Goal: Information Seeking & Learning: Learn about a topic

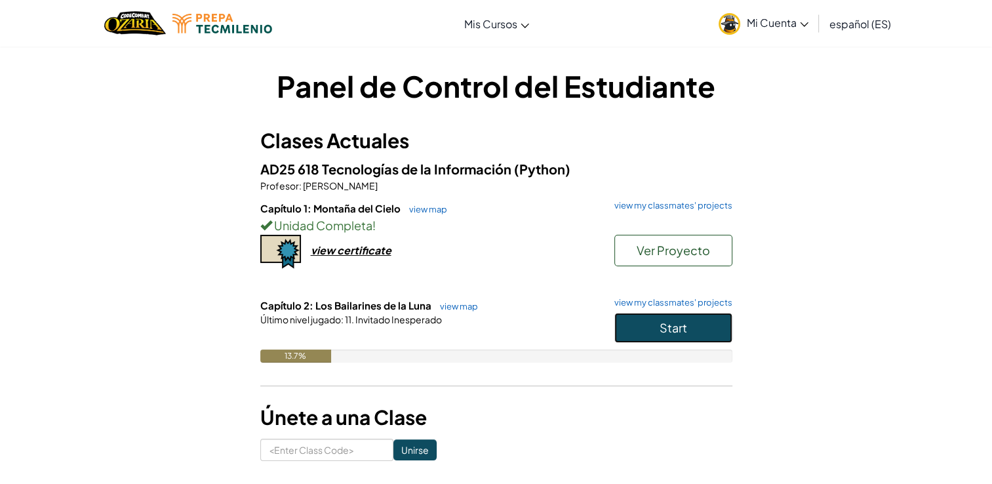
click at [726, 326] on button "Start" at bounding box center [673, 328] width 118 height 30
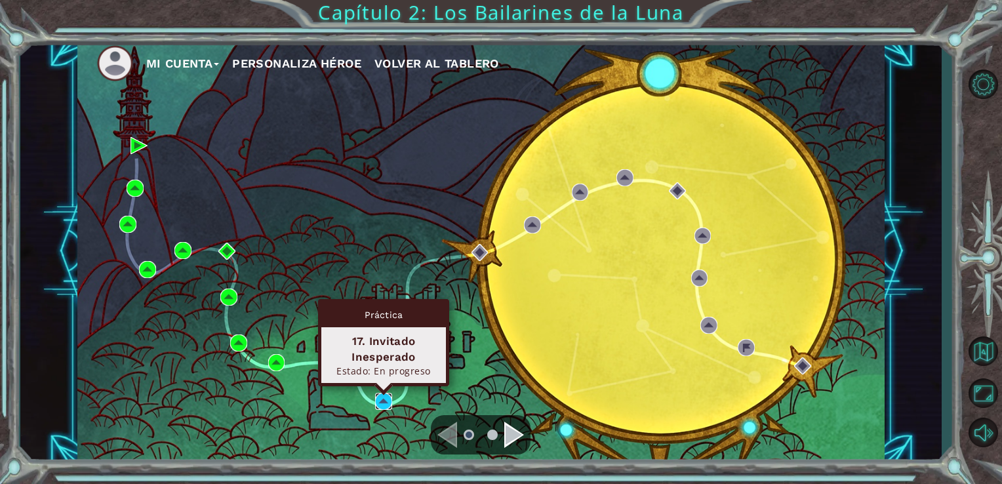
click at [391, 401] on img at bounding box center [383, 401] width 17 height 17
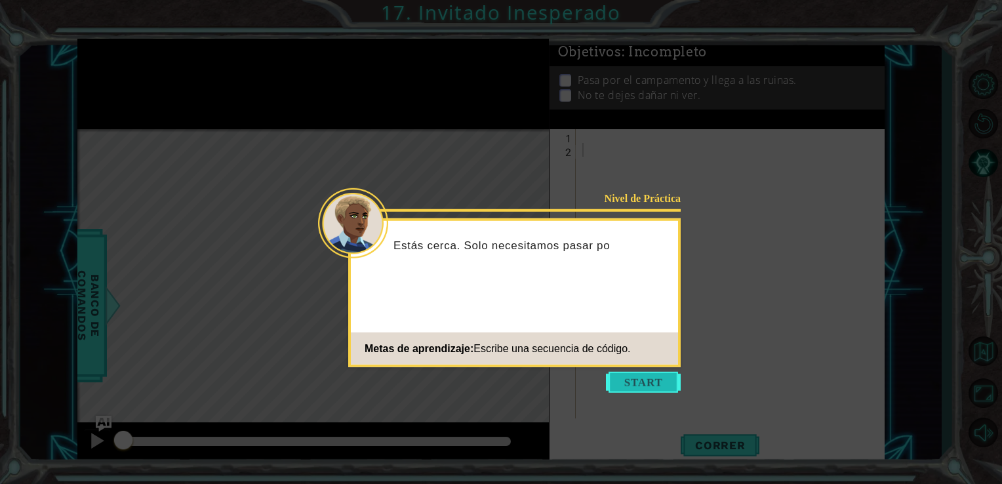
click at [653, 385] on button "Start" at bounding box center [643, 382] width 75 height 21
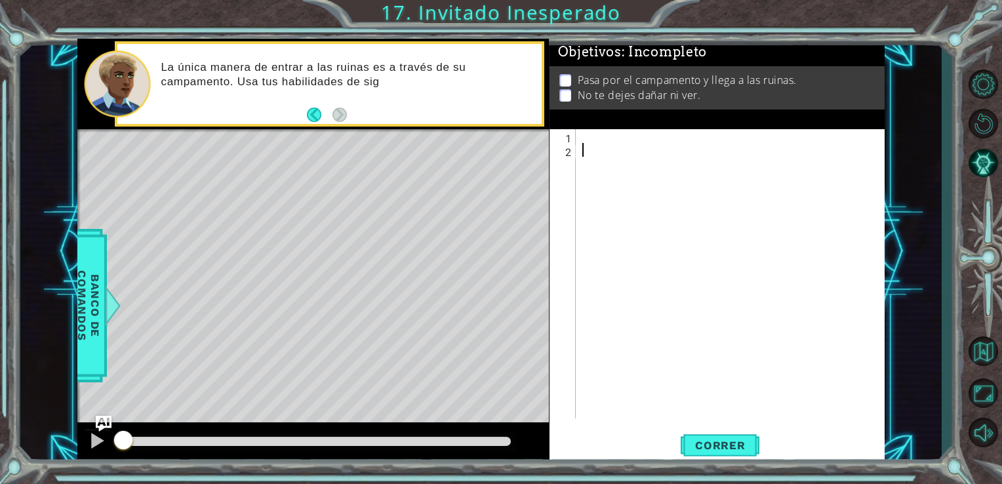
click at [645, 159] on div at bounding box center [733, 287] width 309 height 317
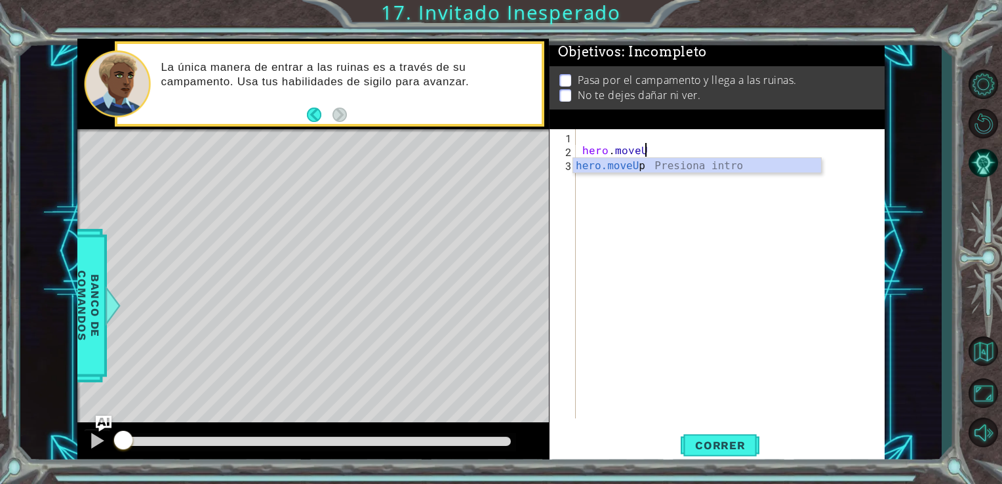
scroll to position [0, 3]
type textarea "hero.moveUP()"
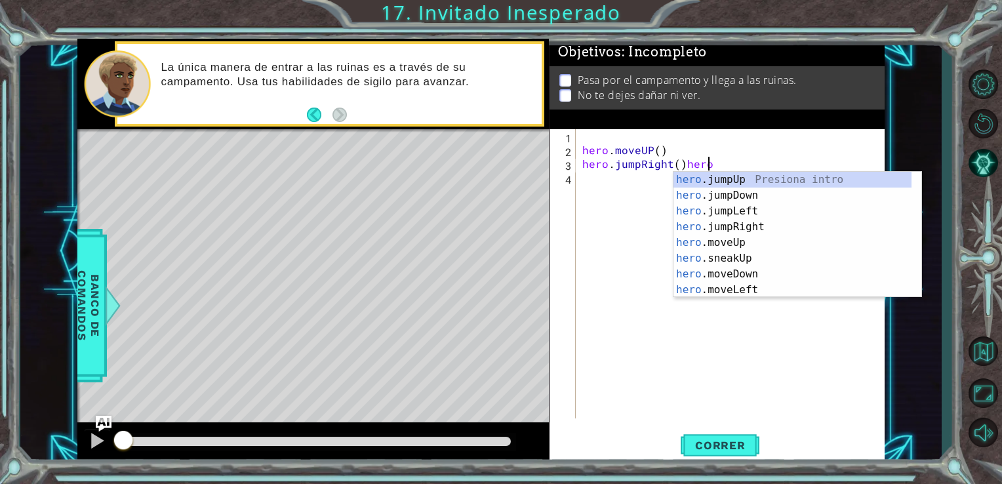
scroll to position [0, 7]
type textarea "hero.jumpRight()"
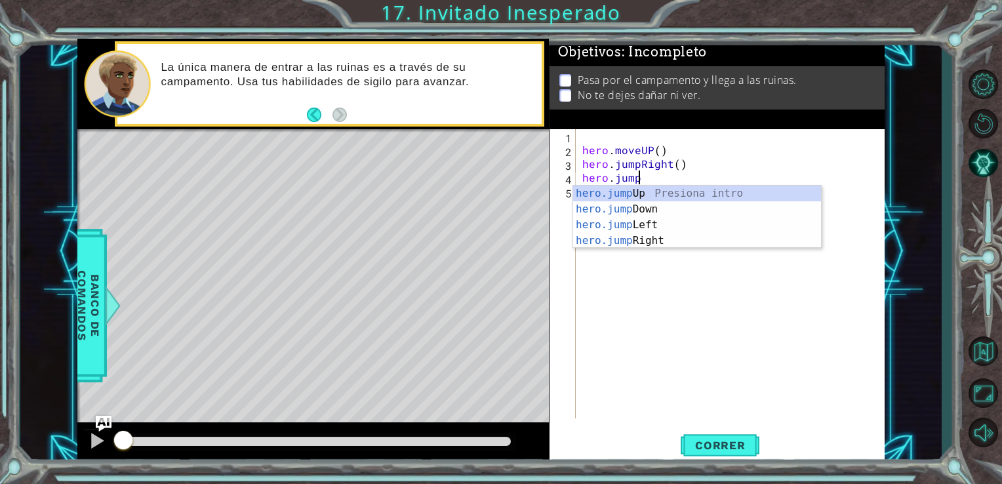
scroll to position [0, 3]
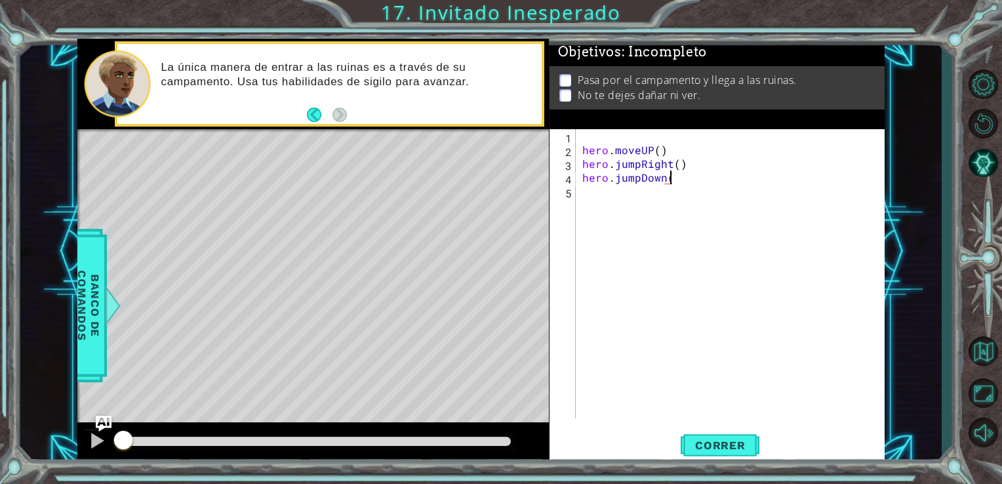
type textarea "hero.jumpDown()"
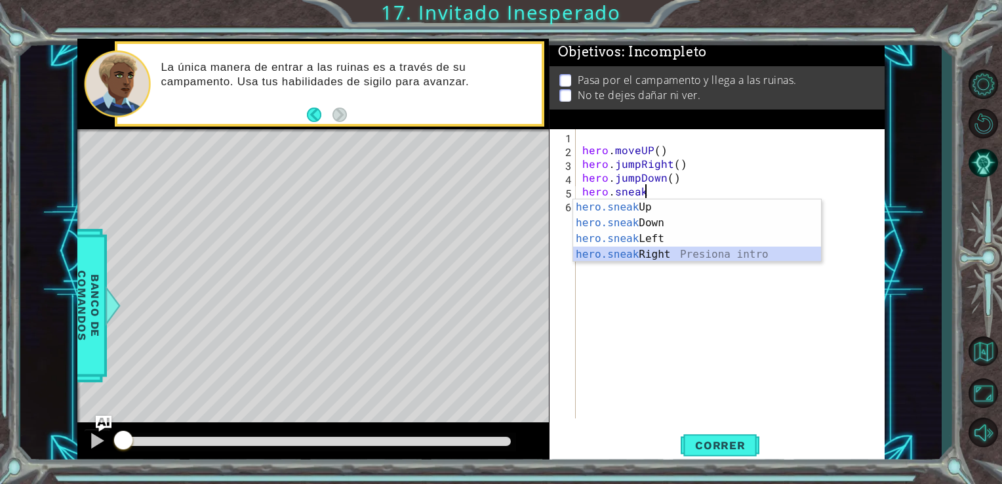
click at [650, 248] on div "hero.sneak Up Presiona intro hero.sneak Down Presiona intro hero.sneak Left Pre…" at bounding box center [697, 246] width 248 height 94
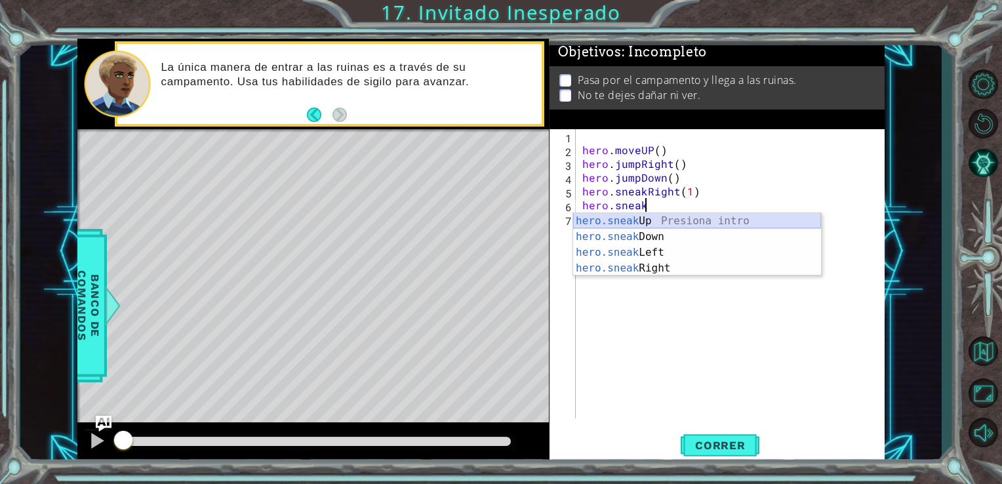
scroll to position [0, 5]
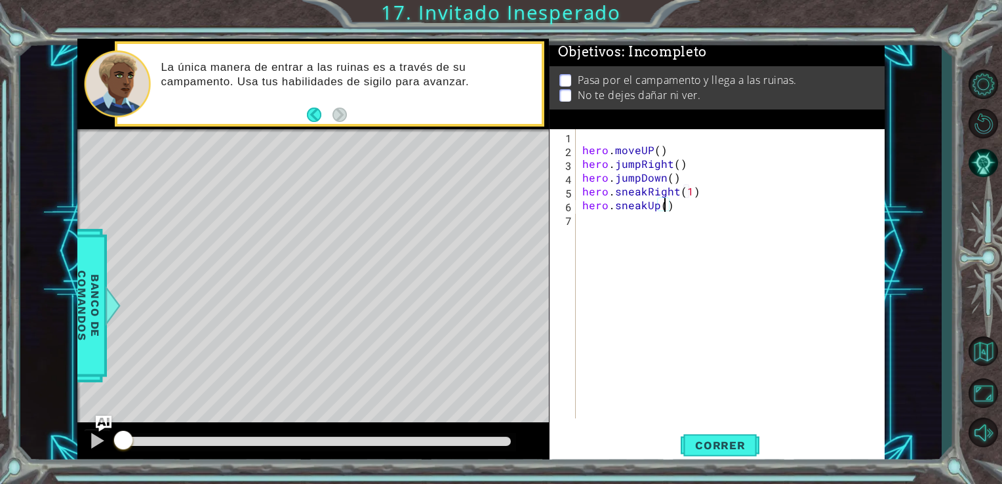
type textarea "hero.sneakUp(2)"
type textarea "g"
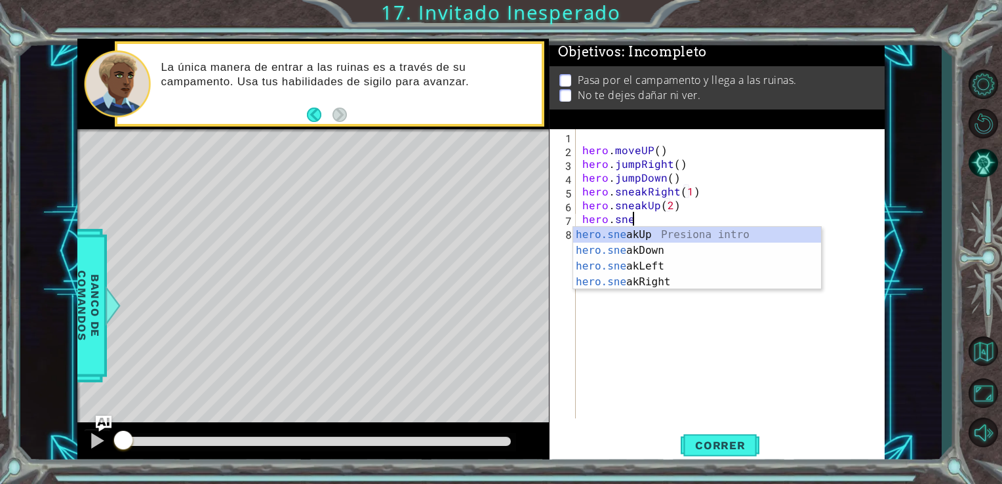
scroll to position [0, 3]
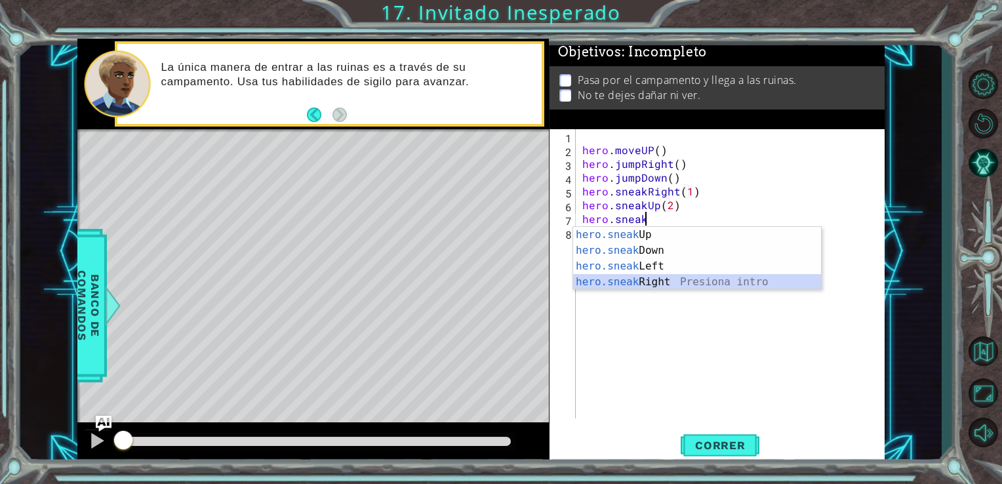
click at [676, 284] on div "hero.sneak Up Presiona intro hero.sneak Down Presiona intro hero.sneak Left Pre…" at bounding box center [697, 274] width 248 height 94
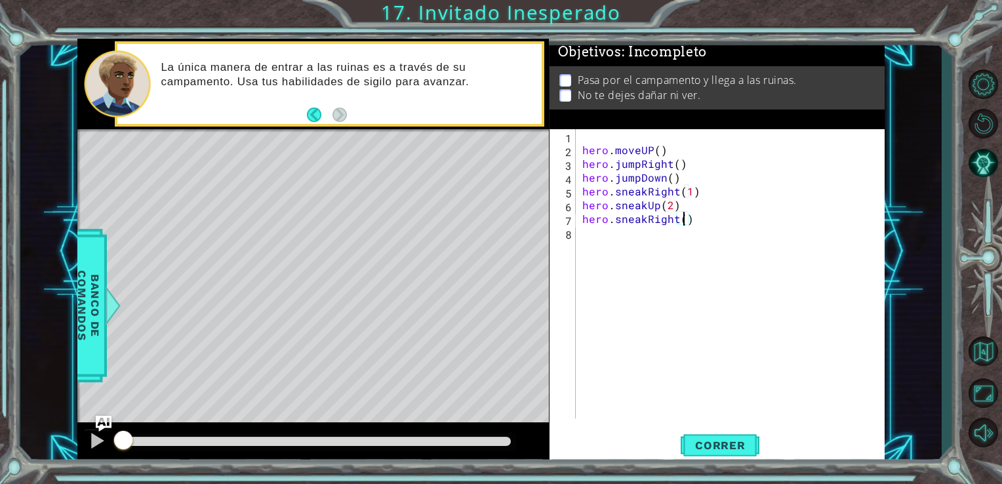
type textarea "hero.sneakRight(2)"
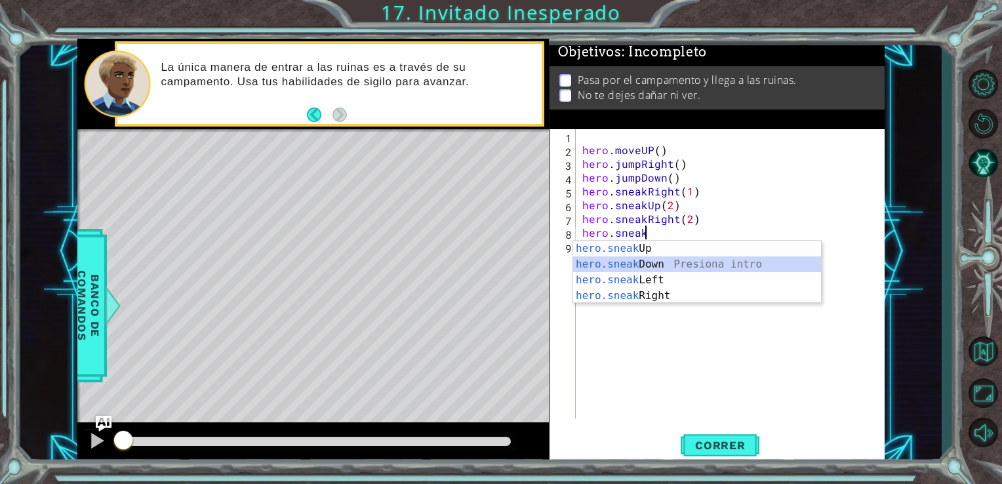
click at [663, 264] on div "hero.sneak Up Presiona intro hero.sneak Down Presiona intro hero.sneak Left Pre…" at bounding box center [697, 288] width 248 height 94
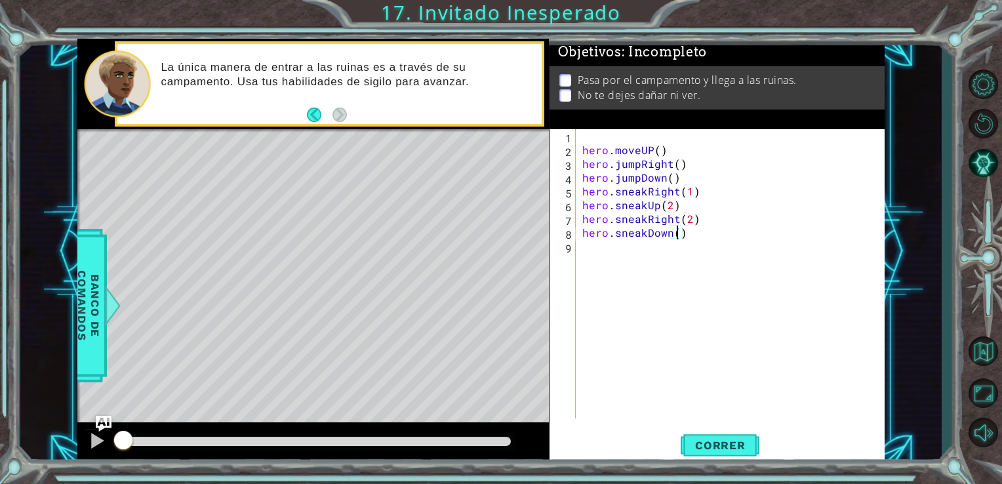
type textarea "hero.sneakDown(2)"
click at [718, 444] on span "Correr" at bounding box center [720, 445] width 77 height 13
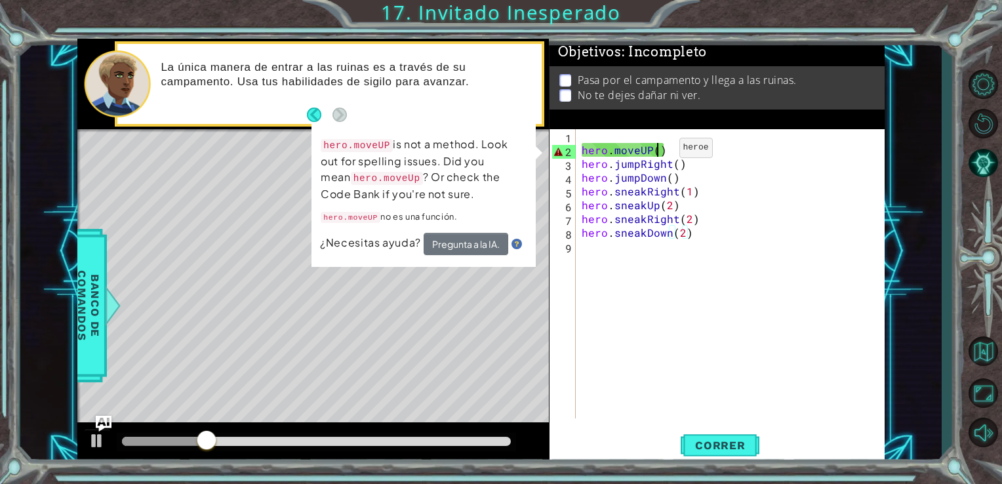
click at [656, 151] on div "hero . moveUP ( ) hero . jumpRight ( ) hero . jumpDown ( ) hero . sneakRight ( …" at bounding box center [733, 287] width 309 height 317
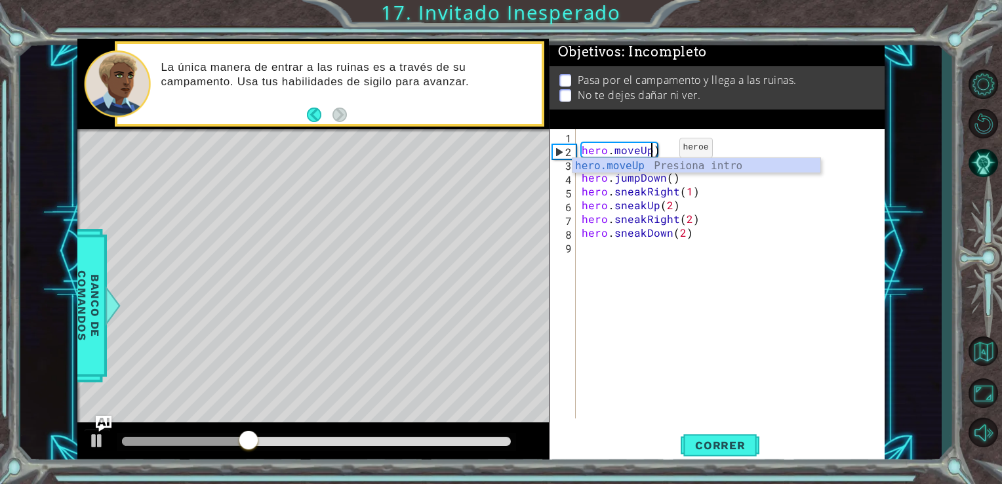
scroll to position [0, 4]
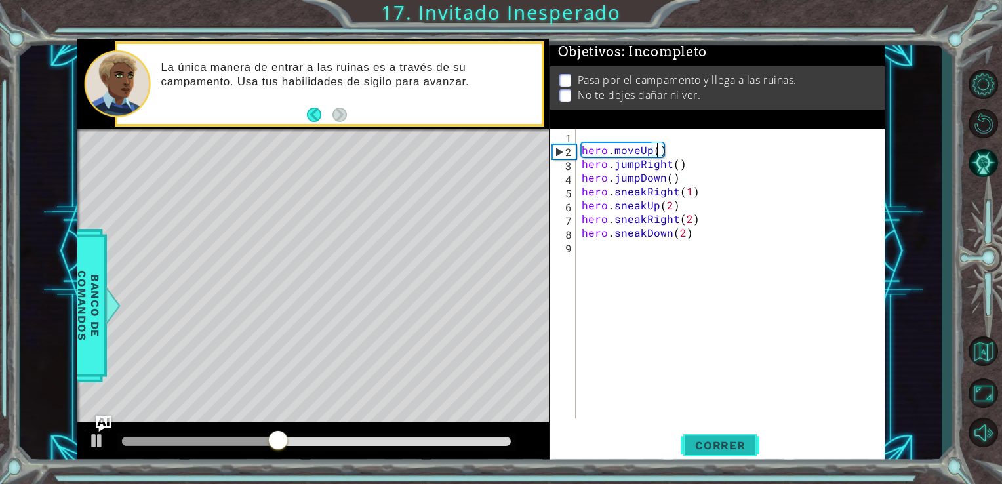
type textarea "hero.moveUp()"
click at [719, 447] on span "Correr" at bounding box center [720, 445] width 77 height 13
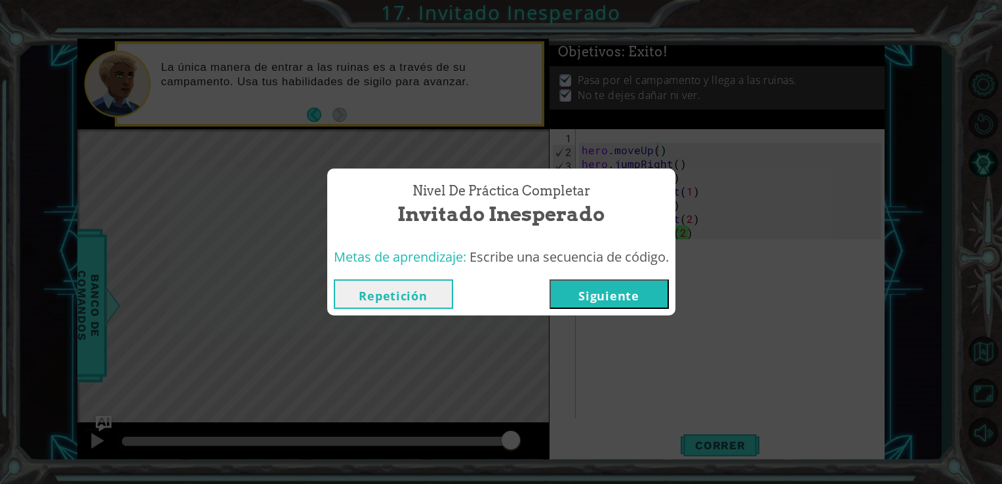
click at [638, 288] on button "Siguiente" at bounding box center [608, 293] width 119 height 29
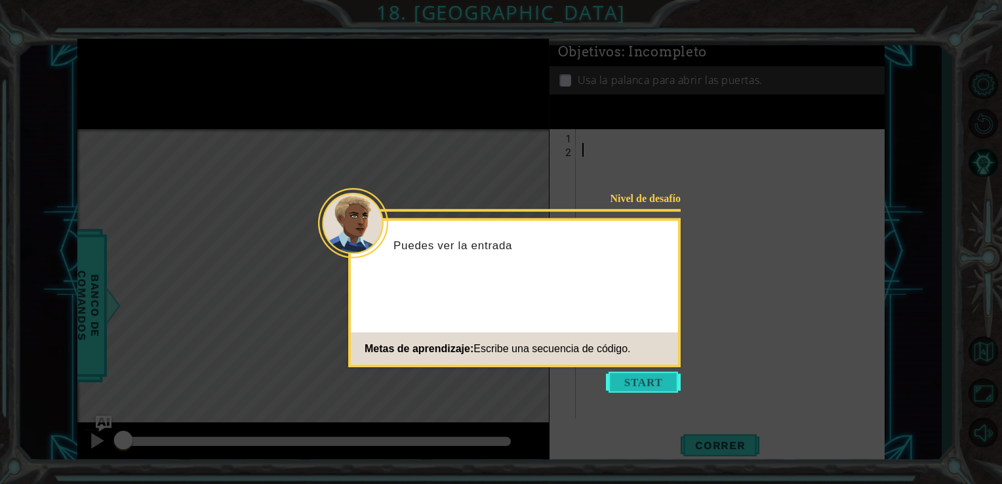
click at [645, 383] on button "Start" at bounding box center [643, 382] width 75 height 21
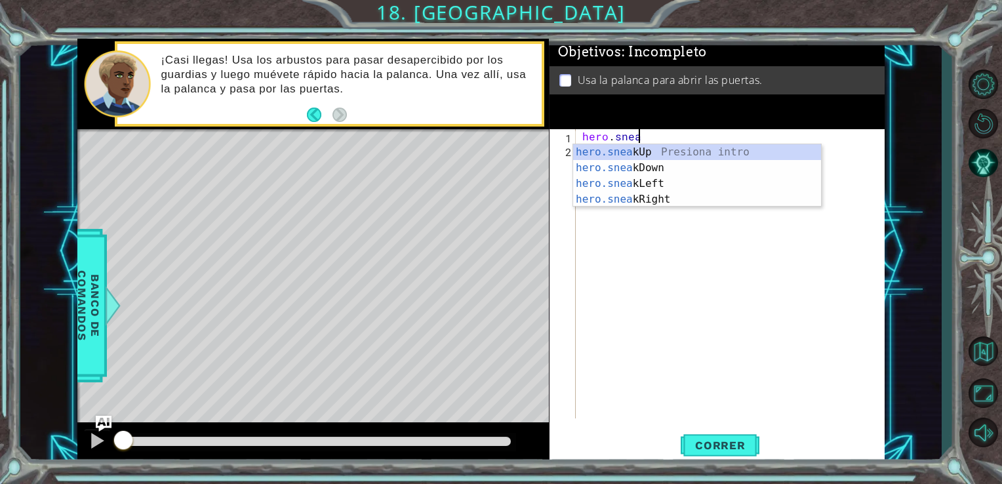
scroll to position [0, 3]
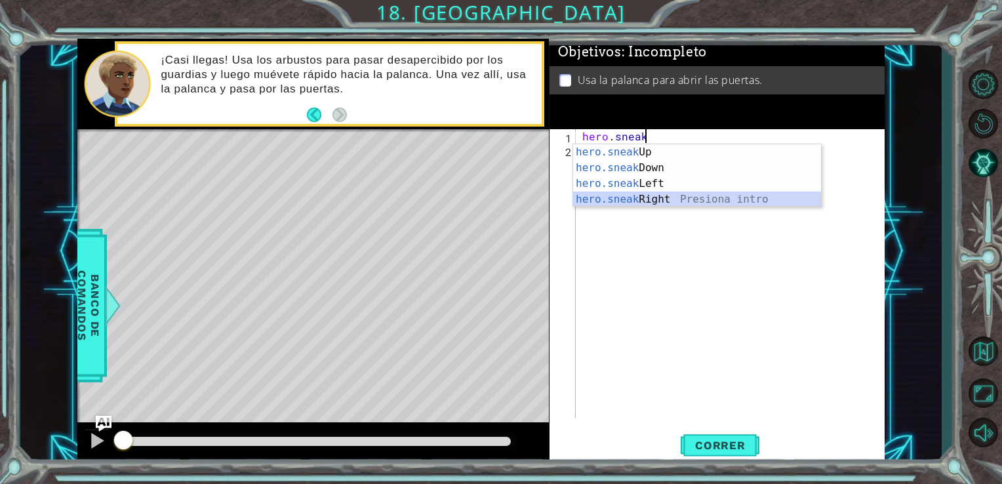
click at [653, 192] on div "hero.sneak Up Presiona intro hero.sneak Down Presiona intro hero.sneak Left Pre…" at bounding box center [697, 191] width 248 height 94
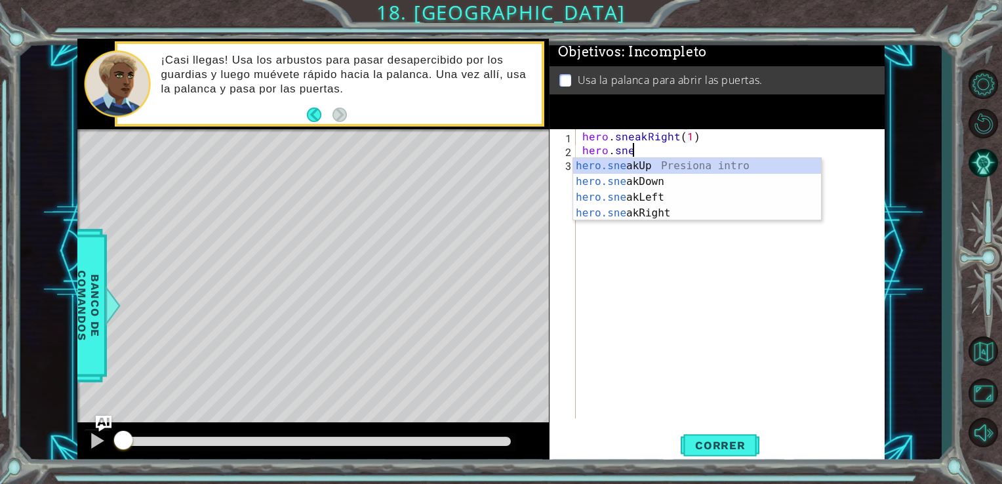
scroll to position [0, 10]
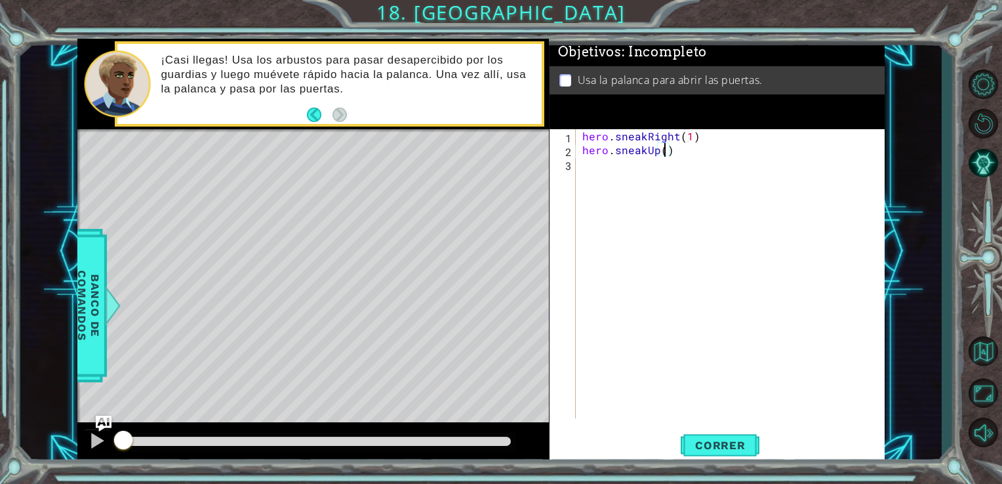
type textarea "hero.sneakUp(2)"
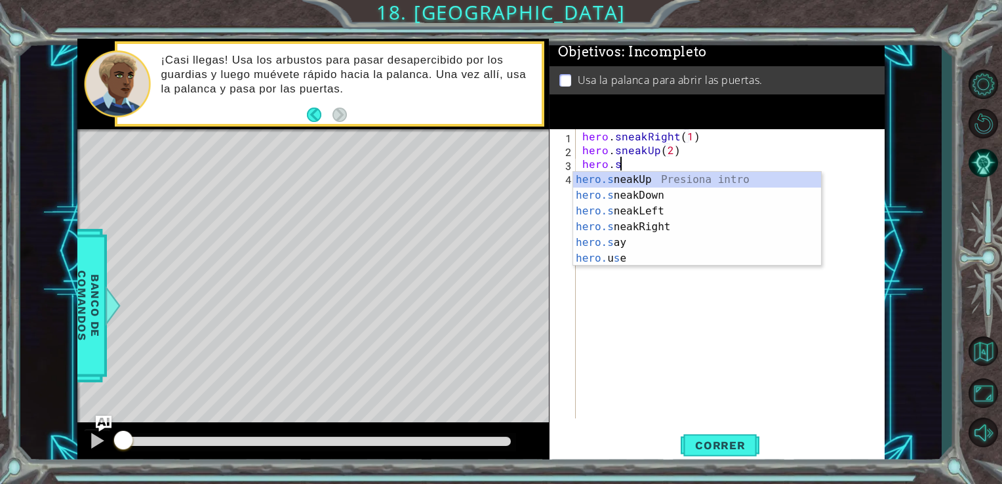
scroll to position [0, 2]
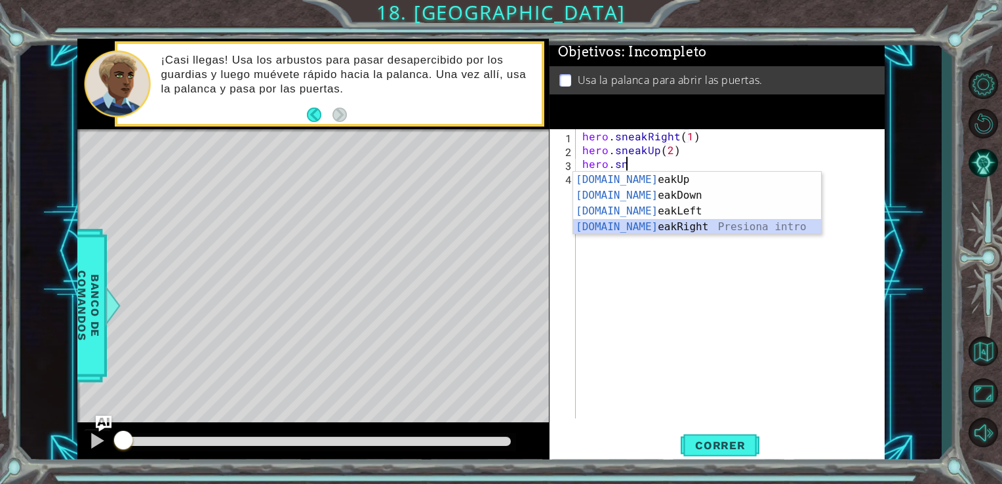
click at [666, 226] on div "[DOMAIN_NAME] eakUp Presiona intro [DOMAIN_NAME] eakDown Presiona intro [DOMAIN…" at bounding box center [697, 219] width 248 height 94
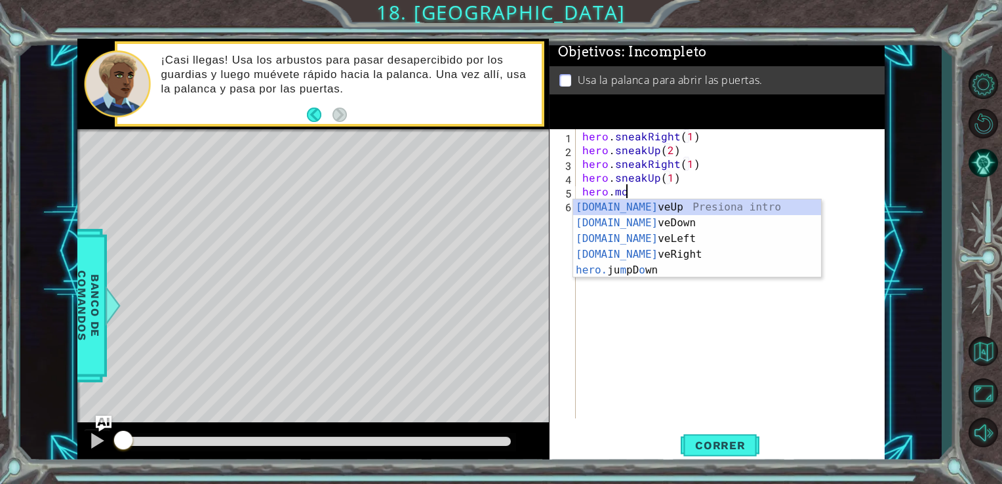
scroll to position [0, 3]
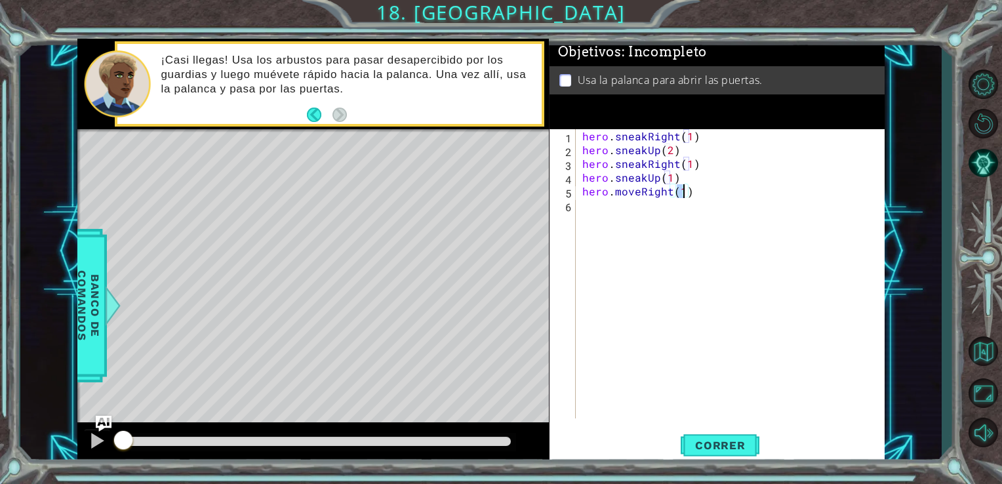
type textarea "hero.moveRight(2)"
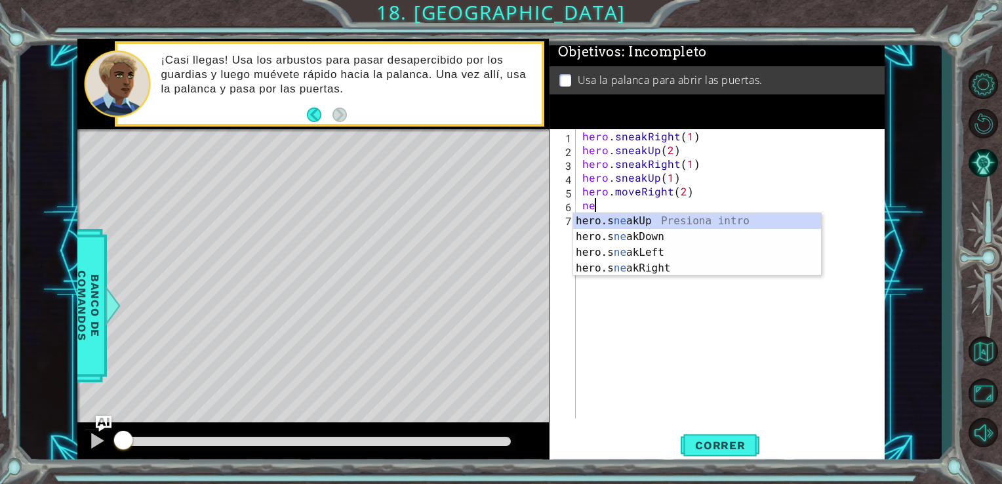
type textarea "n"
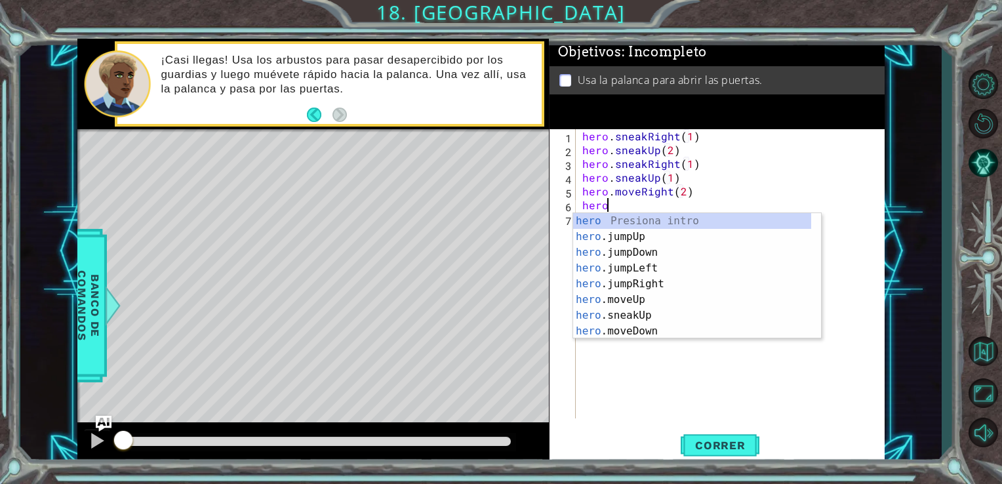
scroll to position [0, 1]
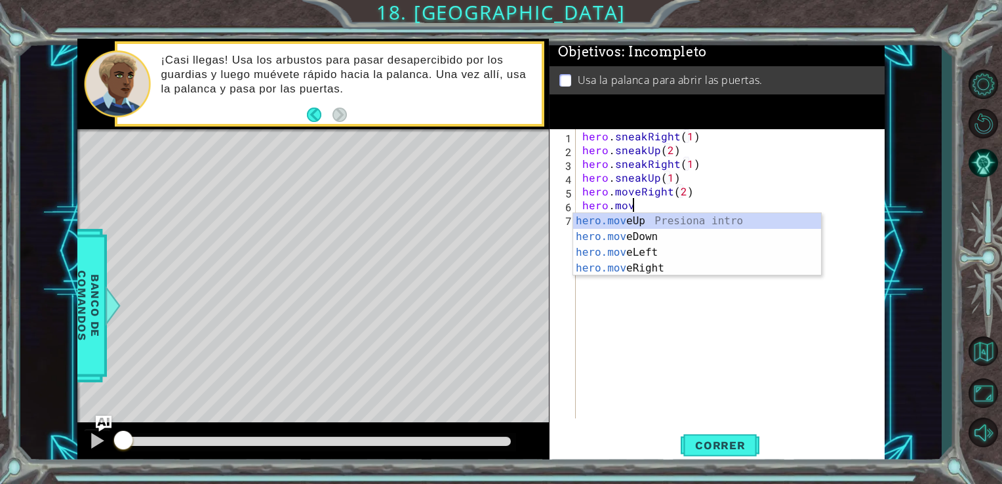
type textarea "hero.move"
click at [874, 271] on div "hero . sneakRight ( 1 ) hero . sneakUp ( 2 ) hero . sneakRight ( 1 ) hero . sne…" at bounding box center [733, 287] width 309 height 317
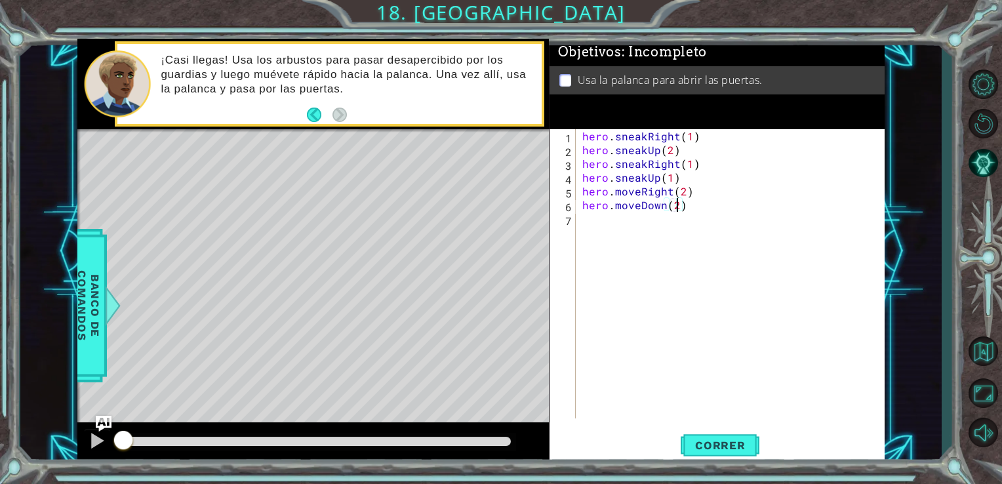
scroll to position [0, 5]
type textarea "hero.moveDown(1)"
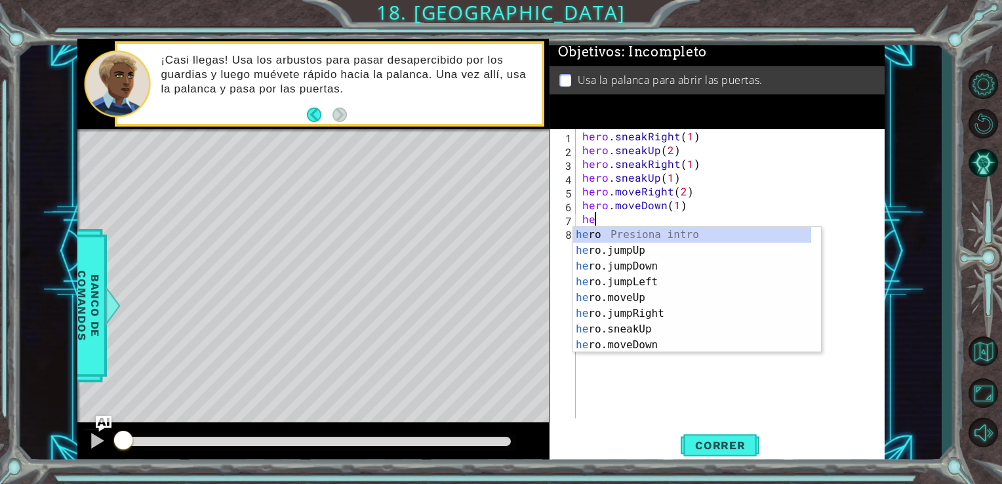
type textarea "hero"
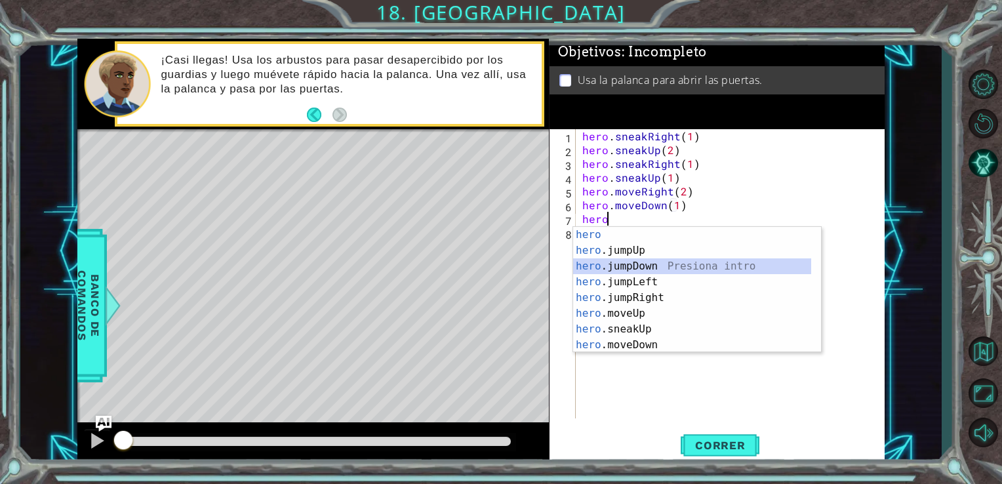
click at [737, 269] on div "hero Presiona intro hero .jumpUp Presiona intro hero .jumpDown Presiona intro h…" at bounding box center [692, 305] width 238 height 157
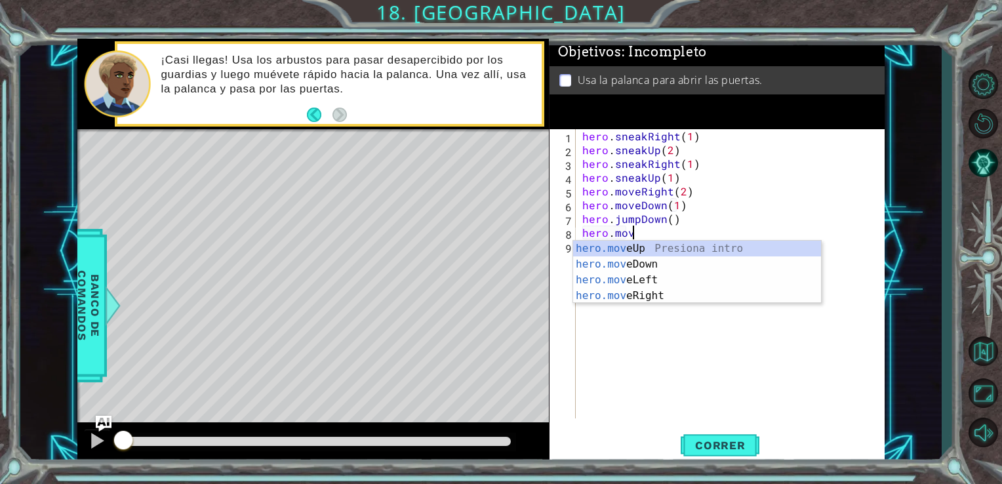
scroll to position [0, 3]
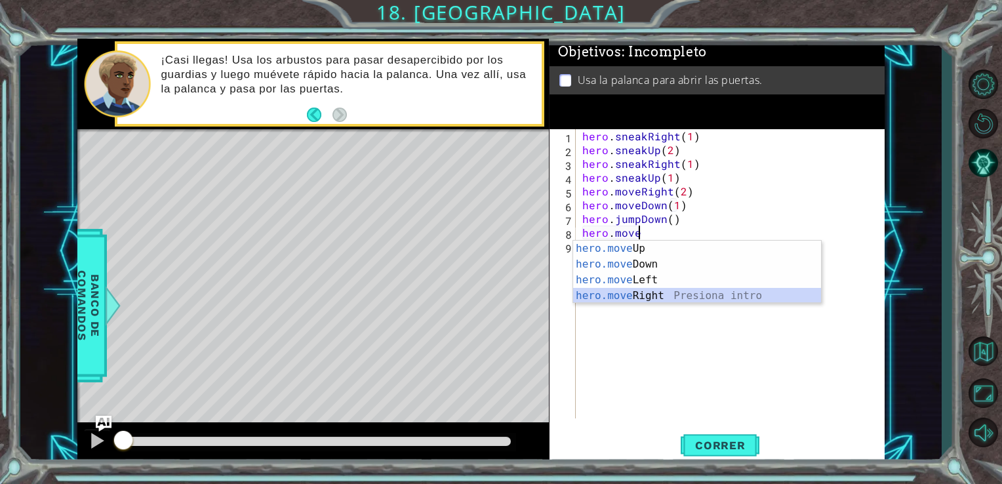
click at [663, 292] on div "hero.move Up Presiona intro hero.move Down Presiona intro hero.move Left Presio…" at bounding box center [697, 288] width 248 height 94
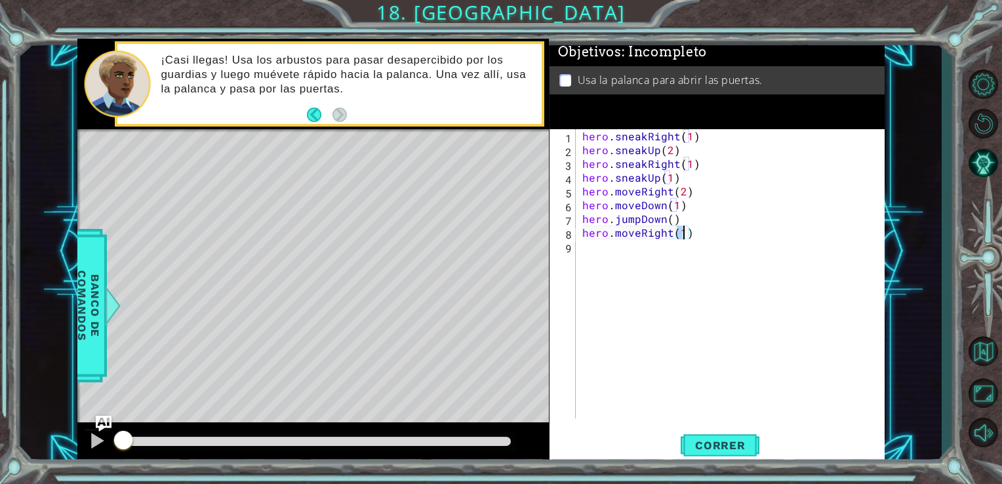
type textarea "hero.moveRight(2)"
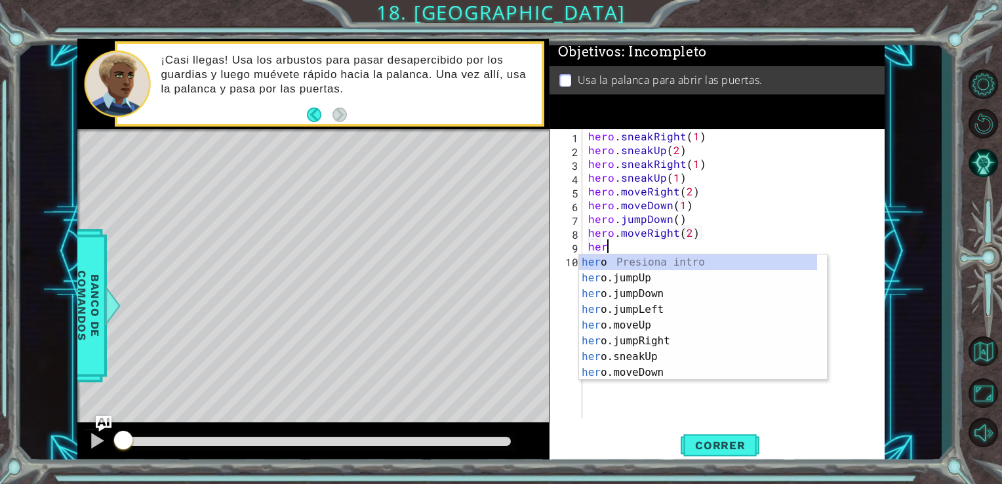
scroll to position [0, 0]
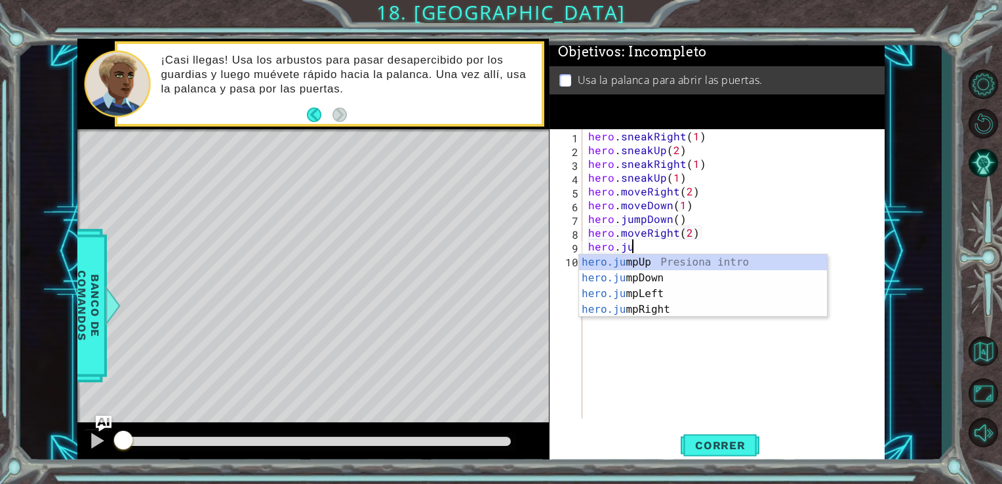
type textarea "hero.jump"
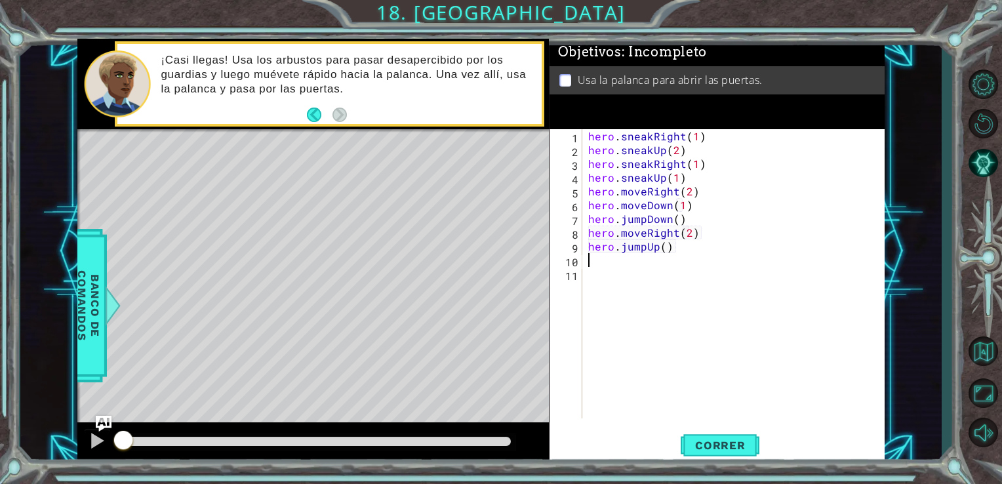
click at [671, 266] on div "hero . sneakRight ( 1 ) hero . sneakUp ( 2 ) hero . sneakRight ( 1 ) hero . sne…" at bounding box center [736, 287] width 303 height 317
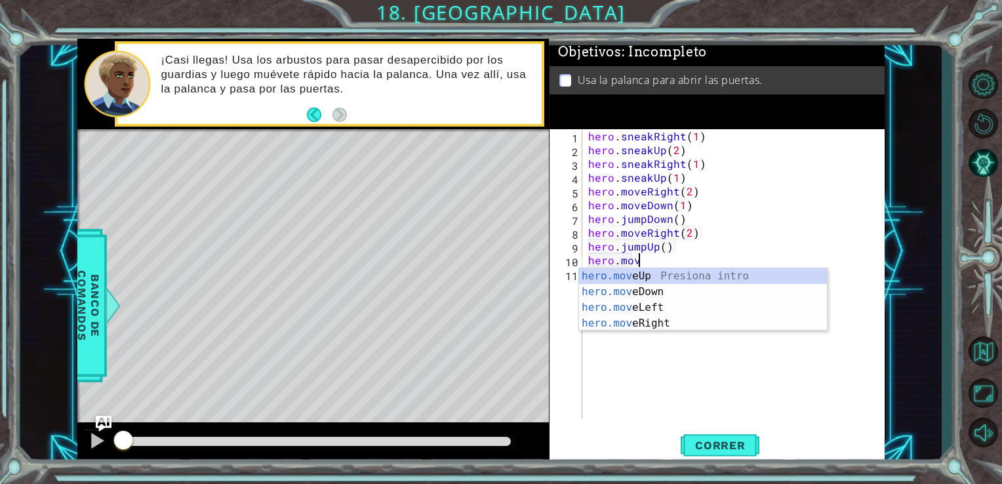
scroll to position [0, 3]
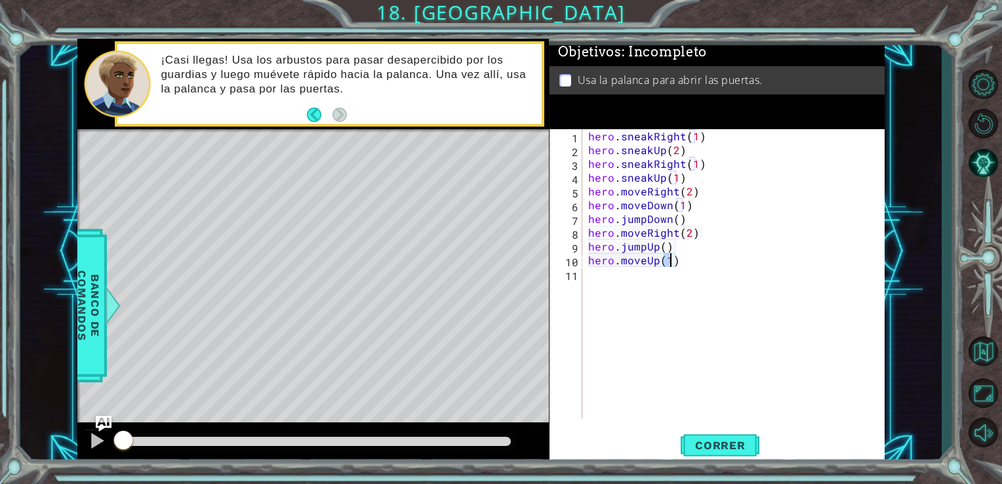
type textarea "hero.moveUp(1)"
click at [732, 450] on span "Correr" at bounding box center [720, 445] width 77 height 13
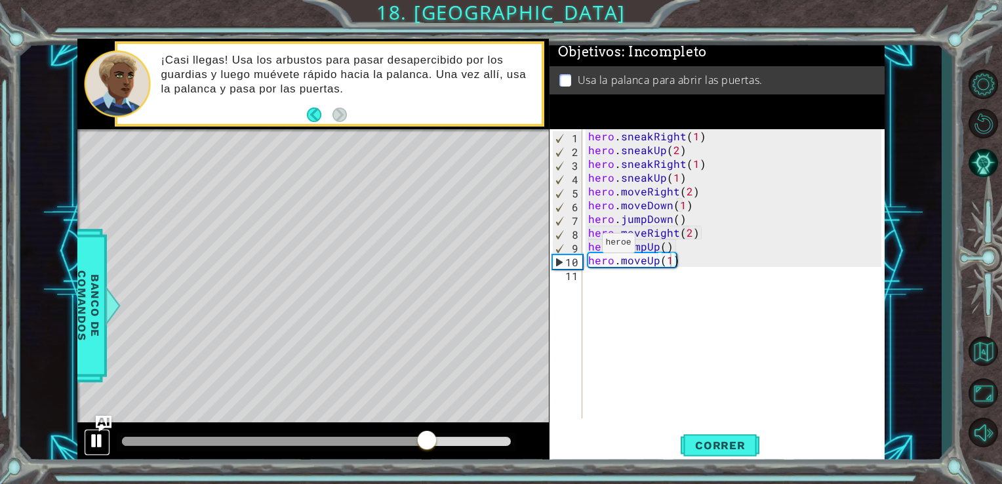
click at [97, 440] on div at bounding box center [96, 440] width 17 height 17
click at [663, 277] on div "hero . sneakRight ( 1 ) hero . sneakUp ( 2 ) hero . sneakRight ( 1 ) hero . sne…" at bounding box center [736, 287] width 303 height 317
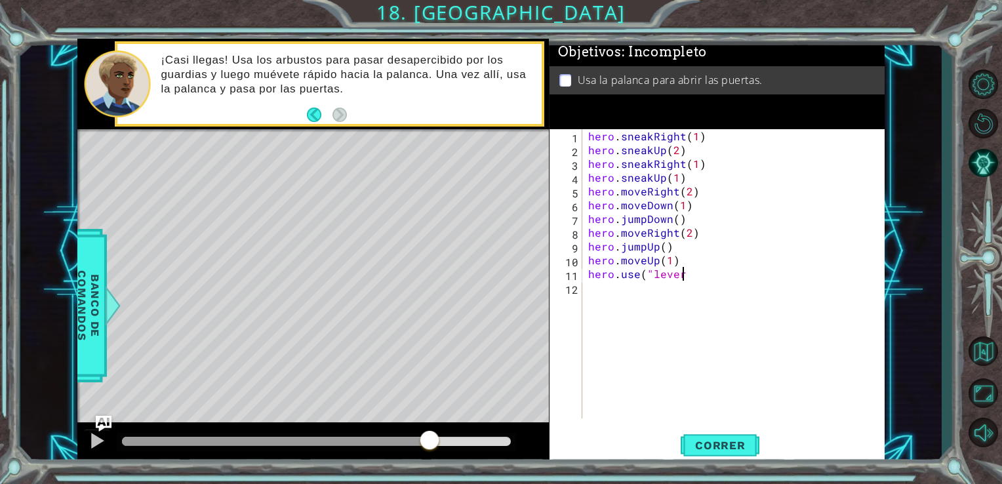
scroll to position [0, 5]
type textarea "hero.use("lever")"
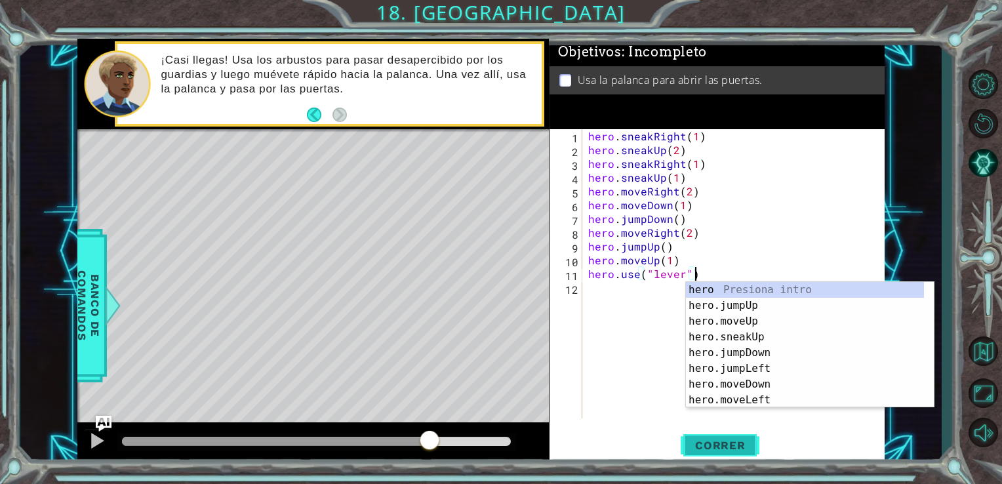
type textarea "hero.use("lever")"
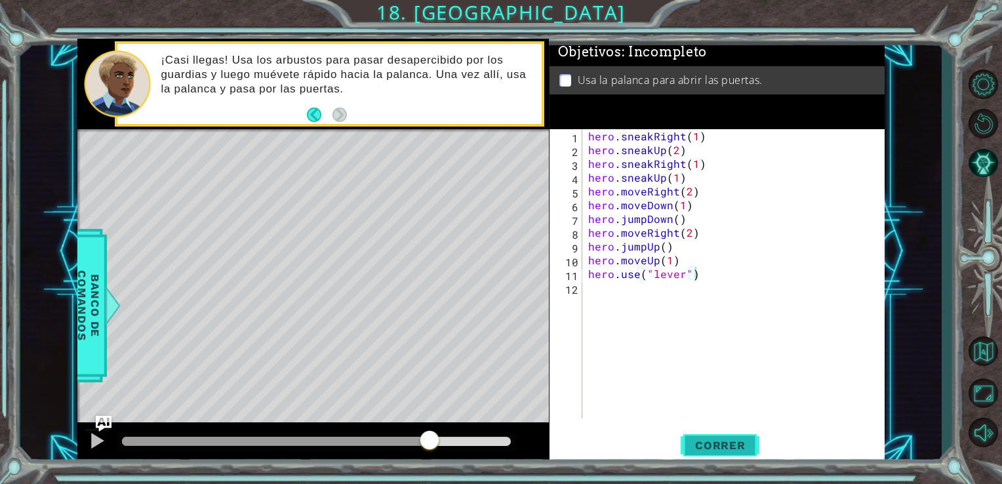
click at [738, 446] on span "Correr" at bounding box center [720, 445] width 77 height 13
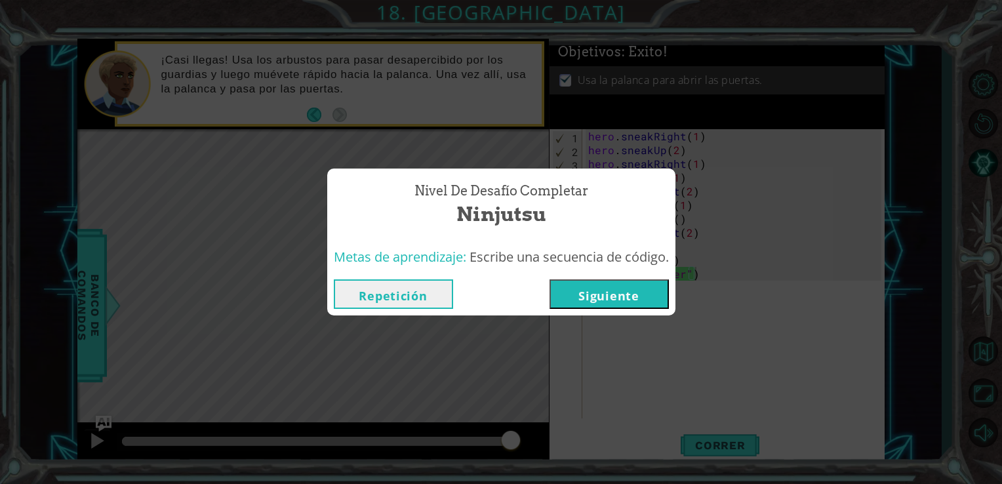
click at [618, 292] on button "Siguiente" at bounding box center [608, 293] width 119 height 29
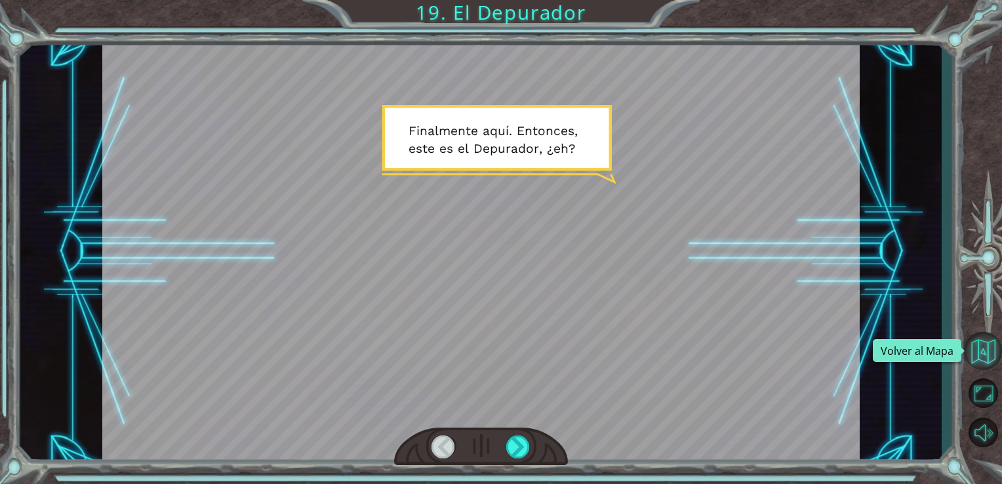
click at [991, 334] on button "Volver al Mapa" at bounding box center [983, 351] width 38 height 38
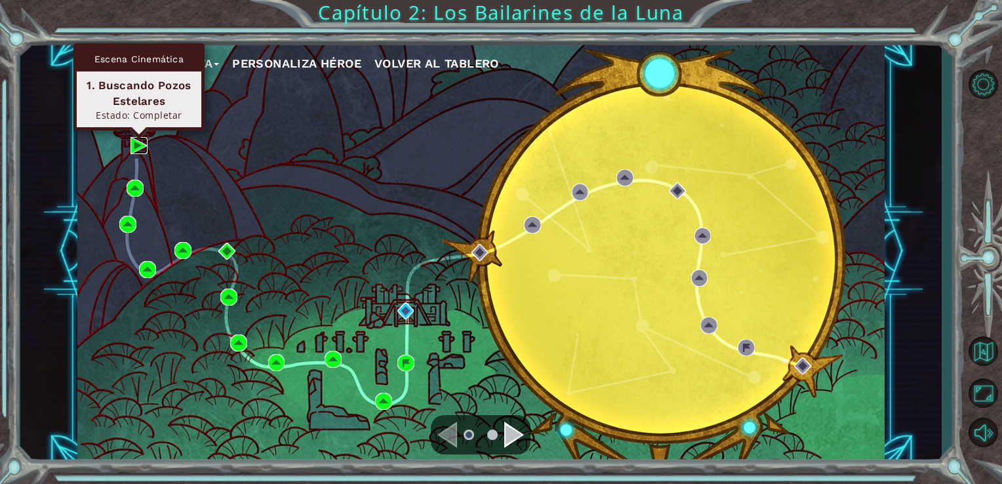
click at [139, 147] on img at bounding box center [138, 145] width 17 height 17
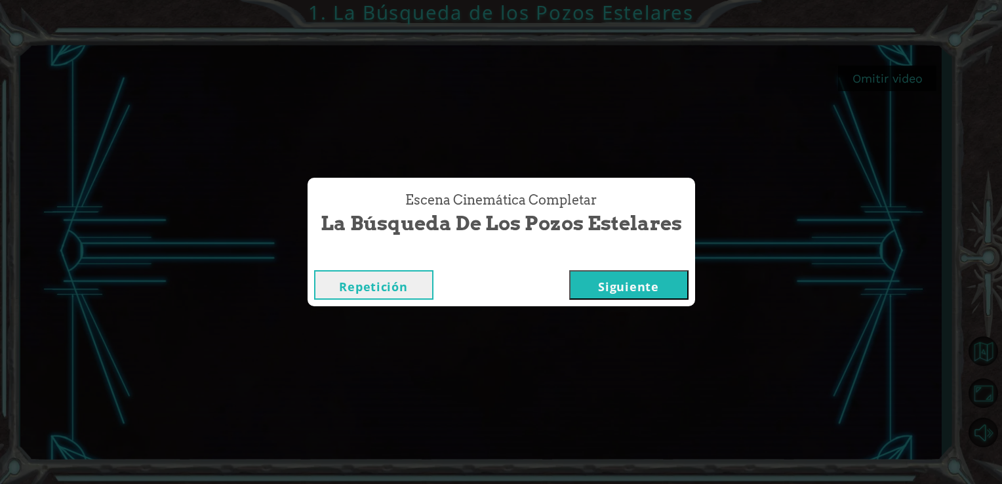
click at [620, 283] on button "Siguiente" at bounding box center [628, 284] width 119 height 29
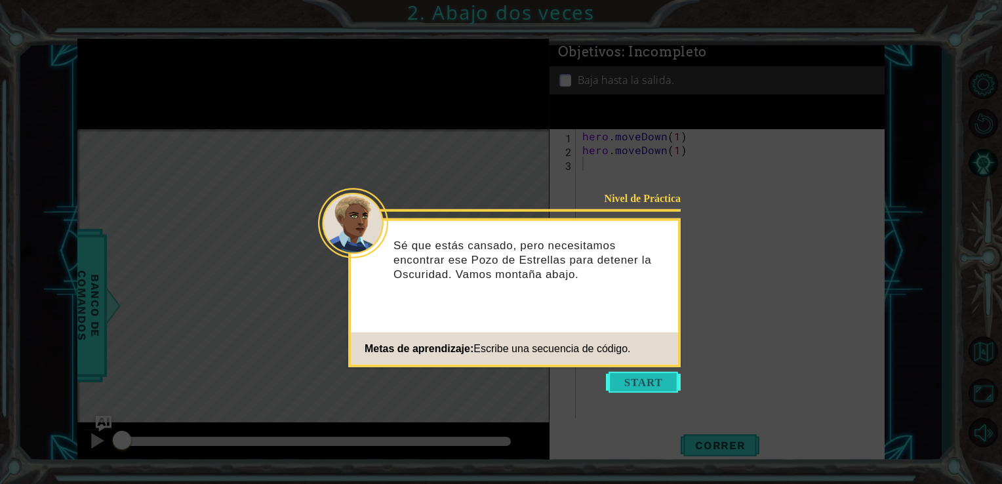
click at [646, 385] on button "Start" at bounding box center [643, 382] width 75 height 21
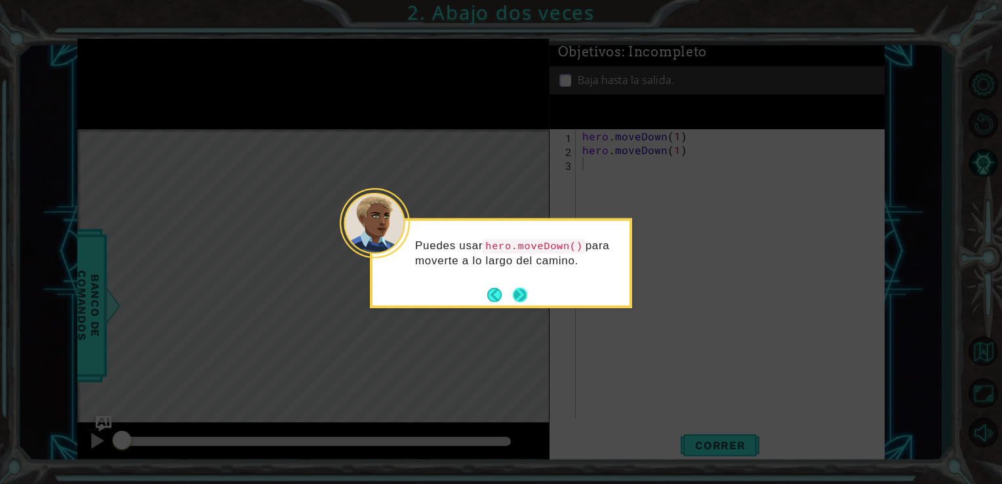
click at [522, 290] on button "Next" at bounding box center [520, 294] width 16 height 16
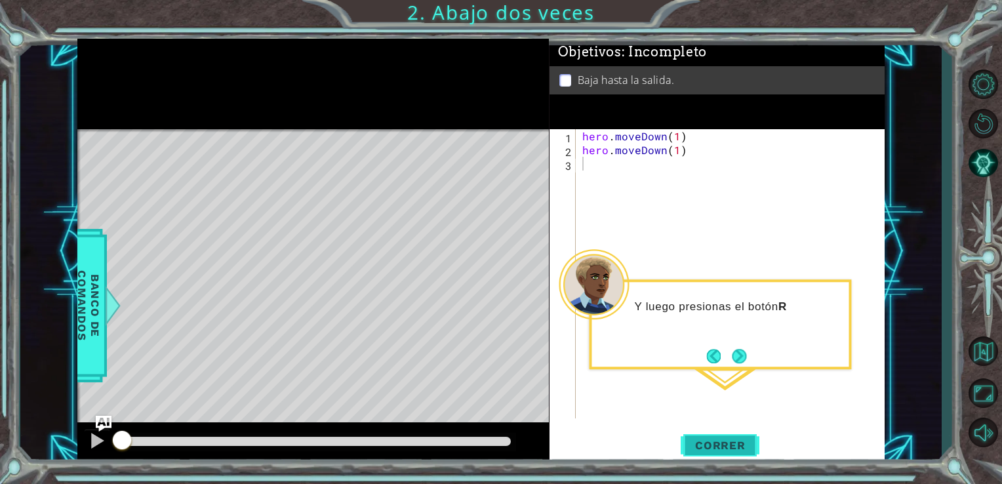
click at [726, 444] on span "Correr" at bounding box center [720, 445] width 77 height 13
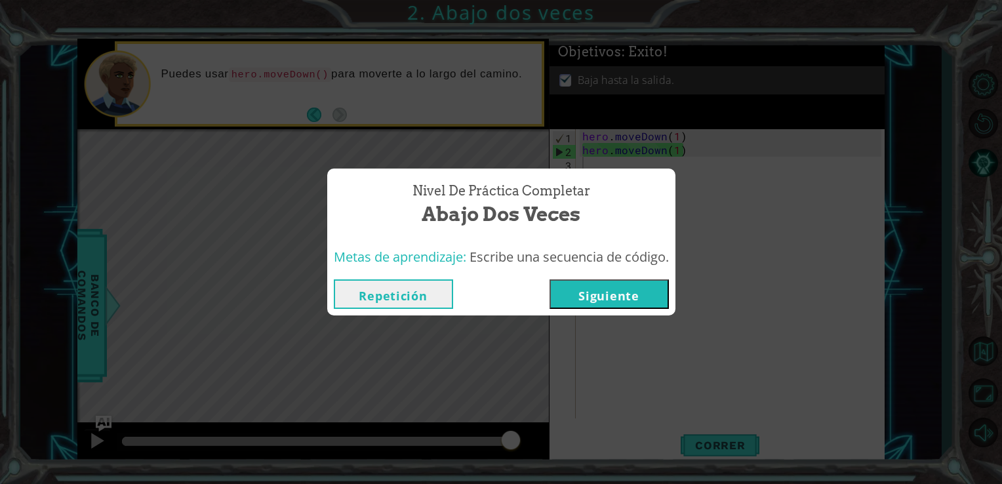
click at [599, 298] on button "Siguiente" at bounding box center [608, 293] width 119 height 29
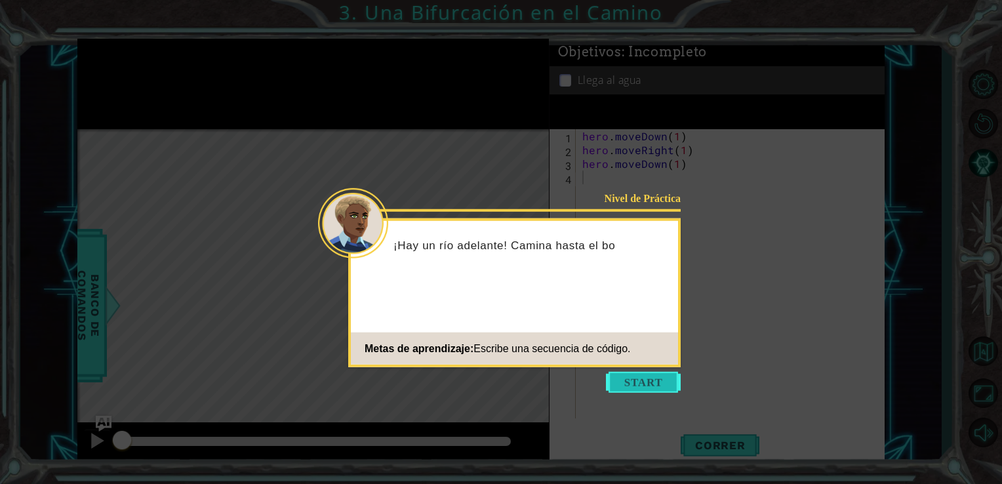
click at [641, 382] on button "Start" at bounding box center [643, 382] width 75 height 21
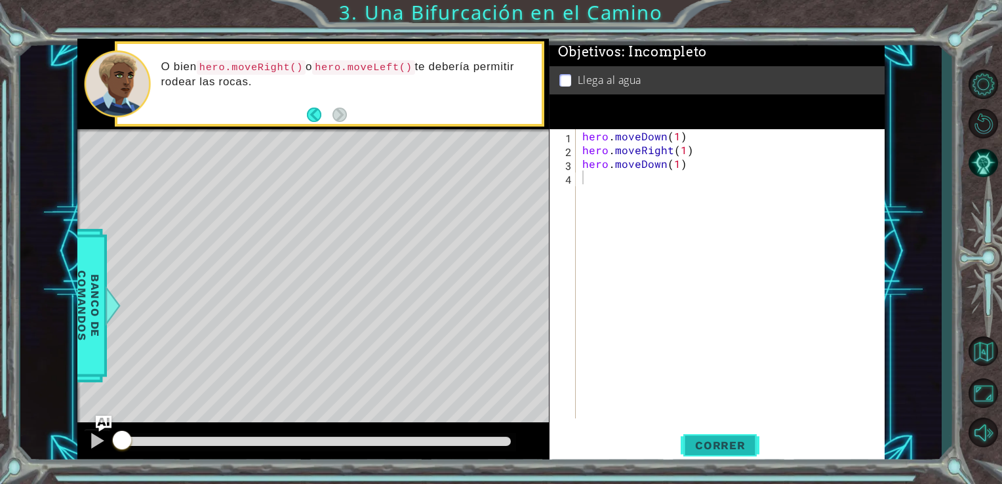
click at [709, 451] on span "Correr" at bounding box center [720, 445] width 77 height 13
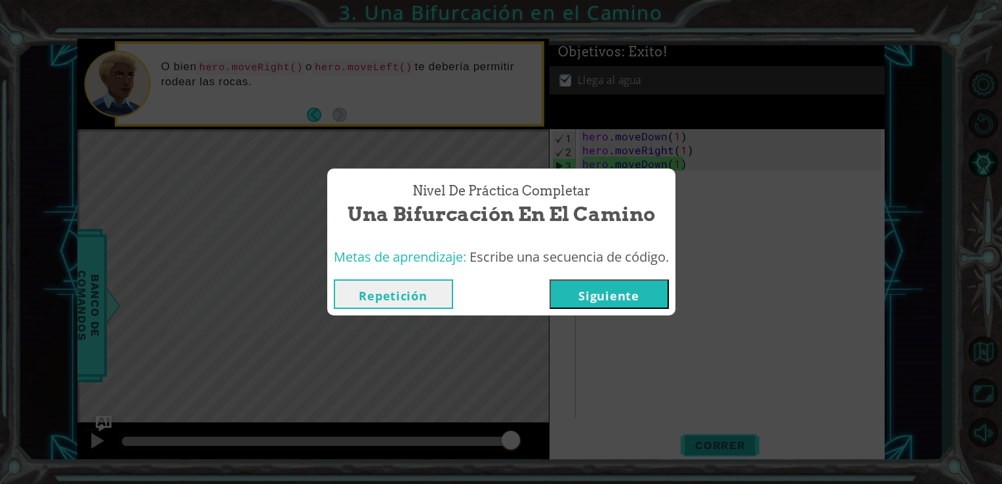
click at [709, 451] on div "Nivel de Práctica Completar Una Bifurcación en el Camino Metas de aprendizaje: …" at bounding box center [501, 242] width 1002 height 484
click at [598, 294] on button "Siguiente" at bounding box center [608, 293] width 119 height 29
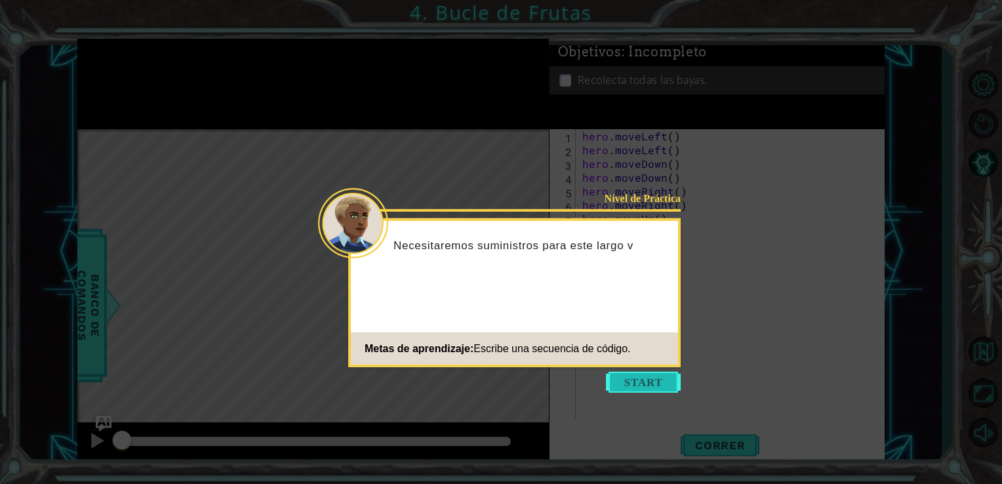
click at [661, 376] on button "Start" at bounding box center [643, 382] width 75 height 21
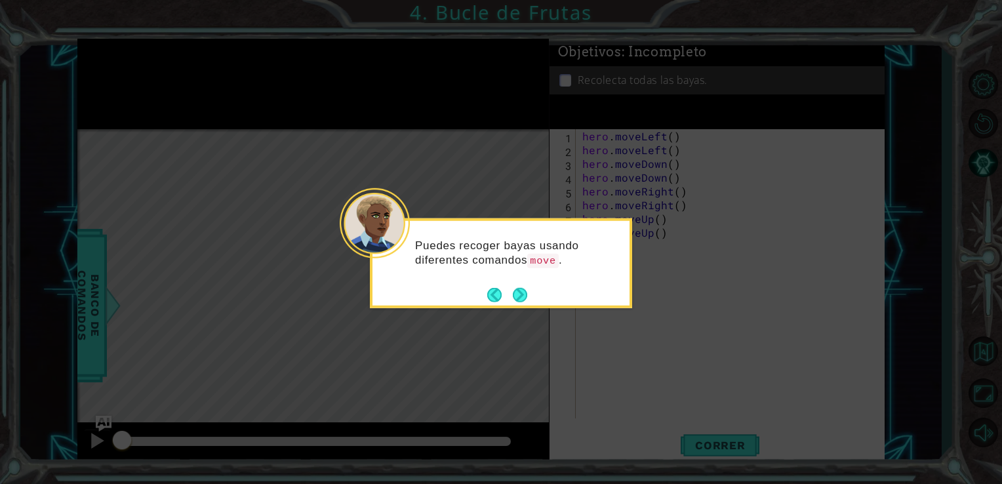
click at [505, 283] on div "Puedes recoger bayas usando diferentes comandos move ." at bounding box center [500, 258] width 257 height 67
click at [524, 292] on button "Next" at bounding box center [520, 294] width 16 height 16
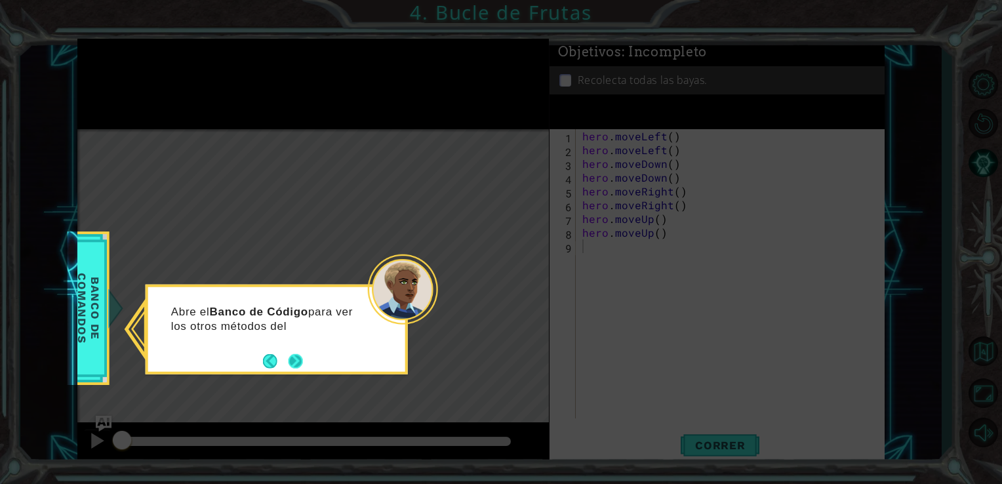
click at [294, 359] on button "Next" at bounding box center [295, 361] width 16 height 16
click at [302, 345] on div "Luego haz clic en el objeto he" at bounding box center [276, 316] width 257 height 58
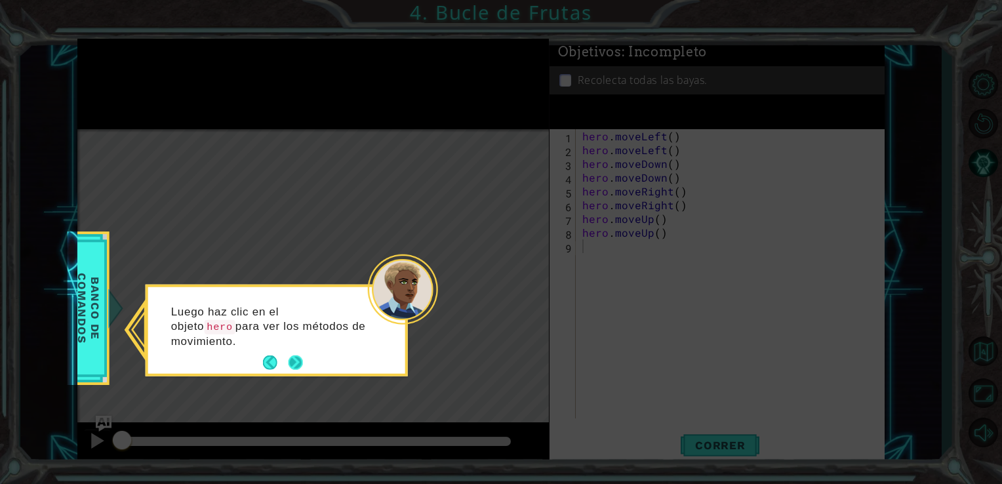
click at [296, 364] on button "Next" at bounding box center [295, 362] width 23 height 23
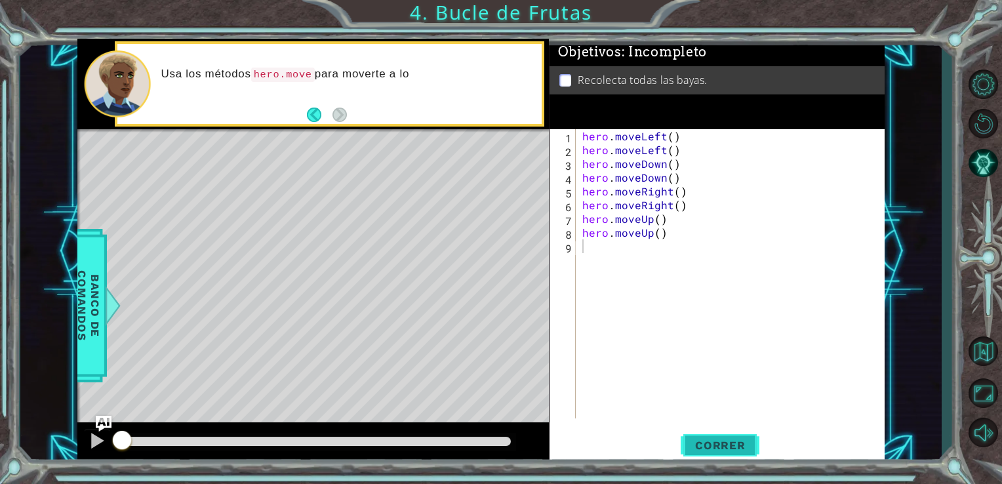
click at [713, 438] on button "Correr" at bounding box center [719, 444] width 79 height 33
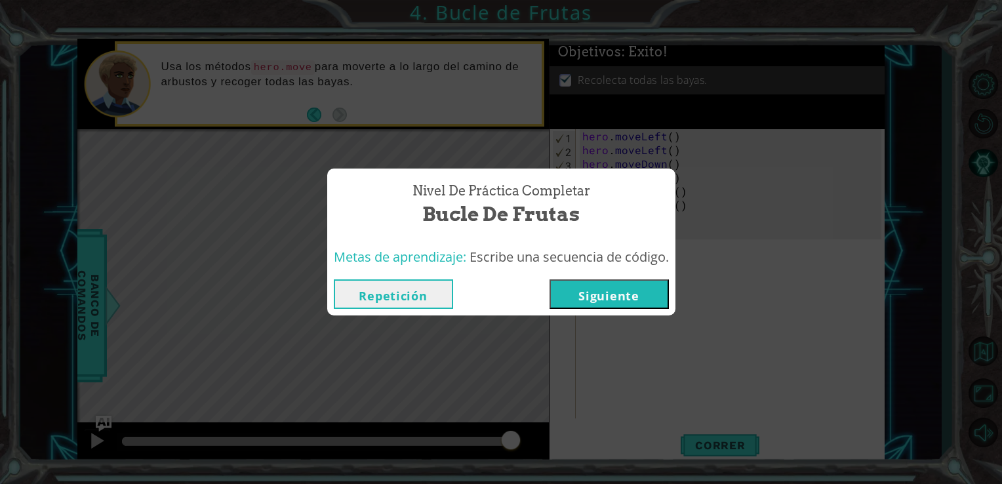
click at [602, 298] on button "Siguiente" at bounding box center [608, 293] width 119 height 29
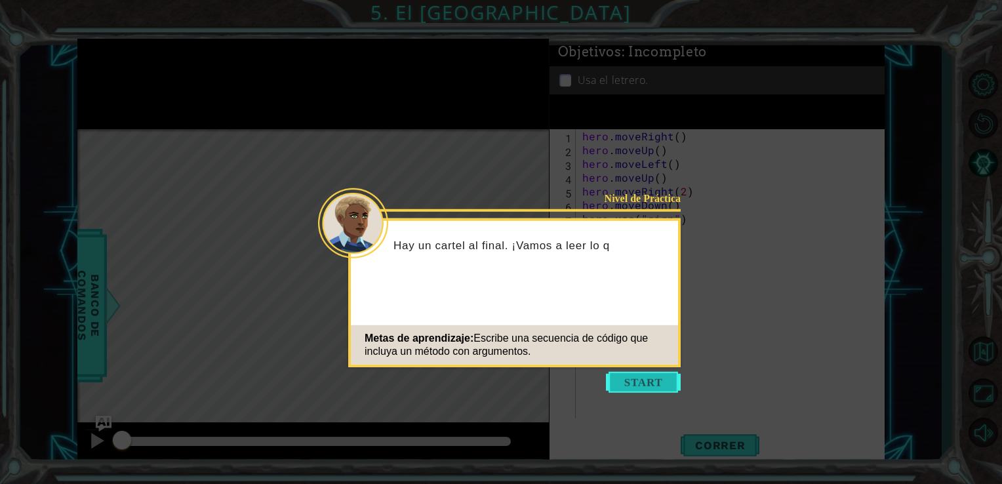
click at [657, 382] on button "Start" at bounding box center [643, 382] width 75 height 21
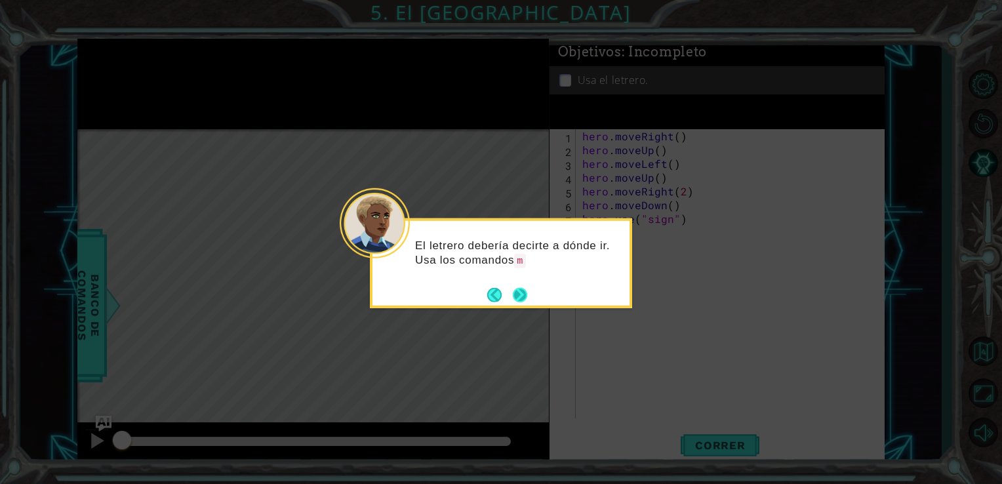
click at [520, 288] on button "Next" at bounding box center [520, 294] width 14 height 14
click at [517, 294] on button "Next" at bounding box center [520, 295] width 24 height 24
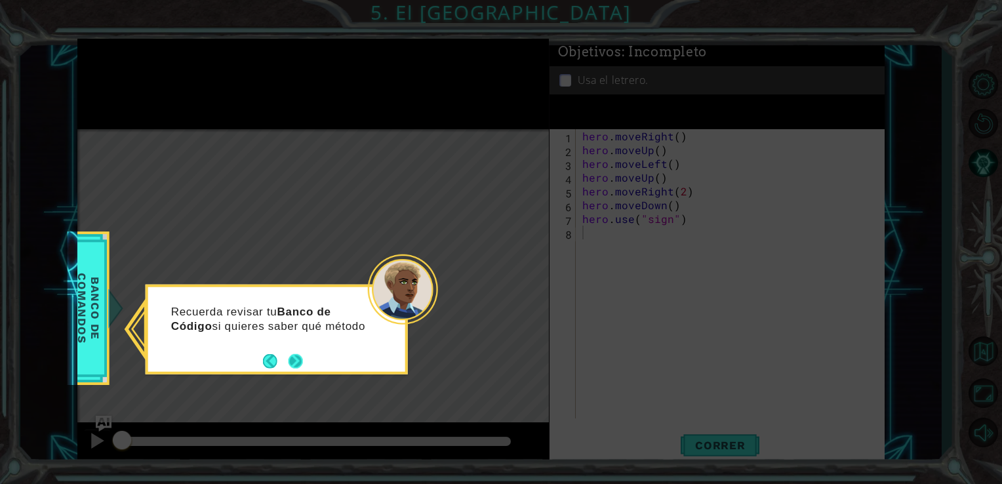
click at [294, 353] on button "Next" at bounding box center [295, 361] width 20 height 20
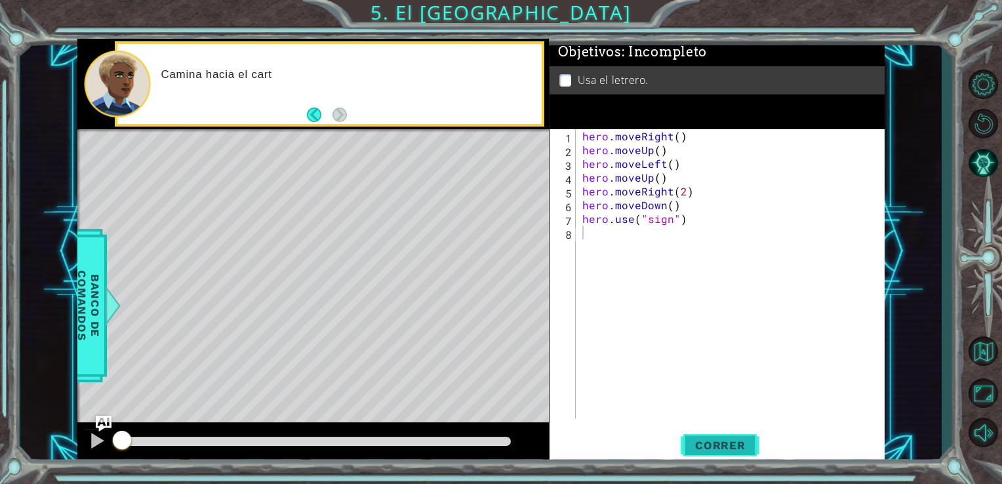
click at [726, 436] on button "Correr" at bounding box center [719, 444] width 79 height 33
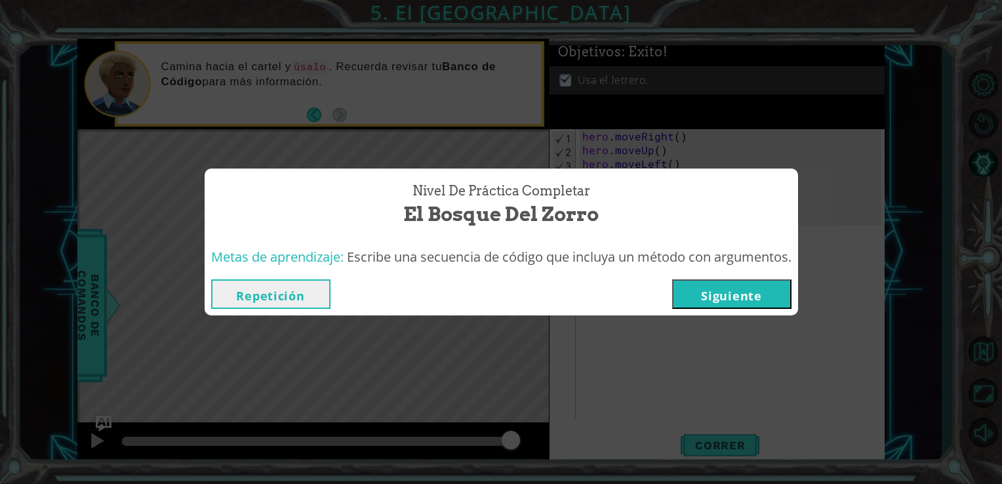
click at [732, 288] on button "Siguiente" at bounding box center [731, 293] width 119 height 29
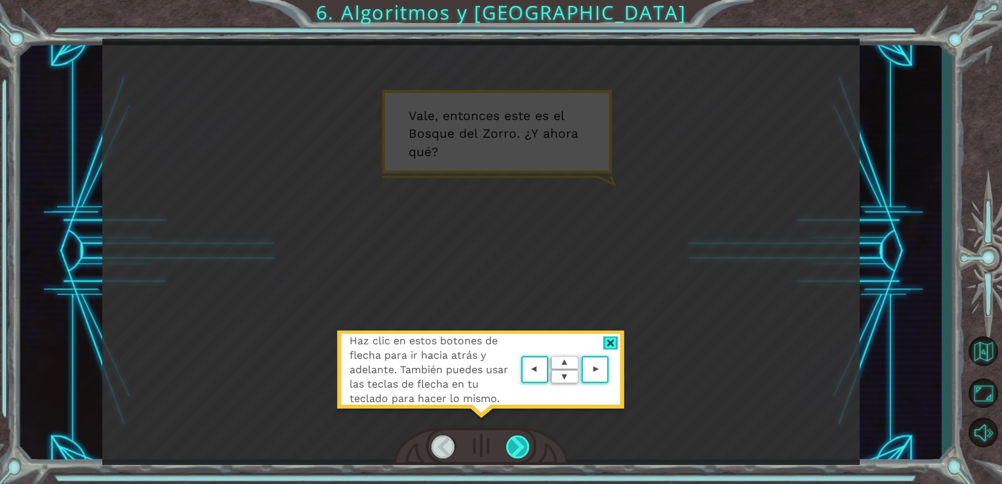
click at [518, 445] on div at bounding box center [518, 446] width 24 height 23
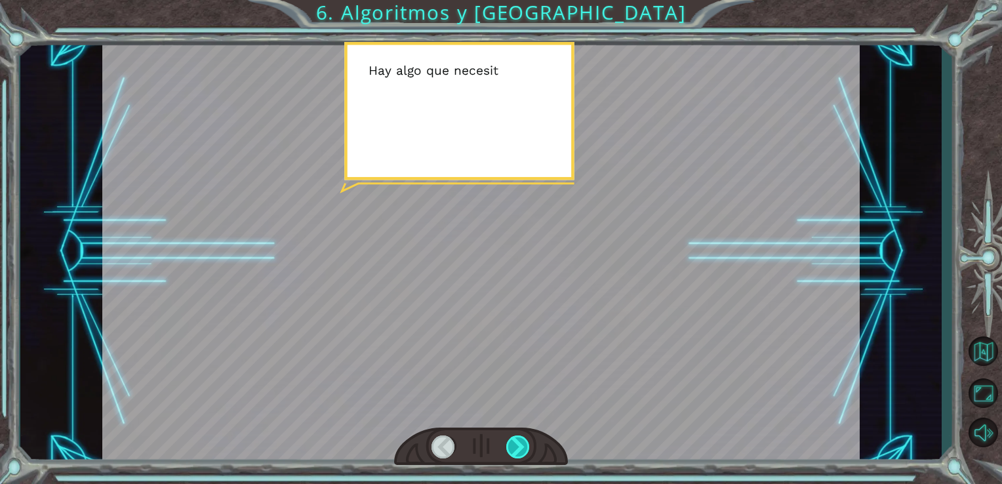
click at [518, 445] on div at bounding box center [518, 446] width 24 height 23
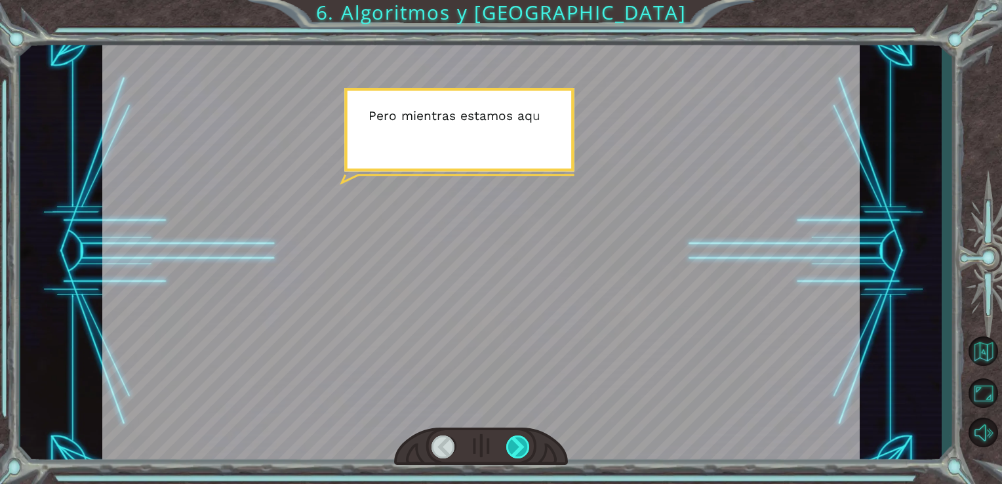
click at [518, 445] on div at bounding box center [518, 446] width 24 height 23
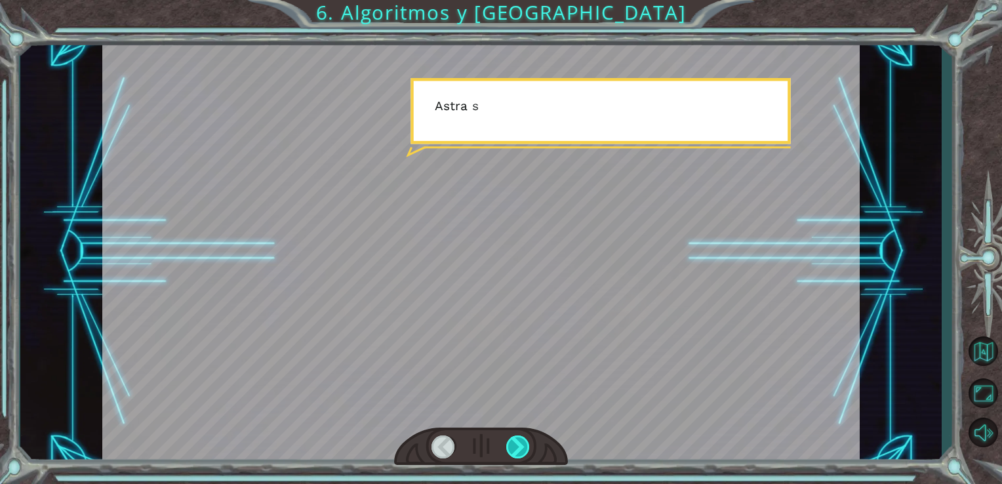
click at [518, 445] on div at bounding box center [518, 446] width 24 height 23
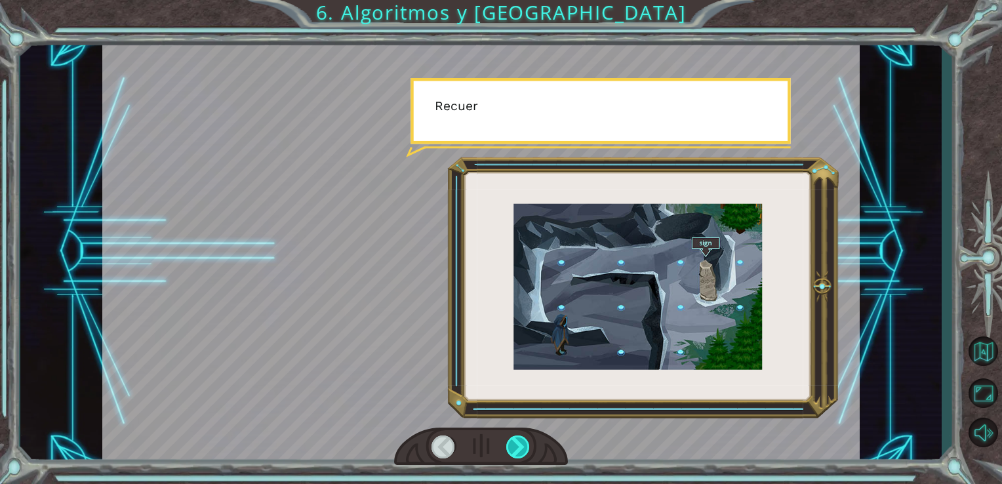
click at [518, 445] on div at bounding box center [518, 446] width 24 height 23
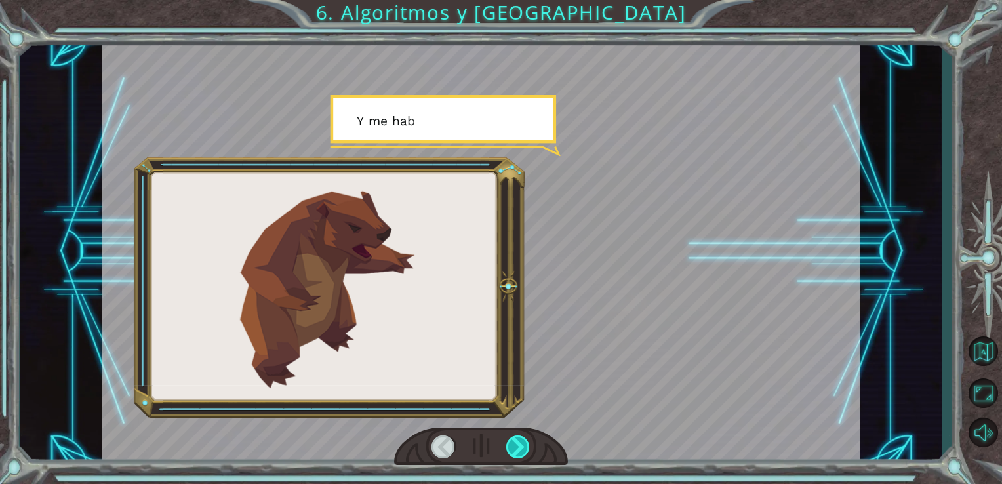
click at [518, 445] on div at bounding box center [518, 446] width 24 height 23
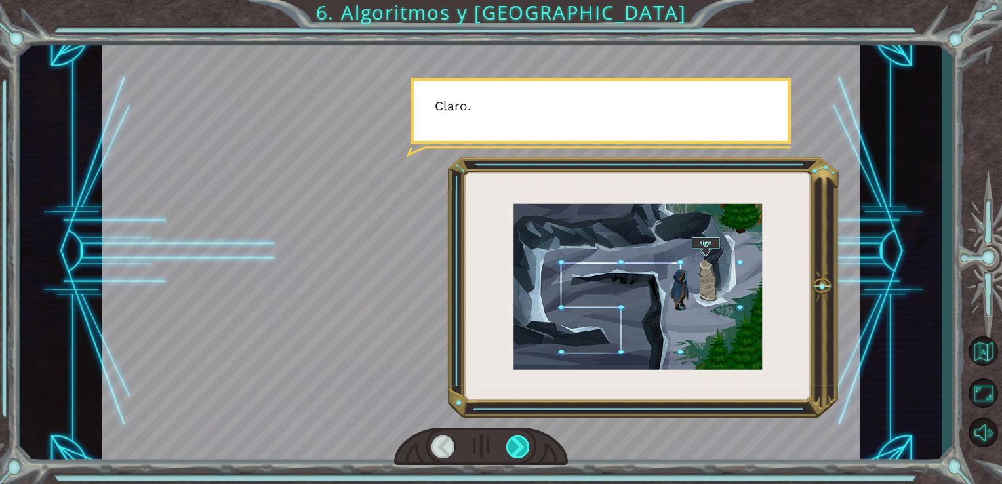
click at [518, 445] on div at bounding box center [518, 446] width 24 height 23
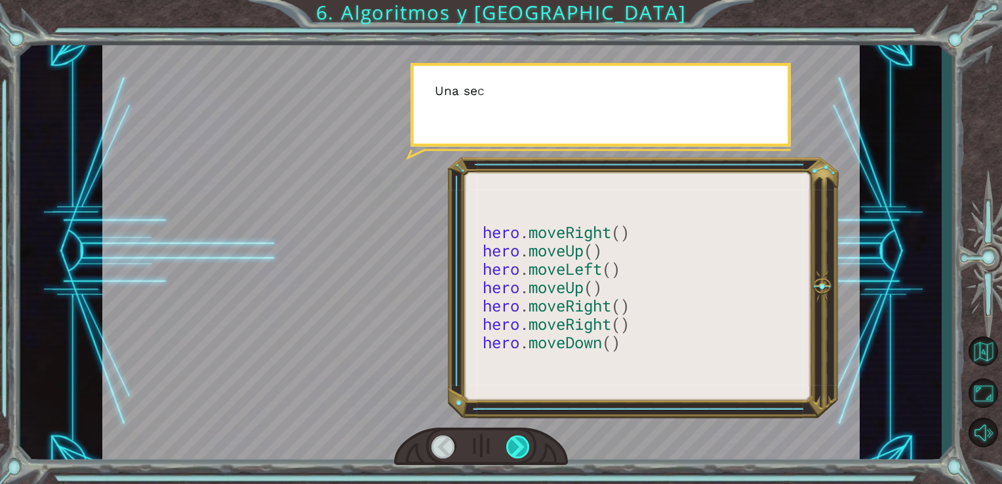
click at [518, 445] on div at bounding box center [518, 446] width 24 height 23
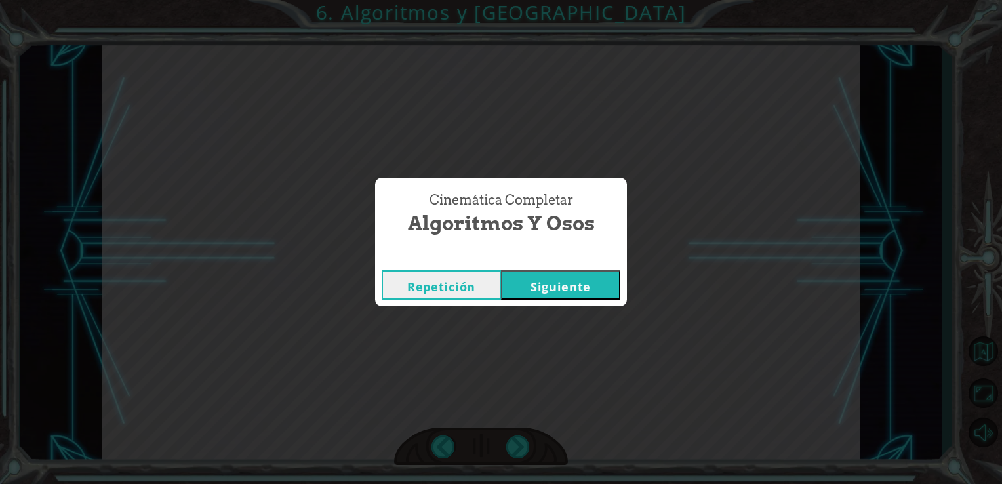
click at [574, 298] on button "Siguiente" at bounding box center [560, 284] width 119 height 29
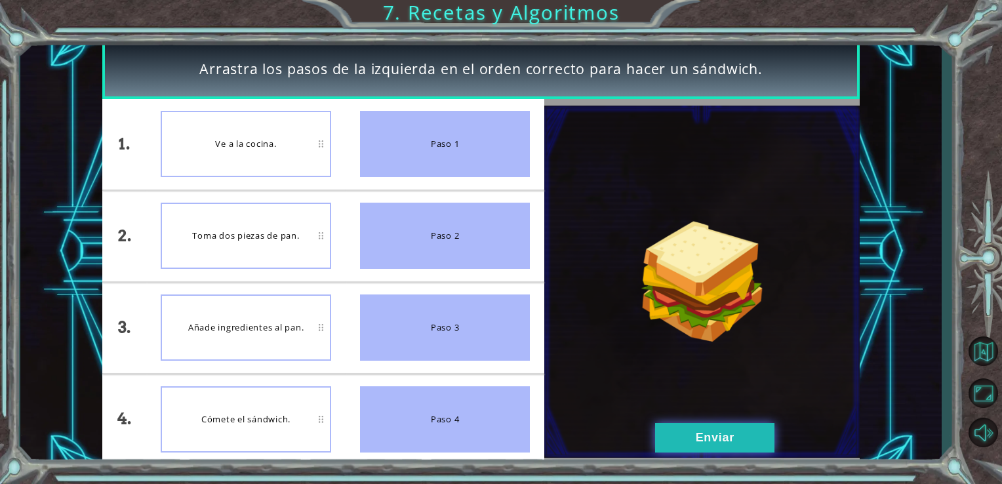
click at [675, 434] on button "Enviar" at bounding box center [714, 437] width 119 height 29
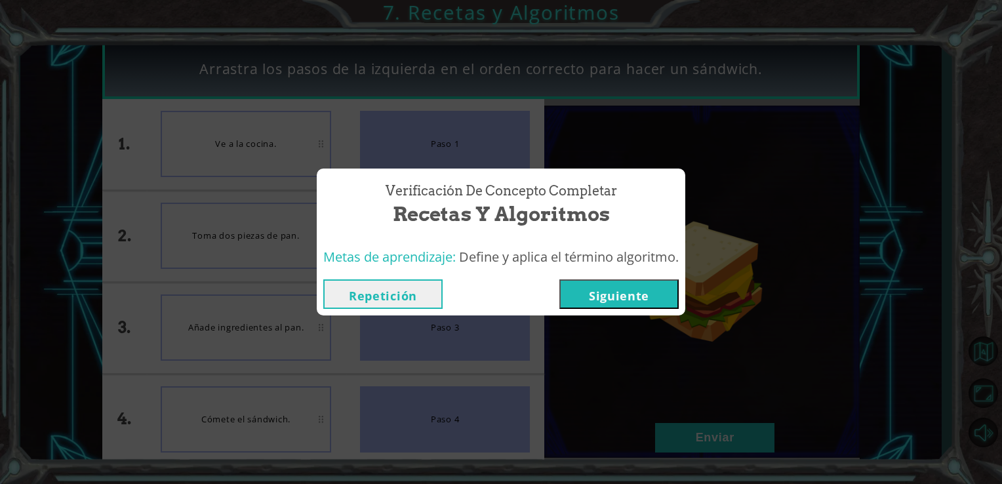
click at [636, 288] on button "Siguiente" at bounding box center [618, 293] width 119 height 29
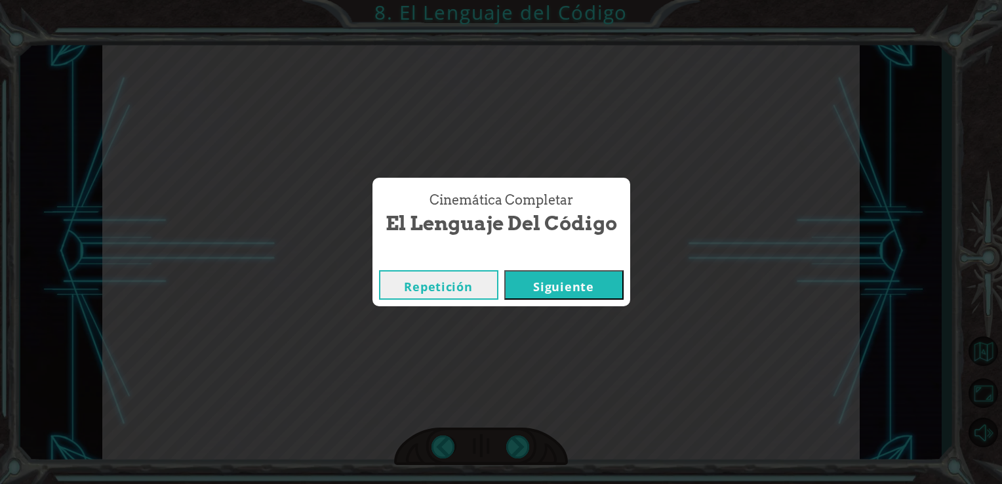
click at [561, 290] on button "Siguiente" at bounding box center [563, 284] width 119 height 29
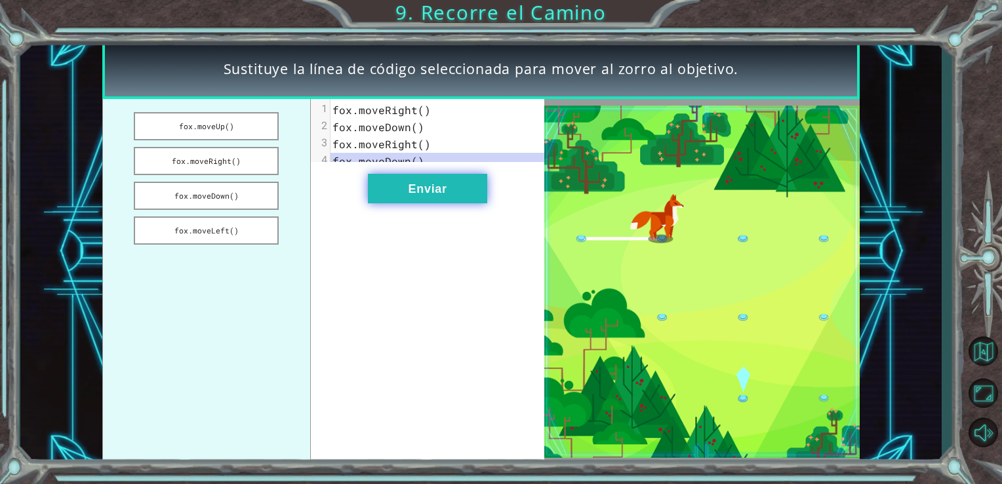
click at [437, 190] on button "Enviar" at bounding box center [427, 188] width 119 height 29
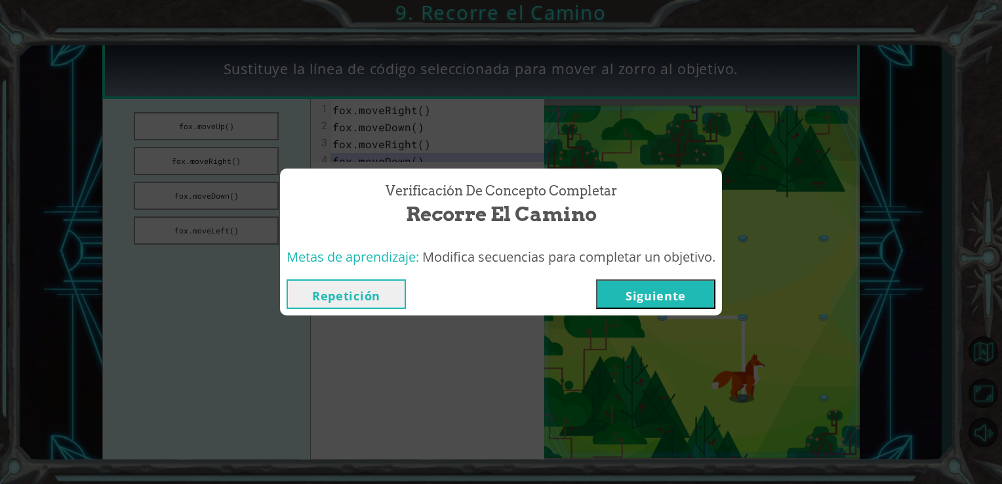
click at [614, 292] on button "Siguiente" at bounding box center [655, 293] width 119 height 29
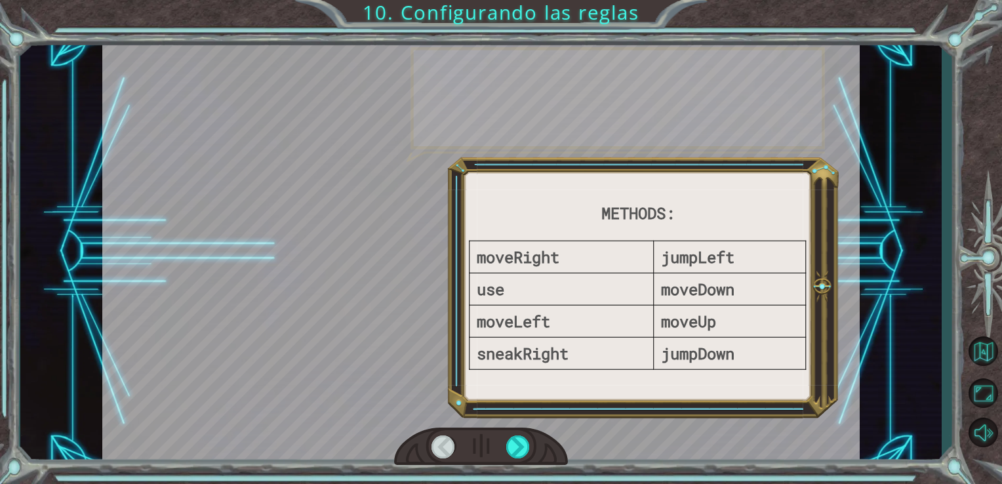
click at [614, 292] on div at bounding box center [481, 252] width 758 height 426
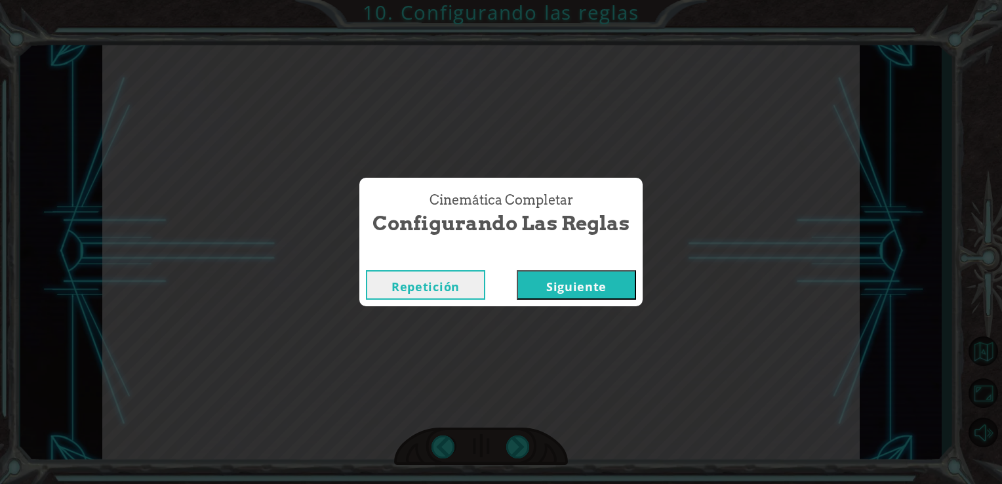
click at [599, 283] on button "Siguiente" at bounding box center [576, 284] width 119 height 29
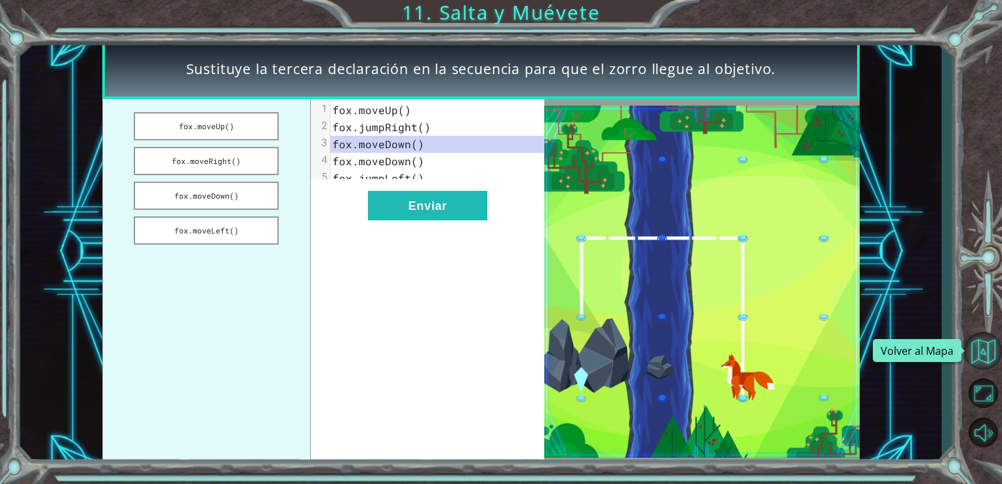
click at [986, 353] on button "Volver al Mapa" at bounding box center [983, 351] width 38 height 38
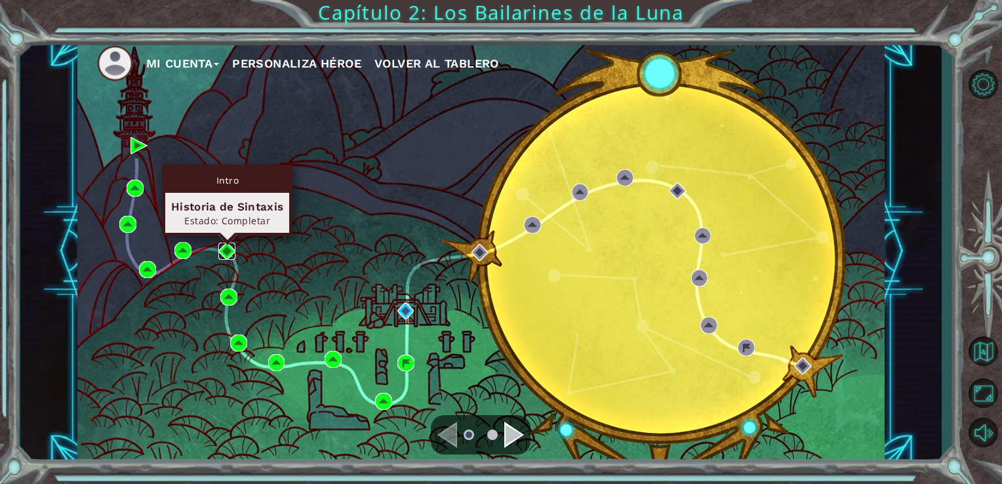
click at [227, 253] on img at bounding box center [226, 251] width 17 height 17
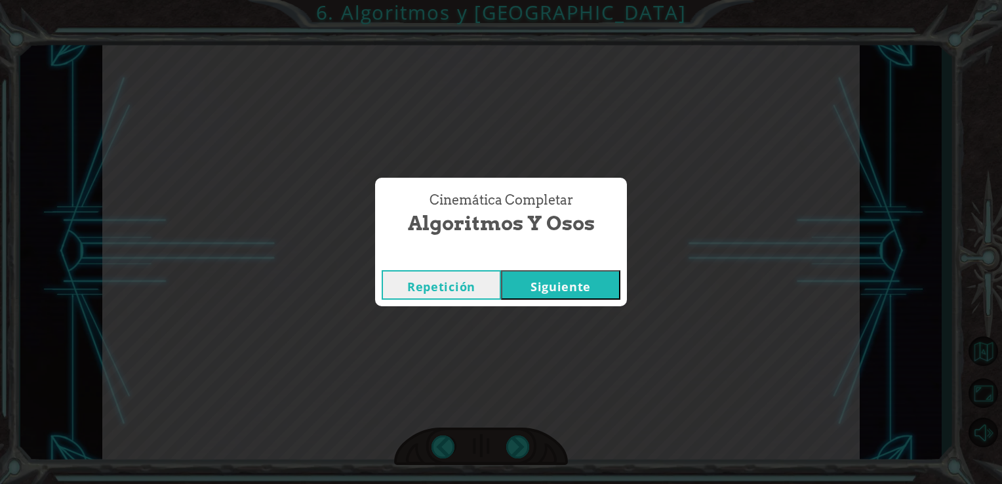
click at [569, 271] on button "Siguiente" at bounding box center [560, 284] width 119 height 29
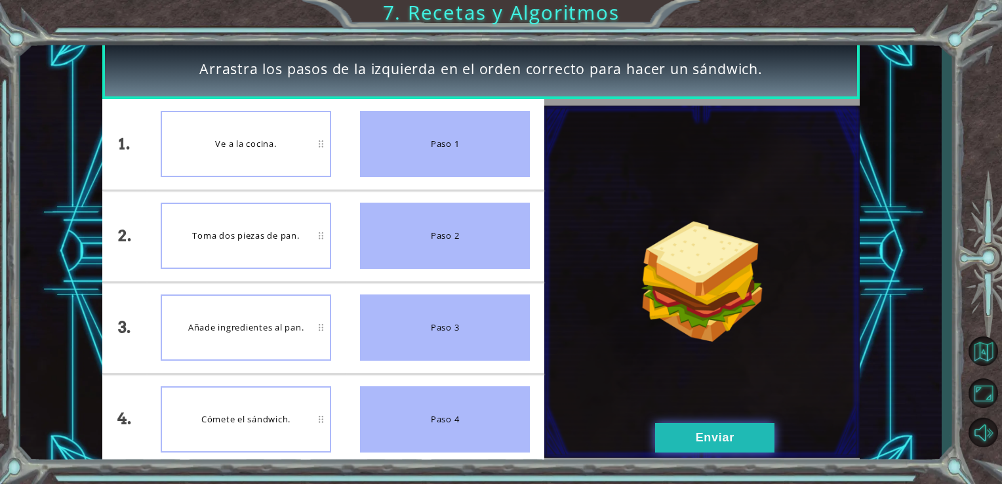
click at [699, 428] on button "Enviar" at bounding box center [714, 437] width 119 height 29
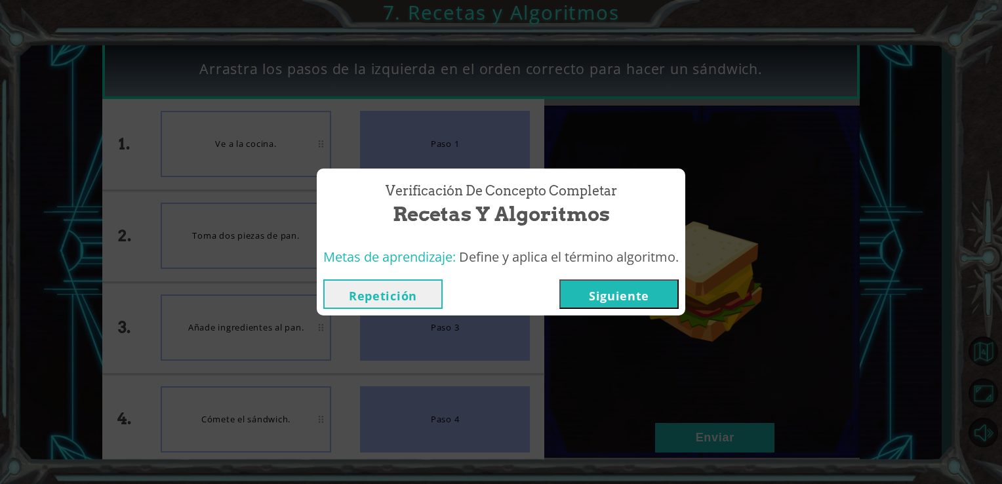
click at [616, 287] on button "Siguiente" at bounding box center [618, 293] width 119 height 29
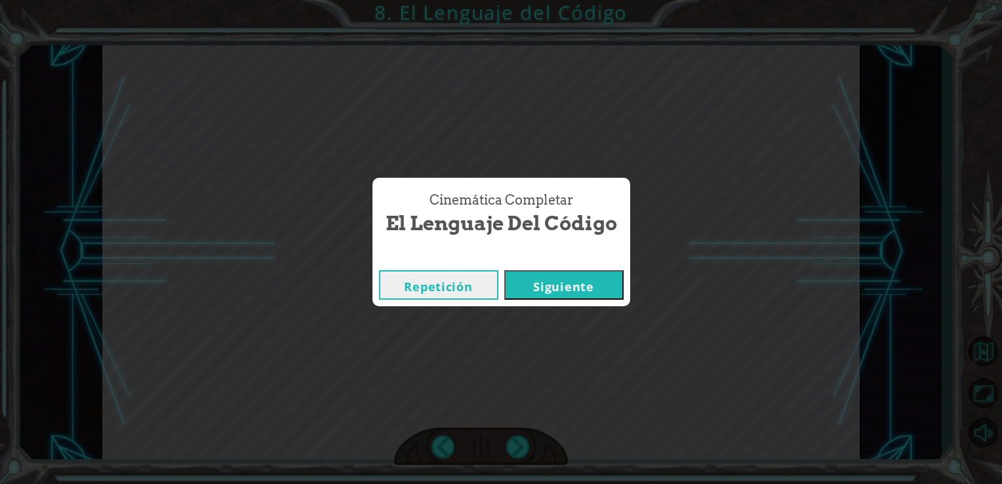
click at [614, 287] on button "Siguiente" at bounding box center [563, 284] width 119 height 29
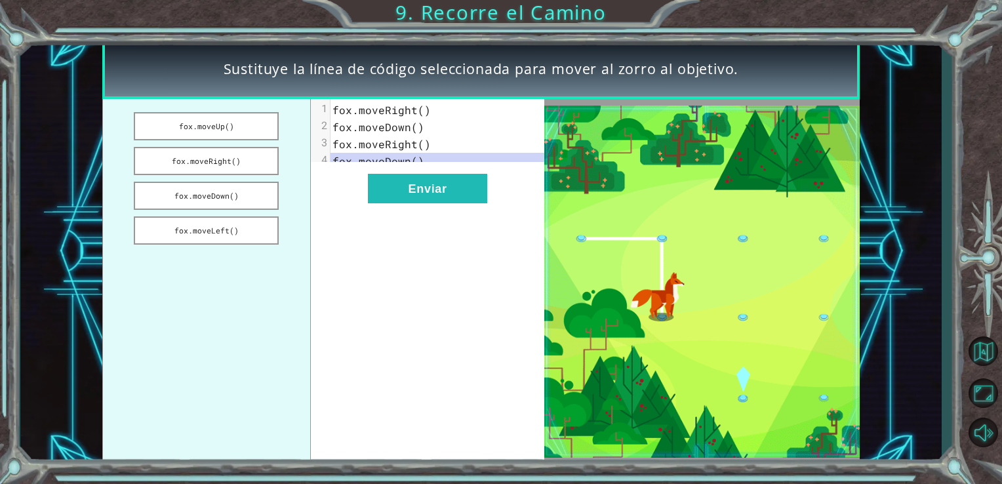
click at [614, 287] on img at bounding box center [701, 281] width 315 height 351
click at [428, 195] on button "Enviar" at bounding box center [427, 188] width 119 height 29
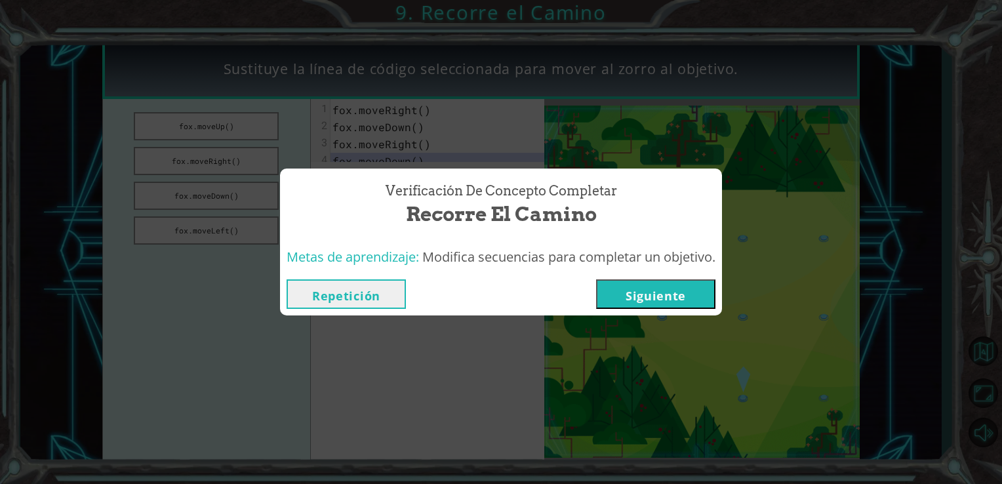
click at [640, 288] on button "Siguiente" at bounding box center [655, 293] width 119 height 29
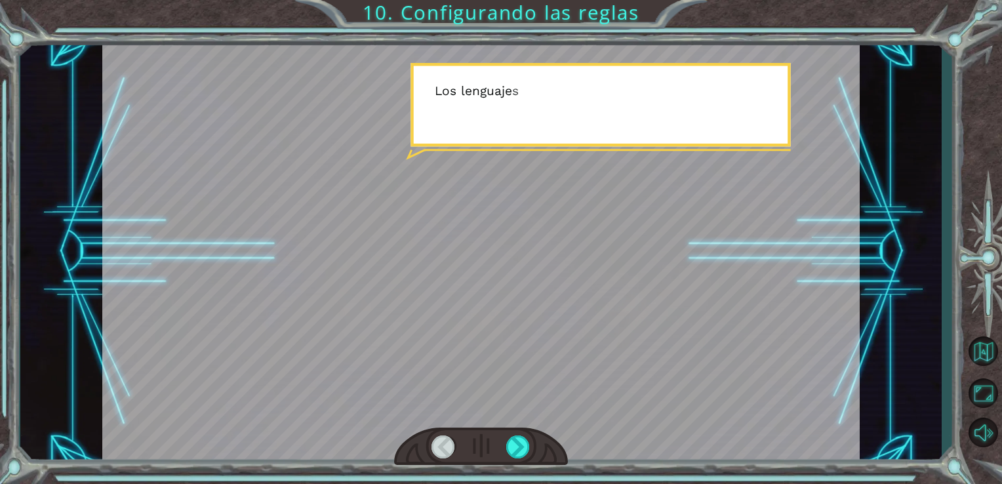
click at [640, 288] on div at bounding box center [481, 252] width 758 height 426
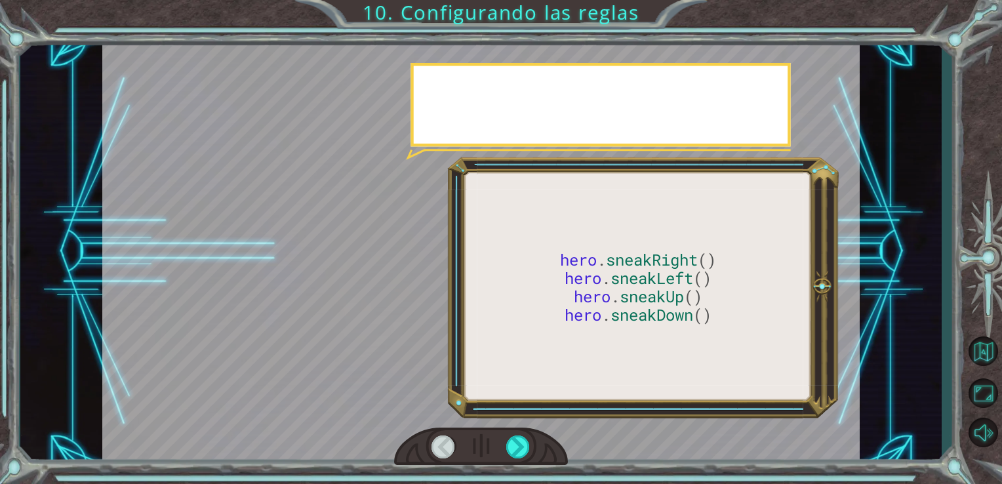
click at [640, 288] on div at bounding box center [481, 252] width 758 height 426
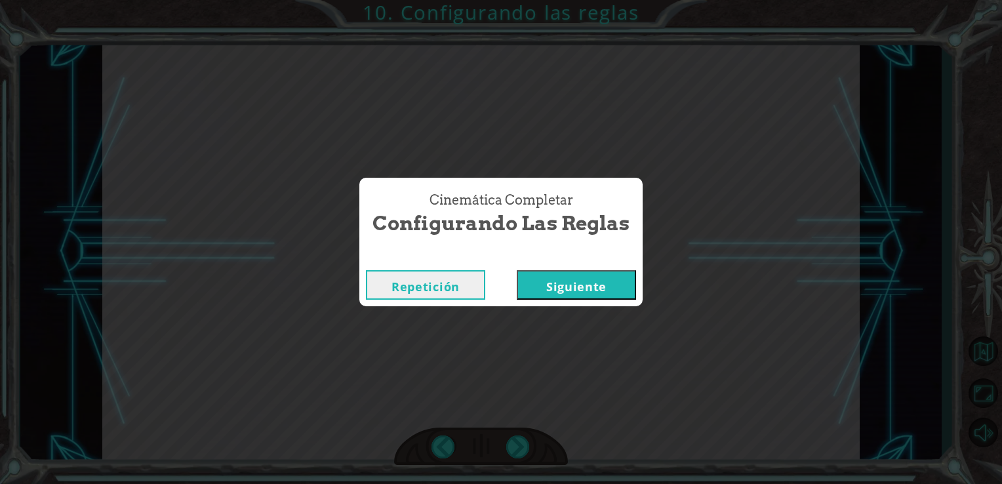
click at [584, 285] on button "Siguiente" at bounding box center [576, 284] width 119 height 29
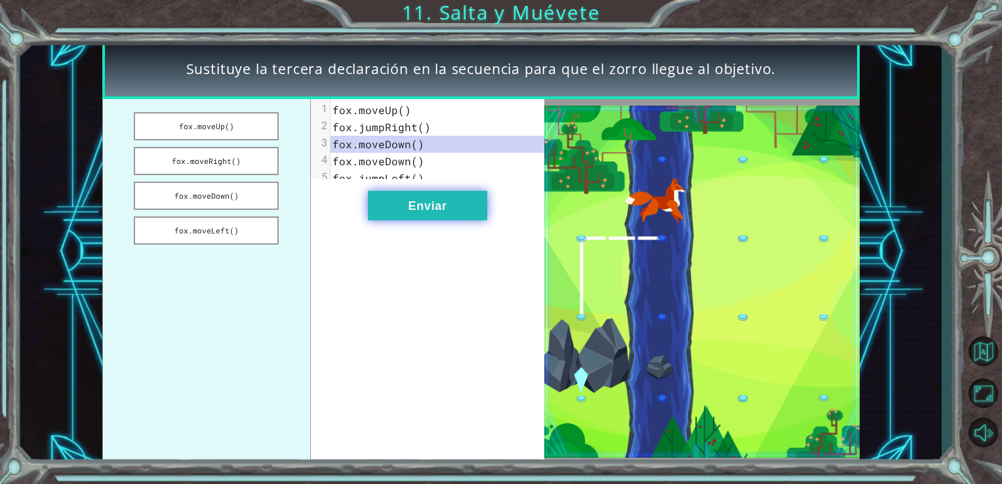
click at [433, 218] on button "Enviar" at bounding box center [427, 205] width 119 height 29
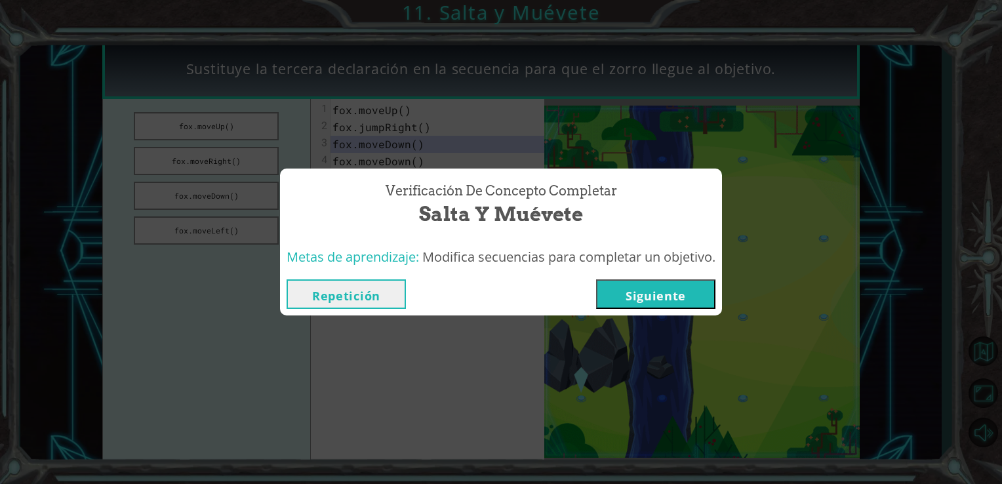
click at [645, 290] on button "Siguiente" at bounding box center [655, 293] width 119 height 29
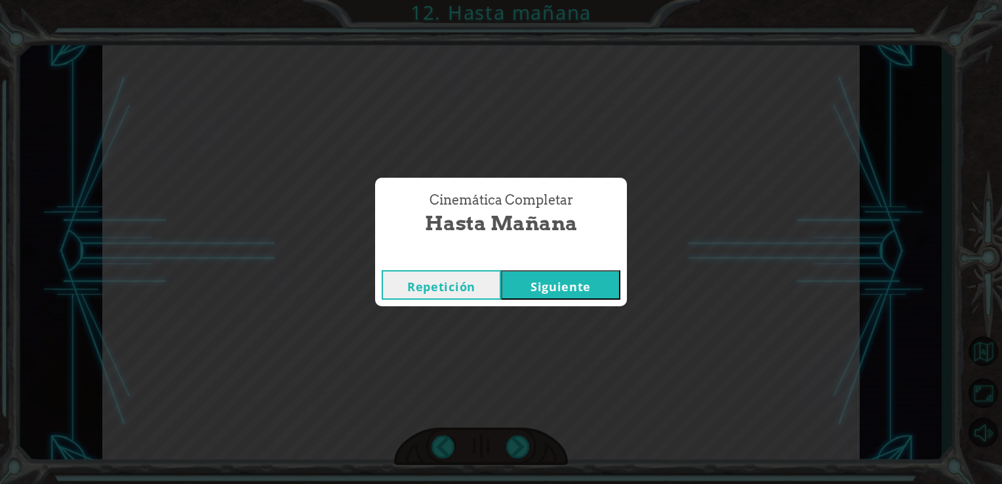
click at [590, 292] on button "Siguiente" at bounding box center [560, 284] width 119 height 29
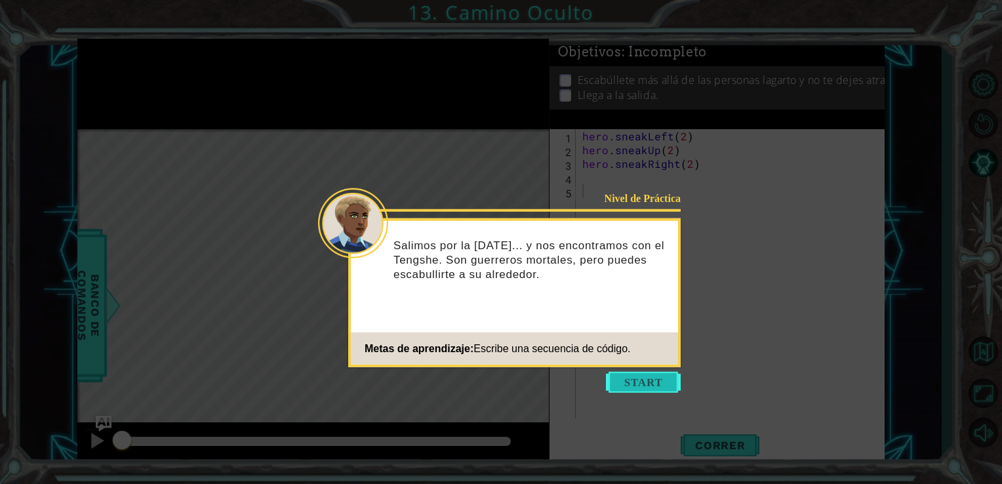
click at [627, 380] on button "Start" at bounding box center [643, 382] width 75 height 21
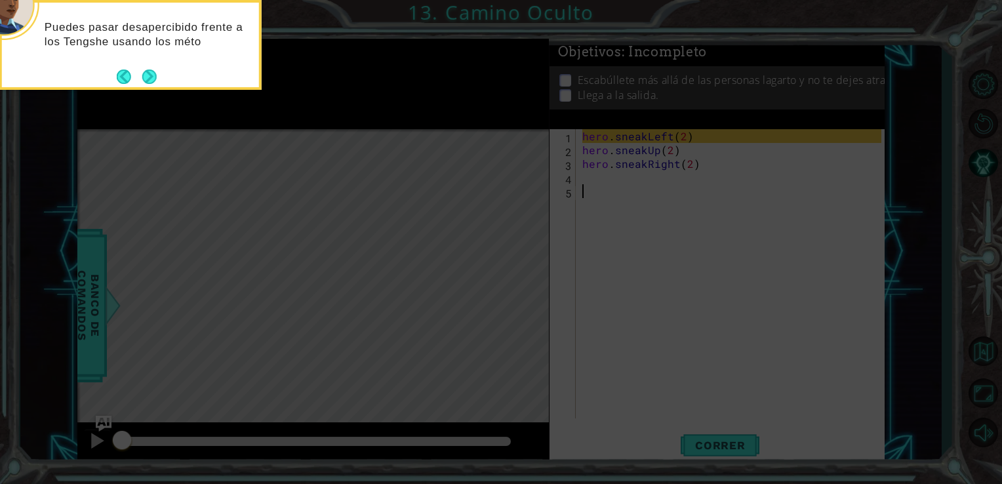
click at [149, 68] on footer at bounding box center [137, 77] width 40 height 20
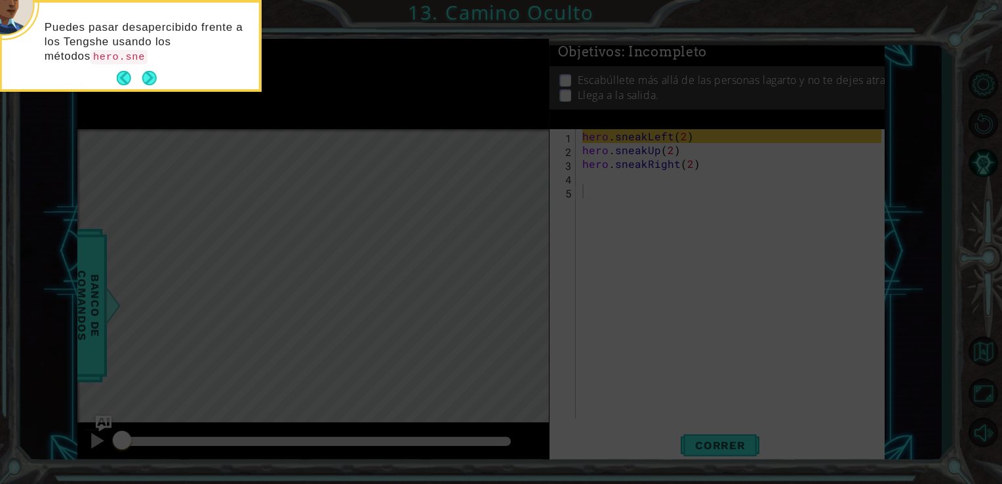
click at [149, 68] on footer at bounding box center [137, 78] width 40 height 20
click at [149, 71] on button "Next" at bounding box center [149, 78] width 14 height 14
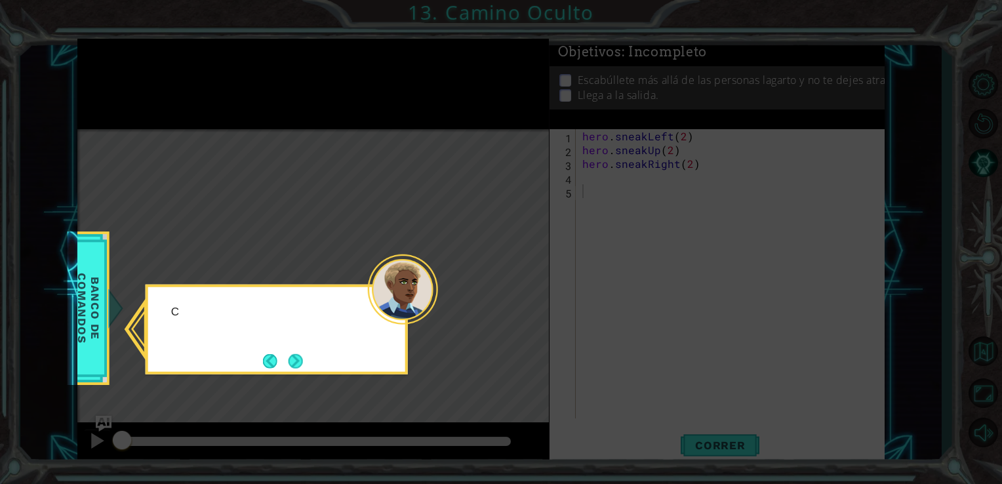
click at [149, 68] on icon at bounding box center [501, 242] width 1002 height 484
click at [301, 364] on button "Next" at bounding box center [295, 361] width 24 height 24
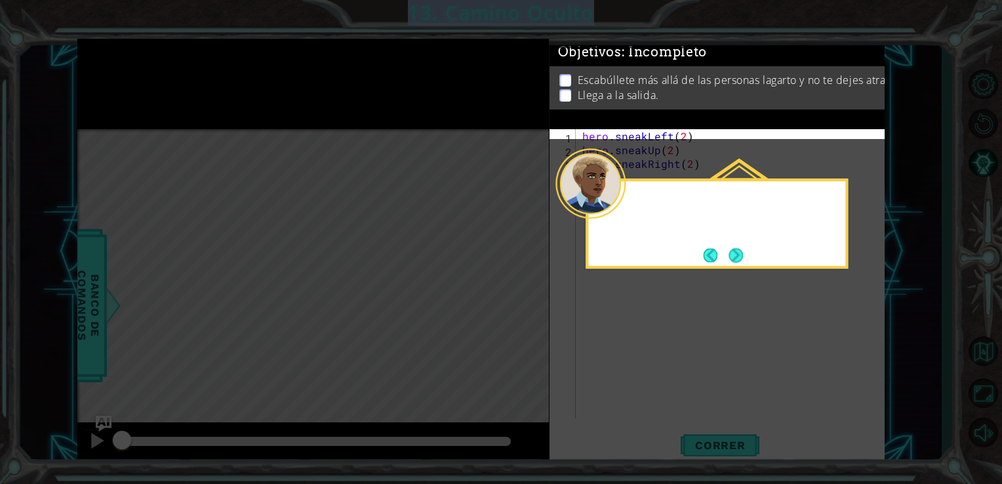
click at [301, 364] on icon at bounding box center [501, 242] width 1002 height 484
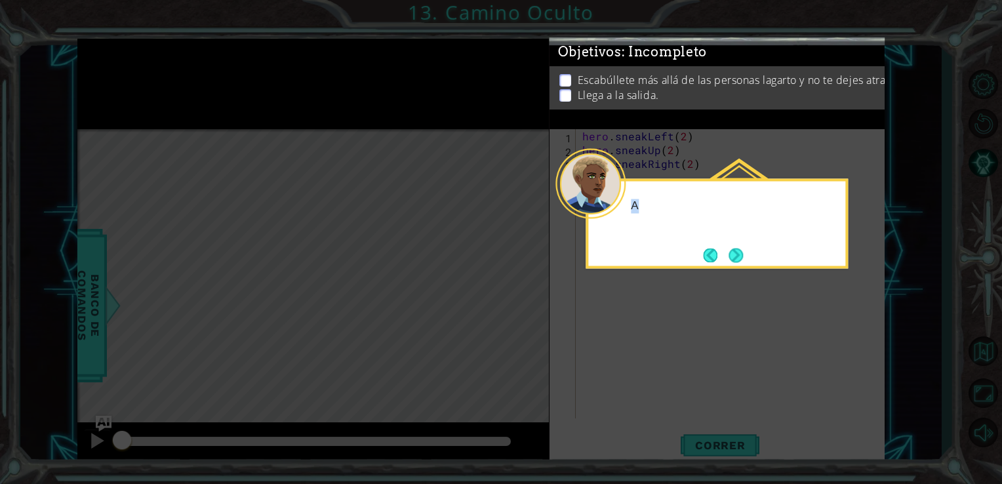
drag, startPoint x: 301, startPoint y: 364, endPoint x: 720, endPoint y: 218, distance: 444.5
click at [720, 218] on body "1 ההההההההההההההההההההההההההההההההההההההההההההההההההההההההההההההההההההההההההההה…" at bounding box center [501, 242] width 1002 height 484
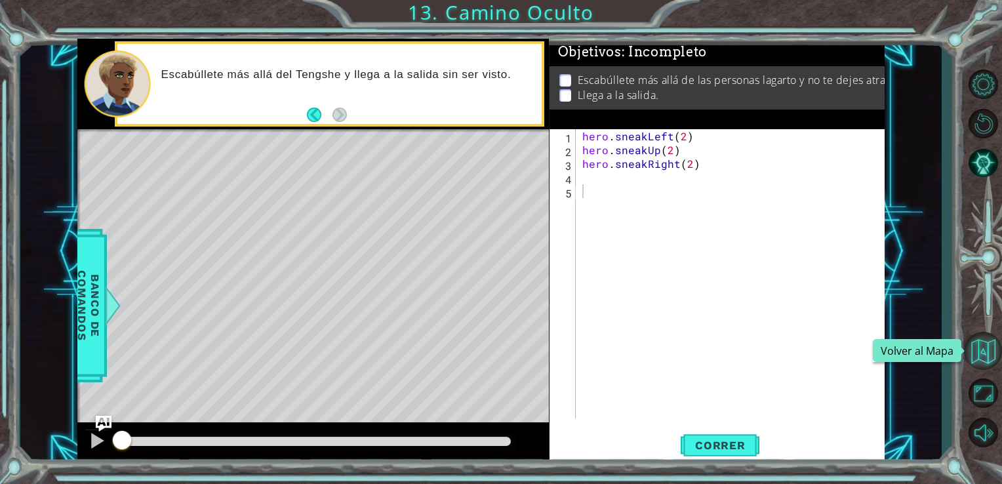
click at [991, 342] on button "Volver al Mapa" at bounding box center [983, 351] width 38 height 38
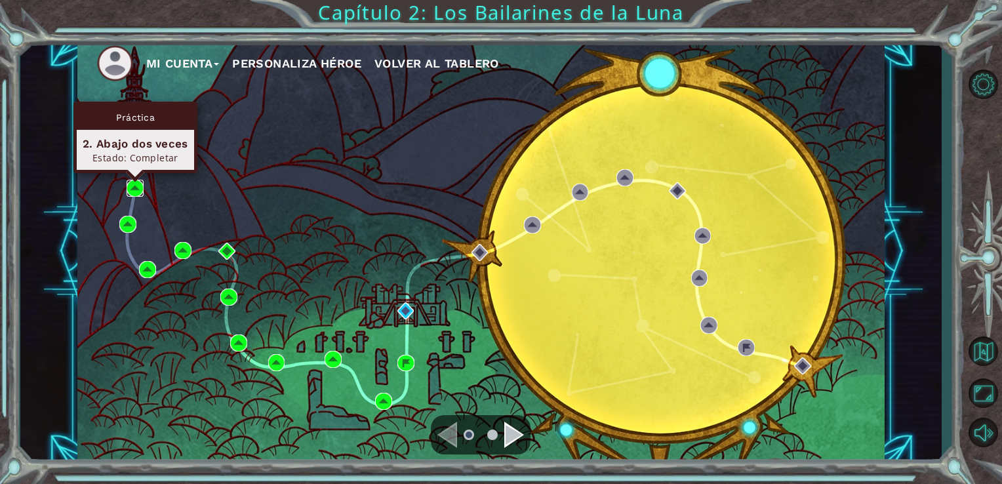
click at [136, 181] on img at bounding box center [135, 188] width 17 height 17
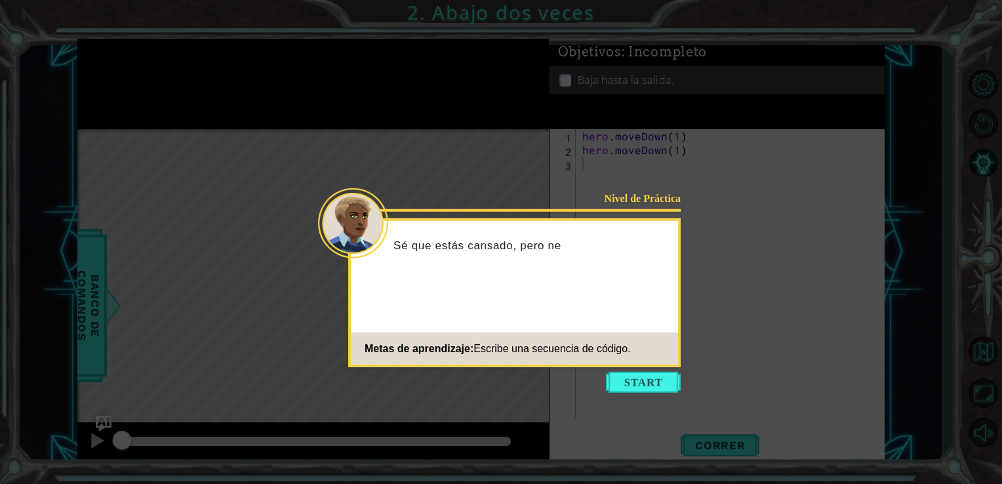
drag, startPoint x: 960, startPoint y: 198, endPoint x: 767, endPoint y: 155, distance: 197.4
click at [767, 155] on icon at bounding box center [501, 242] width 1002 height 484
click at [627, 389] on button "Start" at bounding box center [643, 382] width 75 height 21
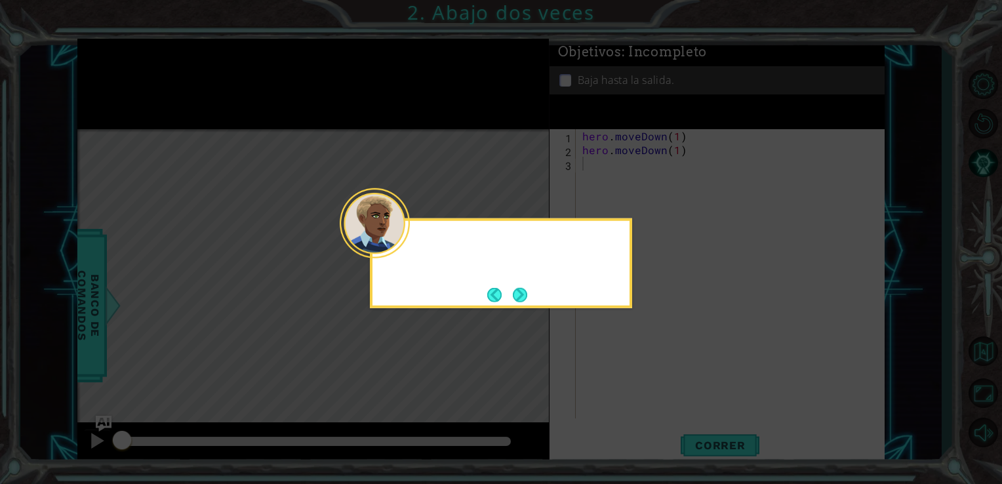
click at [627, 389] on icon at bounding box center [501, 242] width 1002 height 484
drag, startPoint x: 627, startPoint y: 389, endPoint x: 555, endPoint y: 318, distance: 102.0
click at [555, 318] on icon at bounding box center [501, 242] width 1002 height 484
click at [515, 285] on button "Next" at bounding box center [520, 295] width 20 height 20
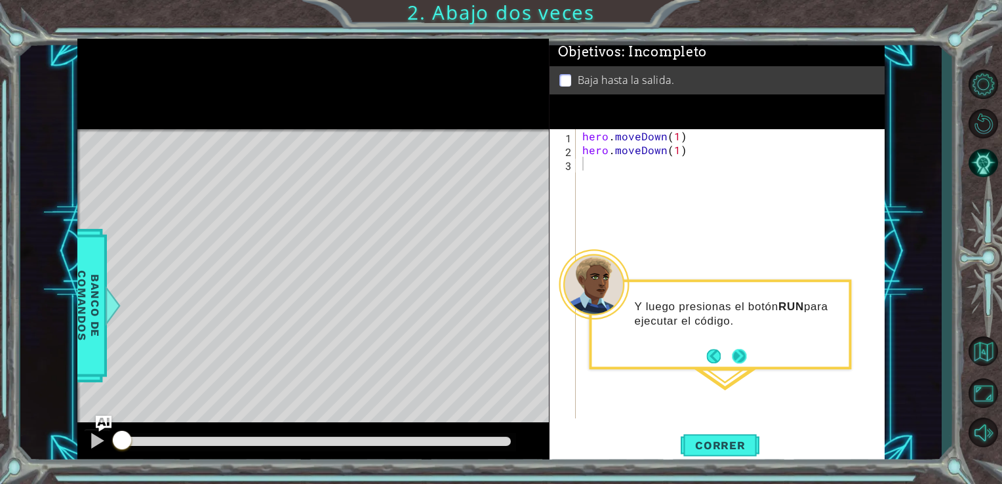
click at [741, 355] on button "Next" at bounding box center [739, 355] width 19 height 19
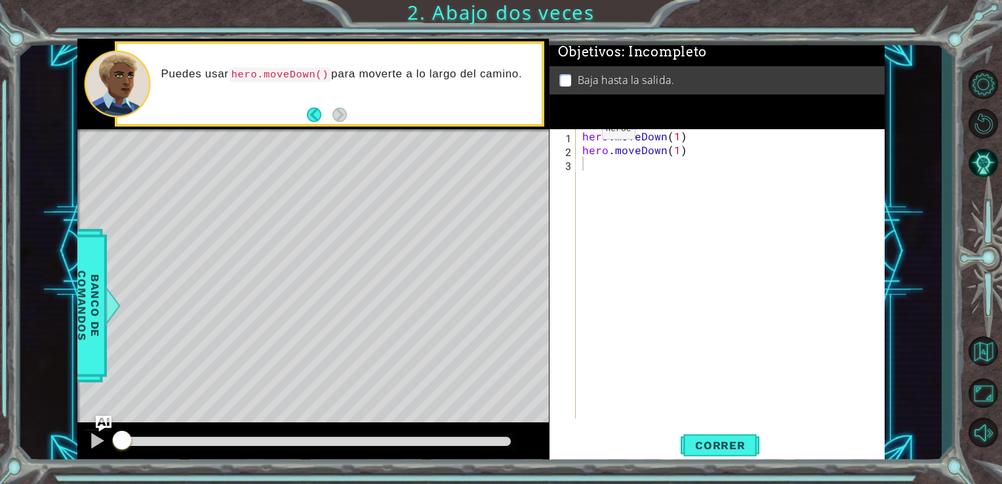
click at [577, 134] on div "1 2 3 hero . moveDown ( 1 ) hero . moveDown ( 1 ) ההההההההההההההההההההההההההההה…" at bounding box center [715, 273] width 332 height 289
click at [580, 133] on div "1 2 3 hero . moveDown ( 1 ) hero . moveDown ( 1 ) ההההההההההההההההההההההההההההה…" at bounding box center [715, 273] width 332 height 289
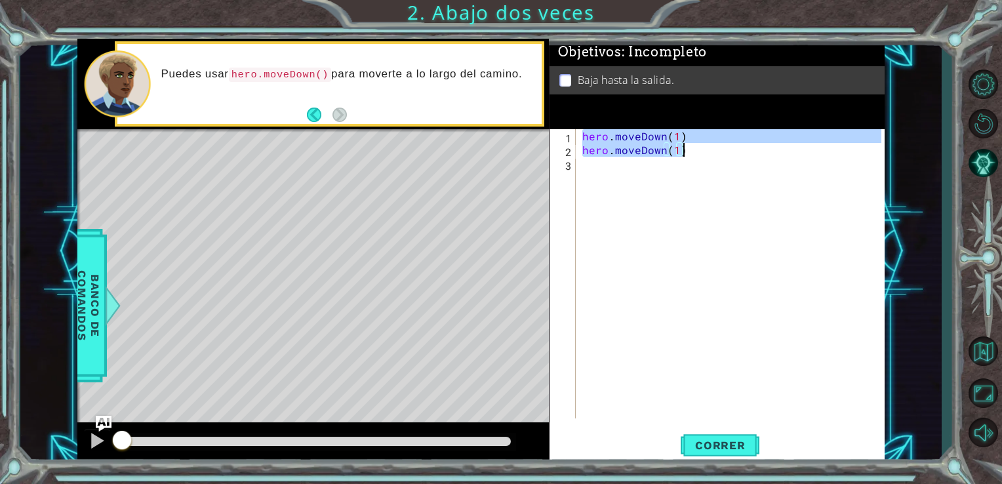
drag, startPoint x: 580, startPoint y: 133, endPoint x: 707, endPoint y: 156, distance: 129.2
click at [707, 156] on div "hero . moveDown ( 1 ) hero . moveDown ( 1 )" at bounding box center [733, 287] width 309 height 317
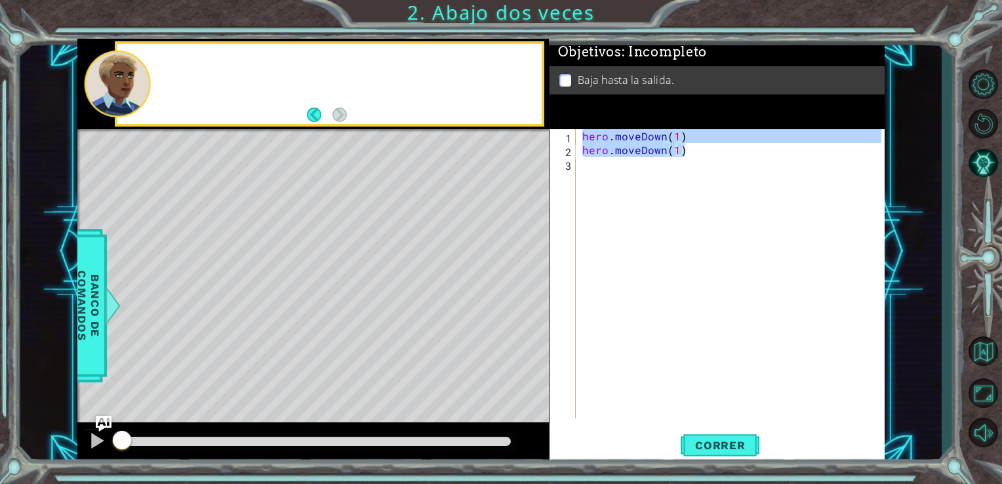
type textarea "hero.moveDown(1)"
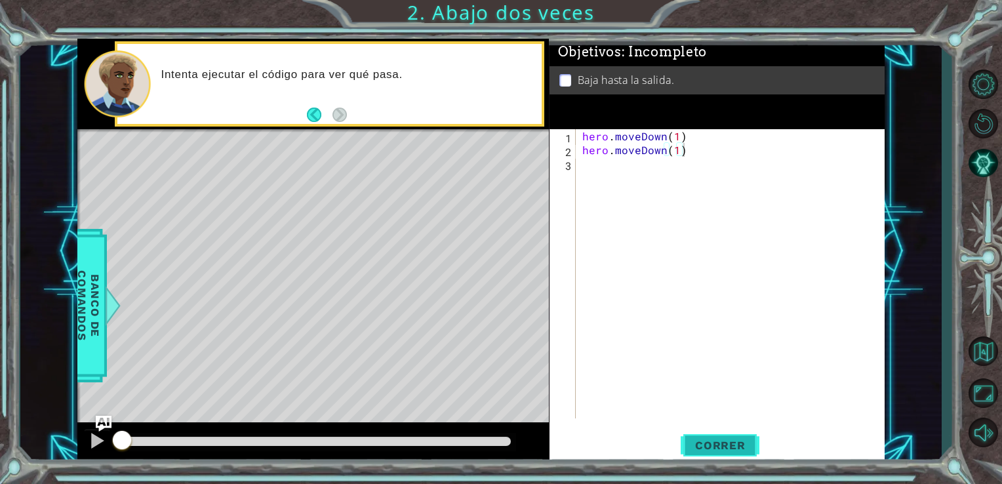
click at [732, 450] on span "Correr" at bounding box center [720, 445] width 77 height 13
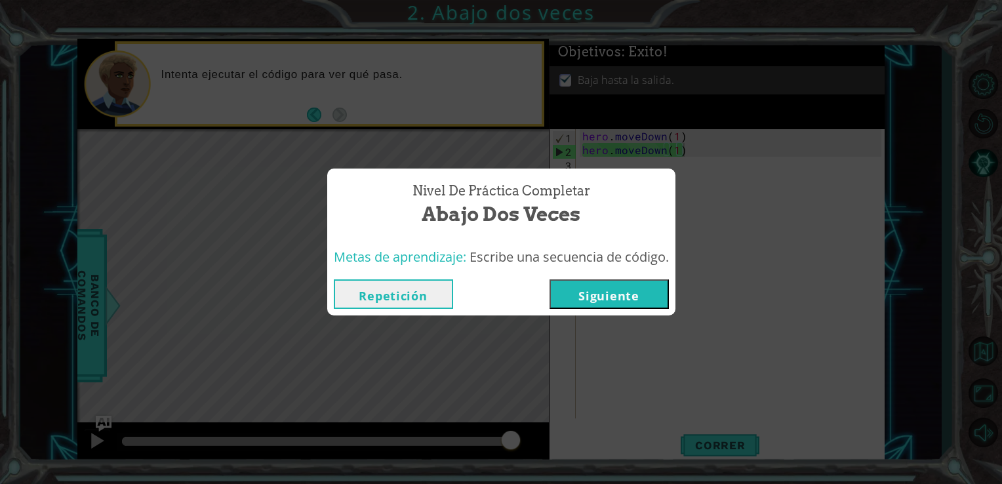
click at [592, 287] on button "Siguiente" at bounding box center [608, 293] width 119 height 29
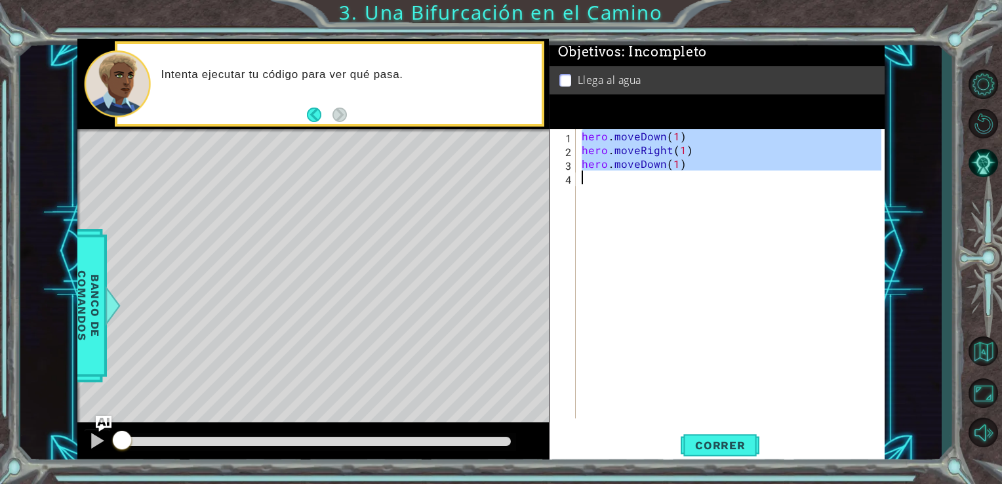
drag, startPoint x: 580, startPoint y: 132, endPoint x: 701, endPoint y: 194, distance: 136.0
click at [701, 194] on div "hero . moveDown ( 1 ) hero . moveRight ( 1 ) hero . moveDown ( 1 )" at bounding box center [733, 287] width 309 height 317
type textarea "hero.moveDown(1)"
click at [716, 444] on span "Correr" at bounding box center [720, 445] width 77 height 13
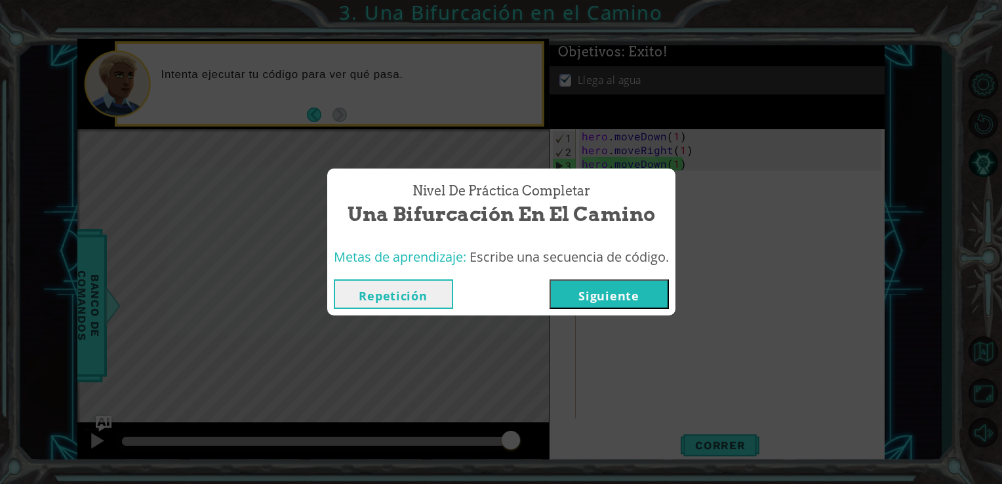
click at [605, 284] on button "Siguiente" at bounding box center [608, 293] width 119 height 29
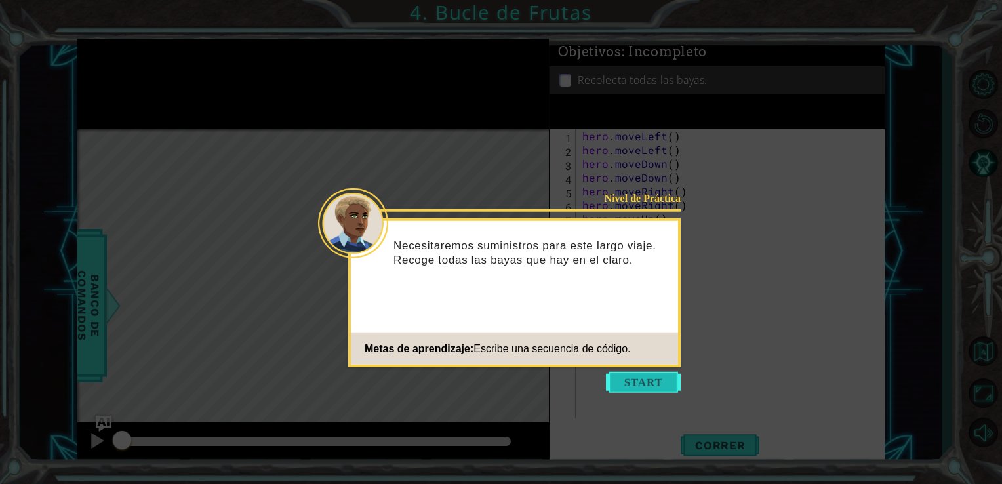
click at [642, 387] on button "Start" at bounding box center [643, 382] width 75 height 21
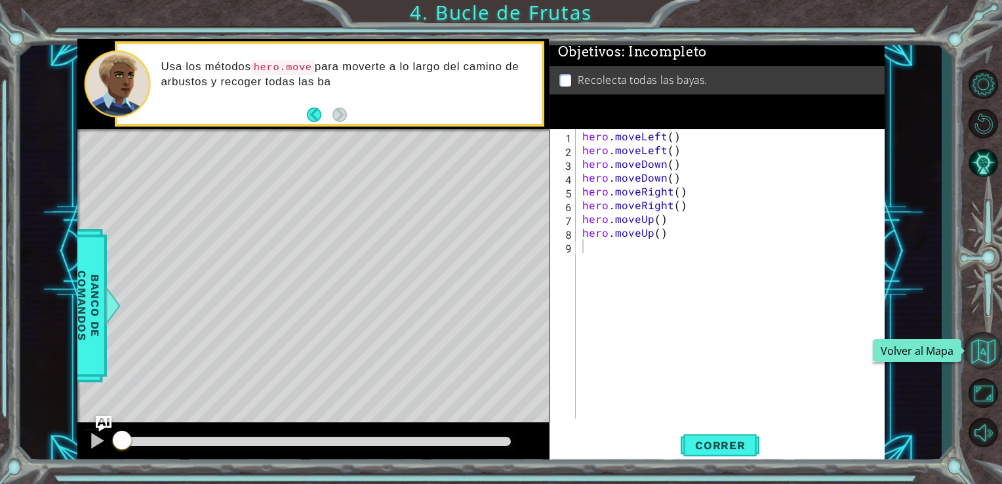
click at [991, 349] on button "Volver al Mapa" at bounding box center [983, 351] width 38 height 38
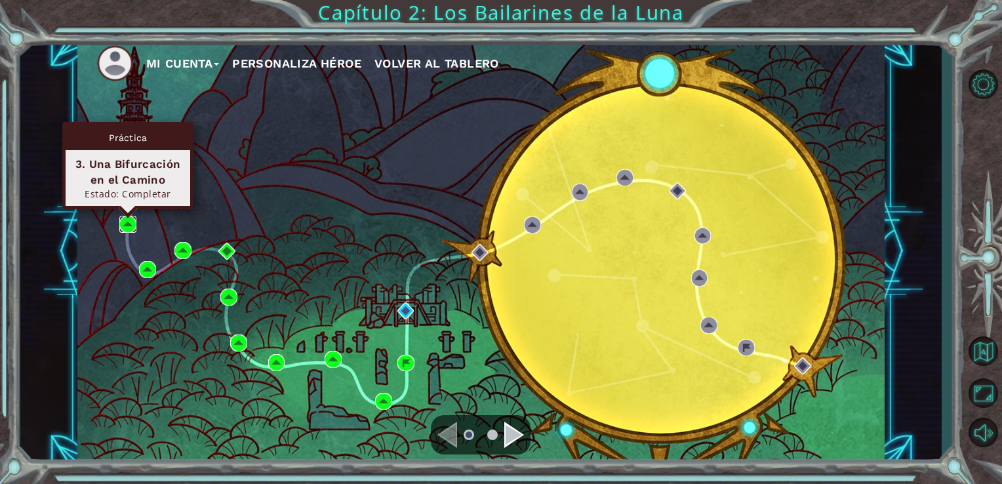
click at [125, 222] on img at bounding box center [127, 224] width 17 height 17
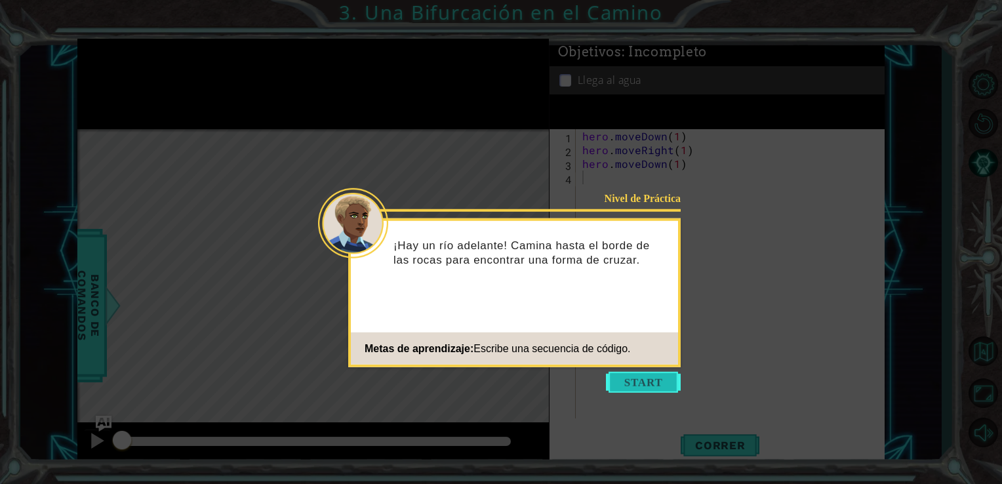
click at [619, 376] on button "Start" at bounding box center [643, 382] width 75 height 21
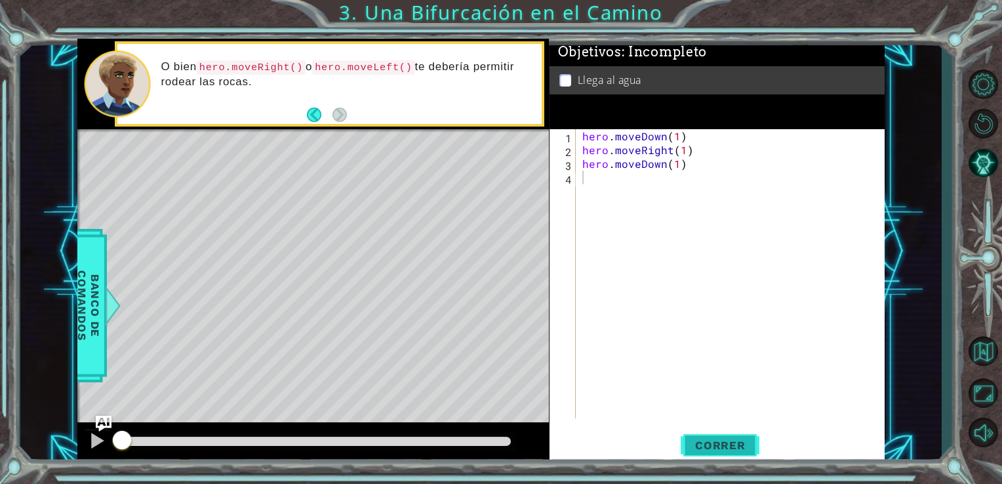
click at [698, 446] on span "Correr" at bounding box center [720, 445] width 77 height 13
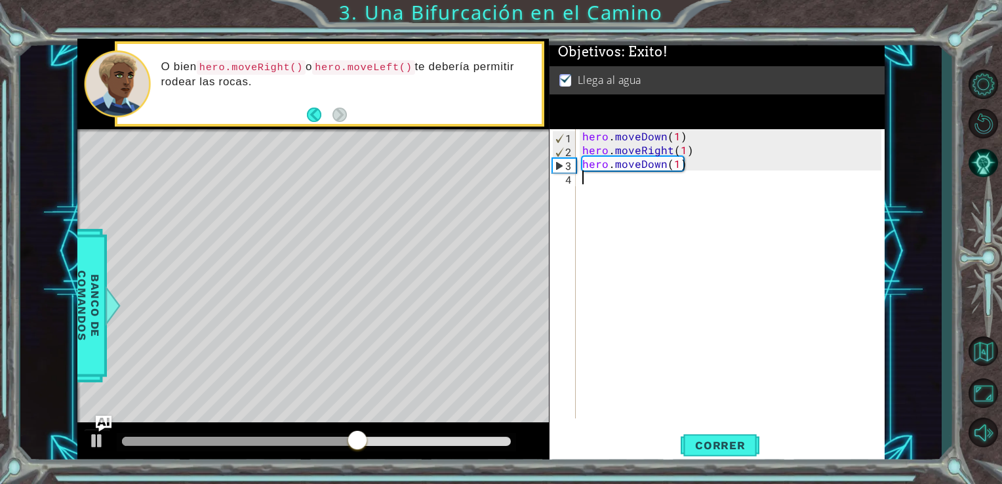
click at [585, 271] on div "hero . moveDown ( 1 ) hero . moveRight ( 1 ) hero . moveDown ( 1 )" at bounding box center [733, 287] width 309 height 317
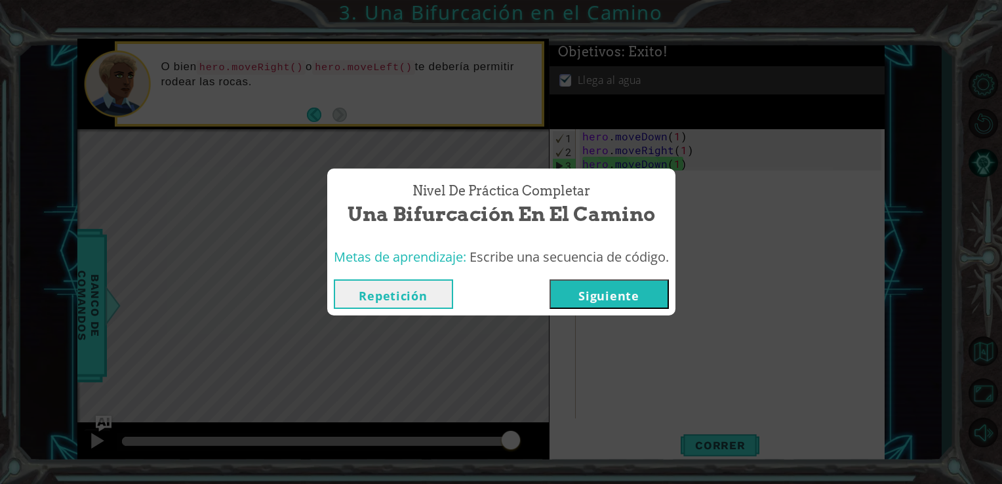
click at [598, 298] on button "Siguiente" at bounding box center [608, 293] width 119 height 29
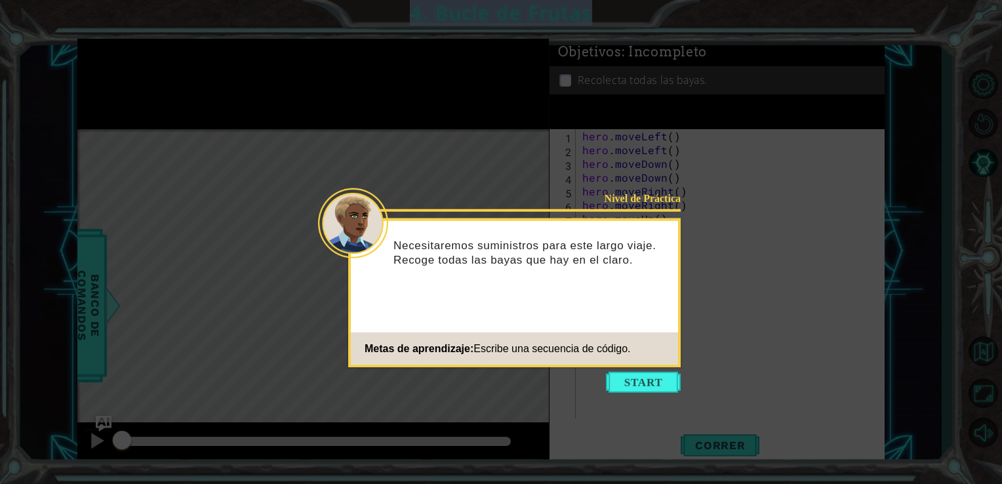
drag, startPoint x: 484, startPoint y: 35, endPoint x: 378, endPoint y: -49, distance: 134.8
click at [378, 0] on html "1 ההההההההההההההההההההההההההההההההההההההההההההההההההההההההההההההההההההההההההההה…" at bounding box center [501, 242] width 1002 height 484
click at [658, 379] on button "Start" at bounding box center [643, 382] width 75 height 21
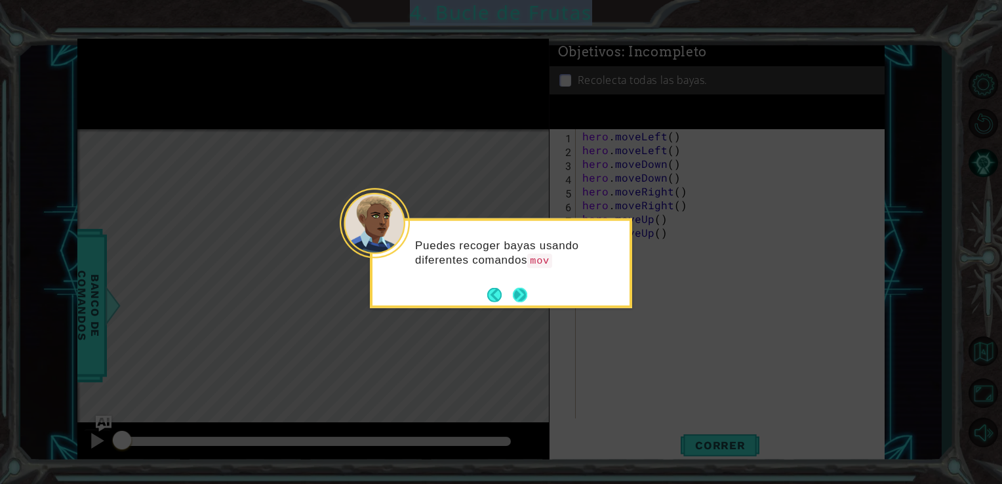
click at [522, 290] on button "Next" at bounding box center [519, 294] width 23 height 23
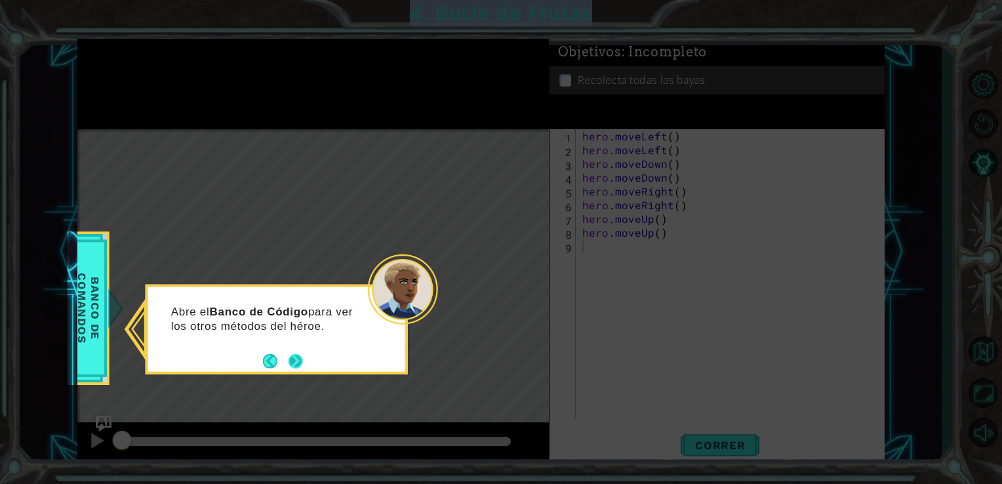
click at [299, 355] on button "Next" at bounding box center [295, 360] width 14 height 14
click at [299, 355] on button "Next" at bounding box center [295, 360] width 15 height 15
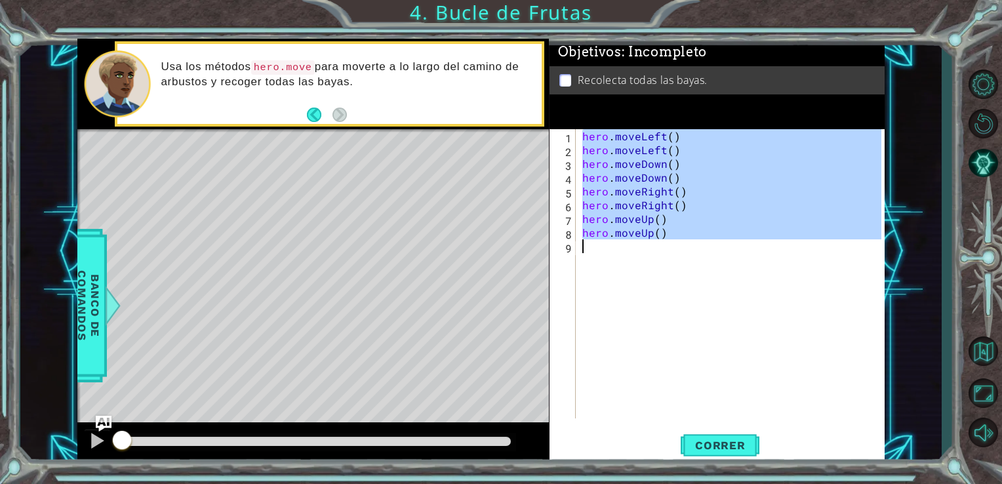
drag, startPoint x: 579, startPoint y: 132, endPoint x: 692, endPoint y: 241, distance: 157.2
click at [692, 241] on div "hero . moveLeft ( ) hero . moveLeft ( ) hero . moveDown ( ) hero . moveDown ( )…" at bounding box center [733, 287] width 309 height 317
type textarea "hero.moveUp()"
click at [722, 441] on span "Correr" at bounding box center [720, 445] width 77 height 13
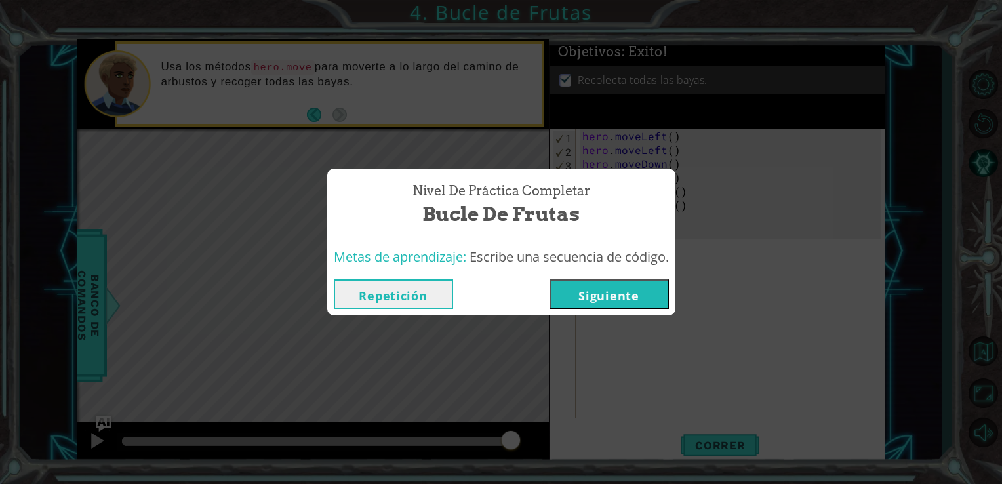
click at [603, 297] on button "Siguiente" at bounding box center [608, 293] width 119 height 29
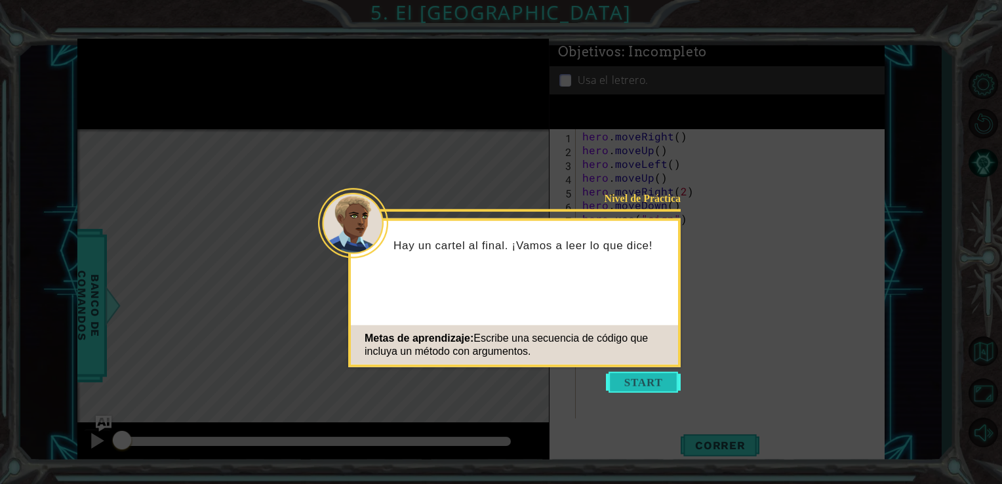
click at [629, 379] on button "Start" at bounding box center [643, 382] width 75 height 21
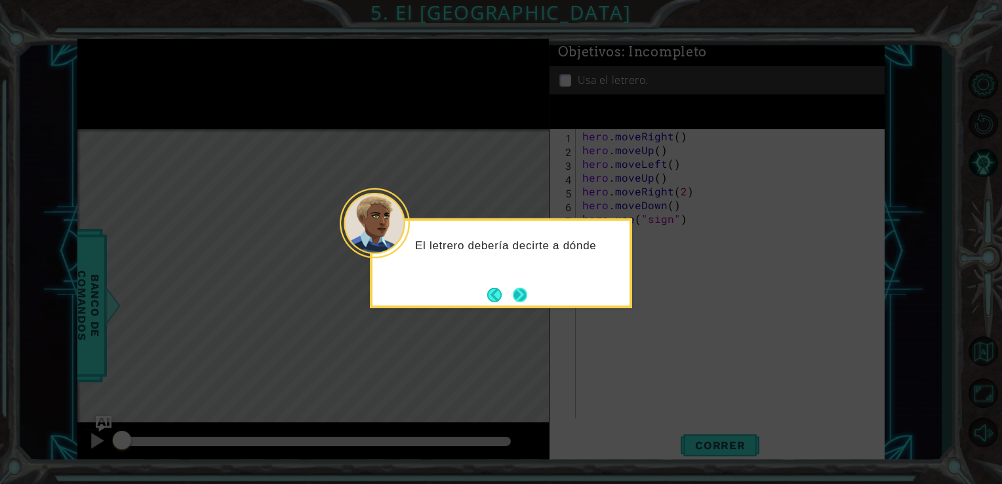
click at [526, 298] on button "Next" at bounding box center [520, 295] width 24 height 24
click at [517, 294] on button "Next" at bounding box center [520, 294] width 14 height 14
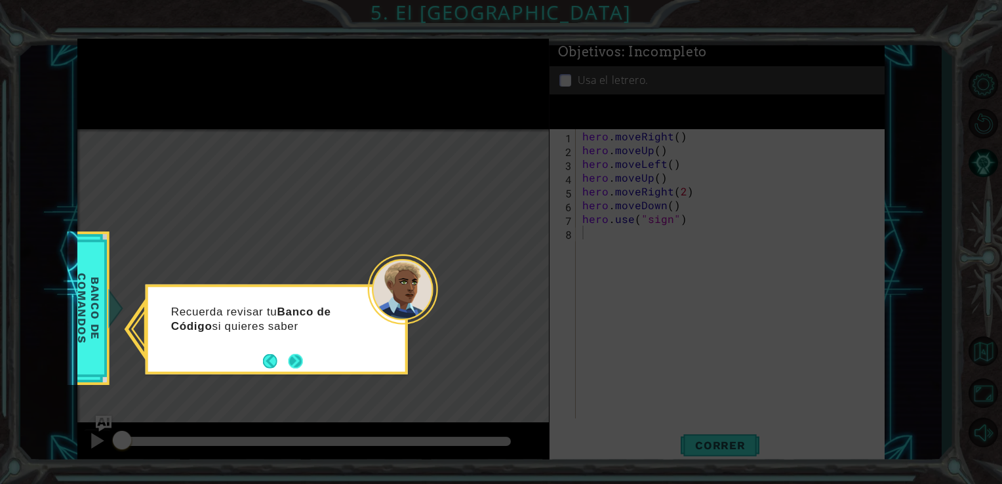
click at [296, 368] on button "Next" at bounding box center [295, 361] width 18 height 18
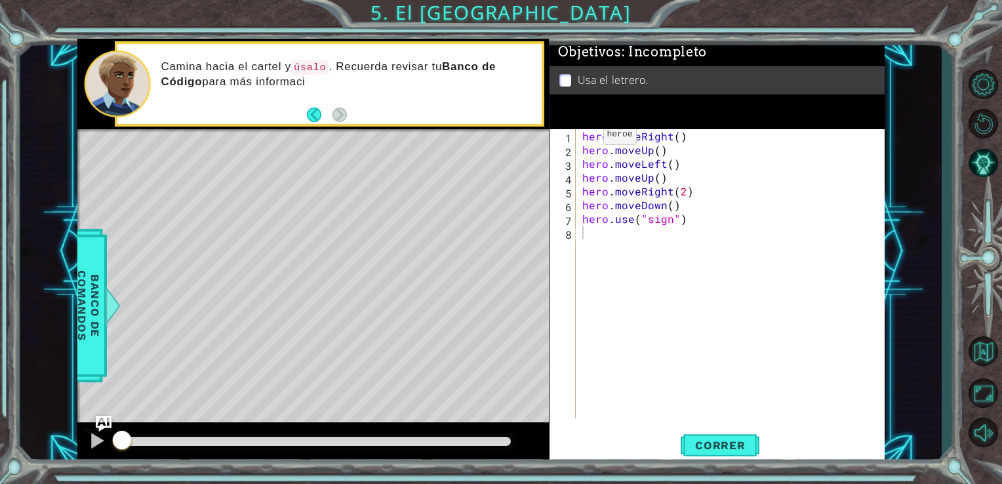
click at [582, 133] on div "1 2 3 4 5 6 7 8 hero . moveRight ( ) hero . moveUp ( ) hero . moveLeft ( ) hero…" at bounding box center [715, 273] width 332 height 289
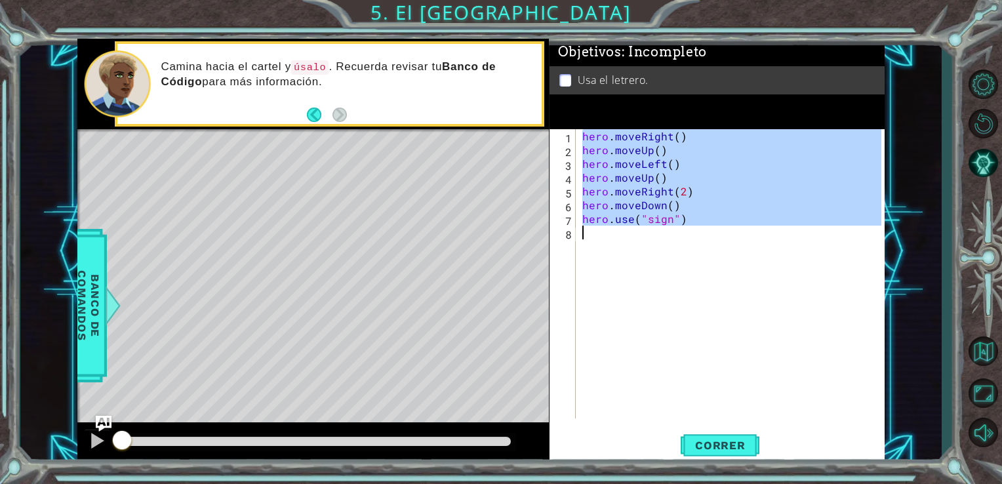
drag, startPoint x: 582, startPoint y: 133, endPoint x: 705, endPoint y: 235, distance: 160.1
click at [705, 235] on div "hero . moveRight ( ) hero . moveUp ( ) hero . moveLeft ( ) hero . moveUp ( ) he…" at bounding box center [733, 287] width 309 height 317
type textarea "hero.use("sign")"
click at [709, 298] on div "hero . moveRight ( ) hero . moveUp ( ) hero . moveLeft ( ) hero . moveUp ( ) he…" at bounding box center [730, 273] width 302 height 289
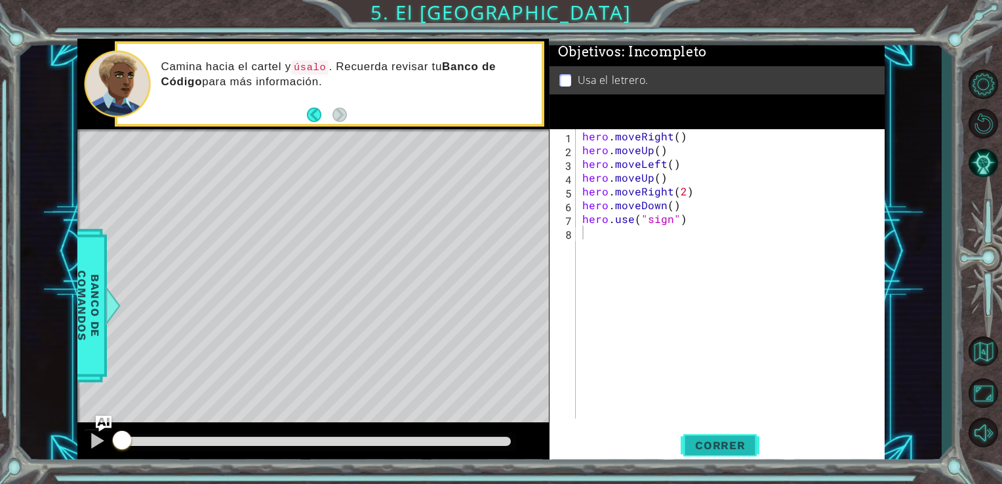
click at [692, 444] on span "Correr" at bounding box center [720, 445] width 77 height 13
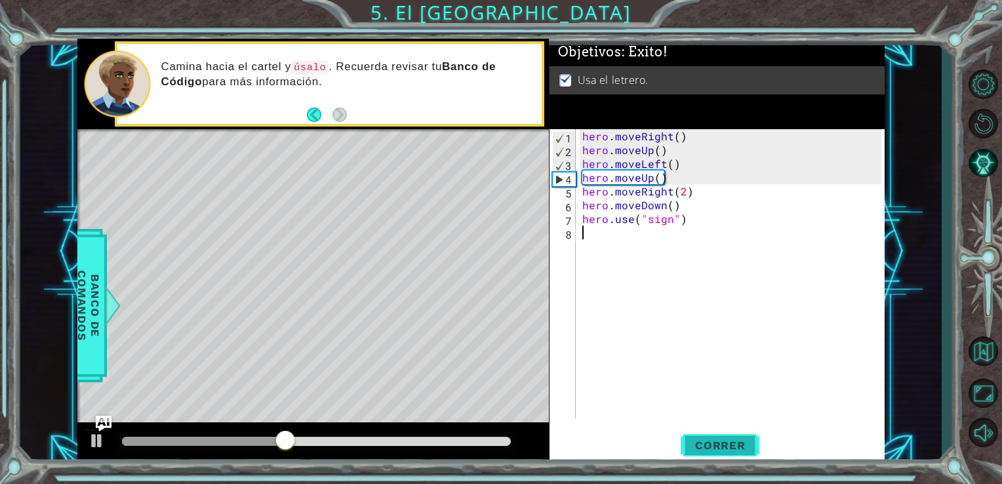
click at [692, 444] on span "Correr" at bounding box center [720, 445] width 77 height 13
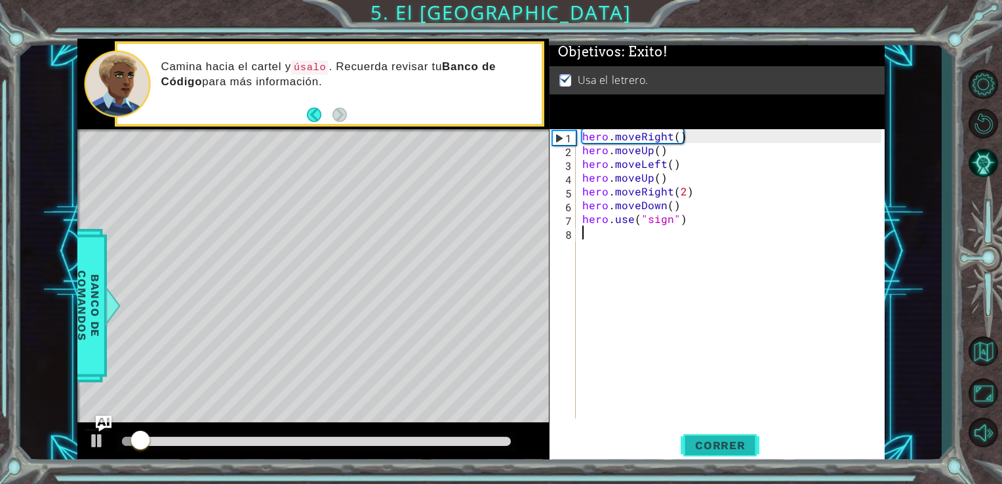
click at [692, 444] on span "Correr" at bounding box center [720, 445] width 77 height 13
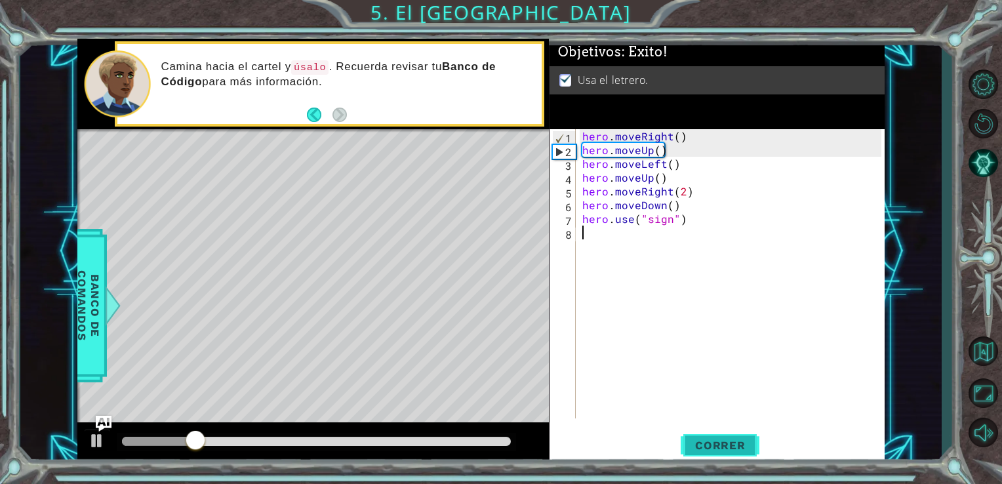
click at [692, 444] on span "Correr" at bounding box center [720, 445] width 77 height 13
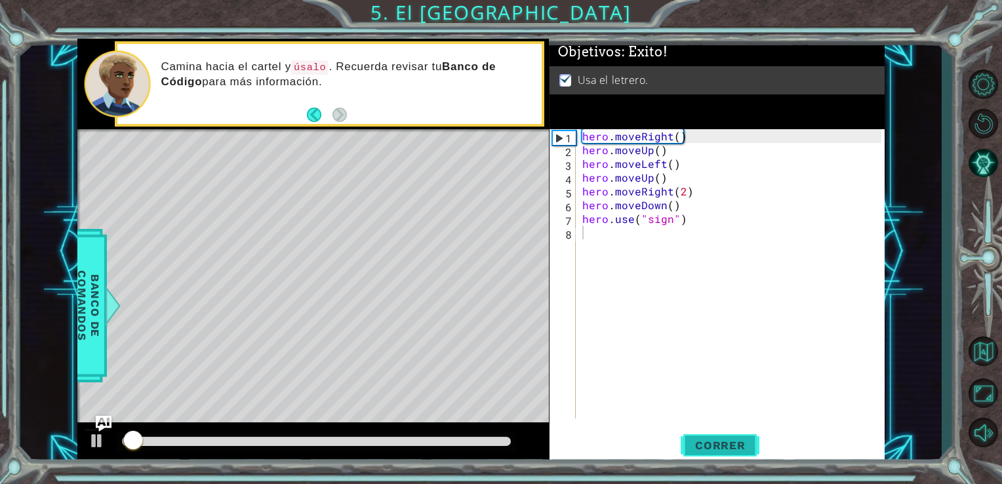
click at [692, 444] on span "Correr" at bounding box center [720, 445] width 77 height 13
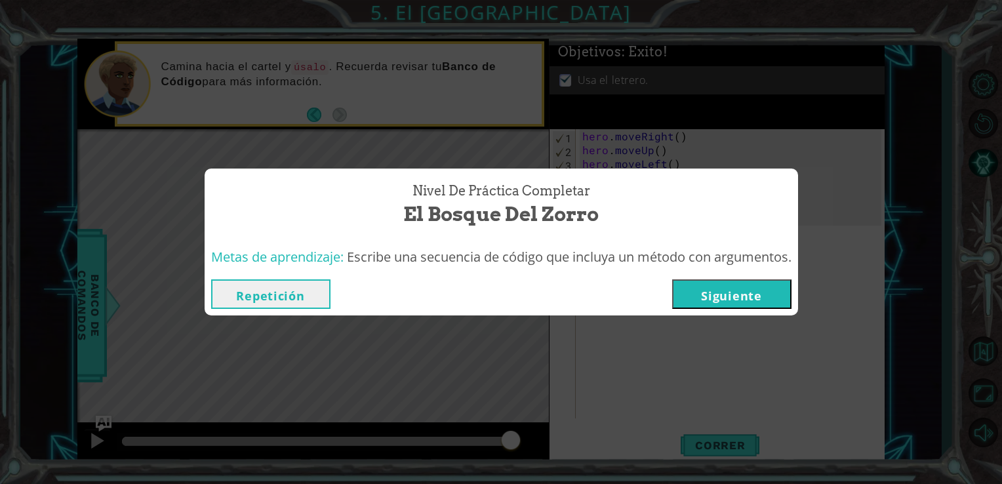
click at [745, 296] on button "Siguiente" at bounding box center [731, 293] width 119 height 29
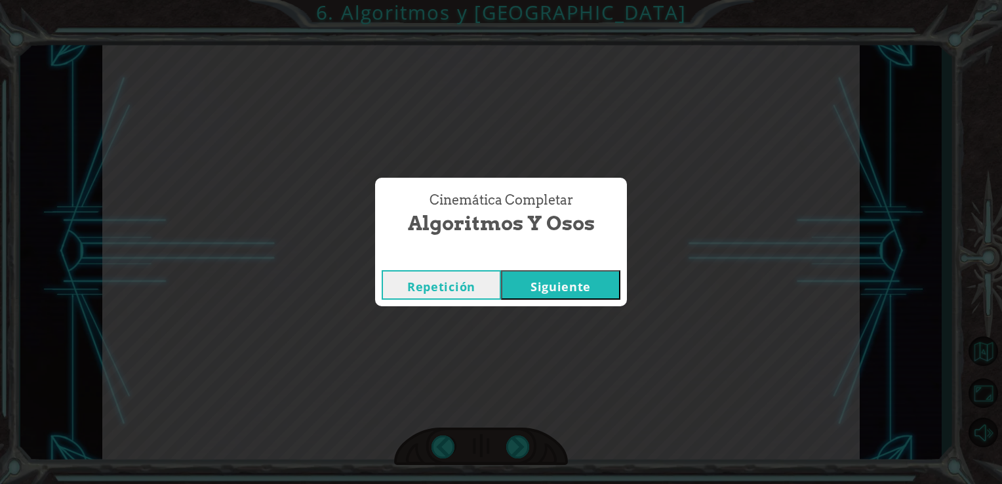
click at [600, 287] on button "Siguiente" at bounding box center [560, 284] width 119 height 29
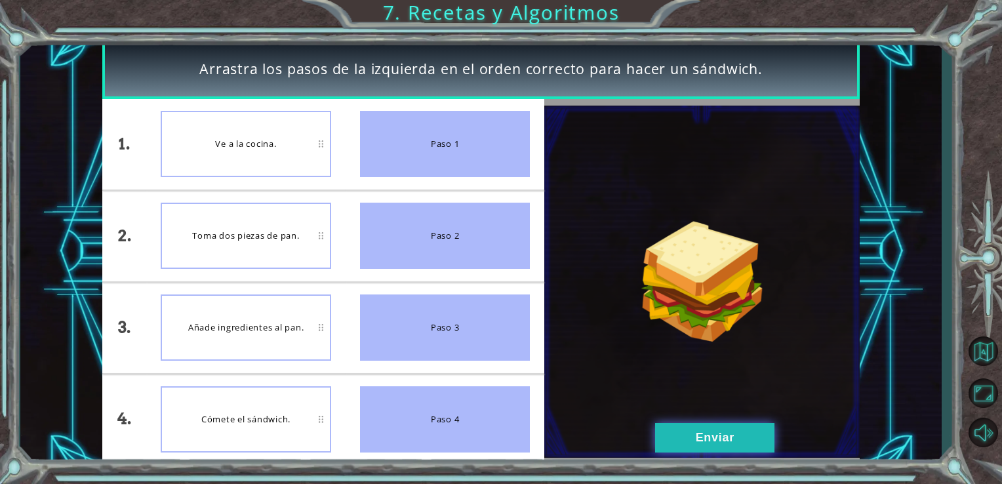
click at [714, 447] on button "Enviar" at bounding box center [714, 437] width 119 height 29
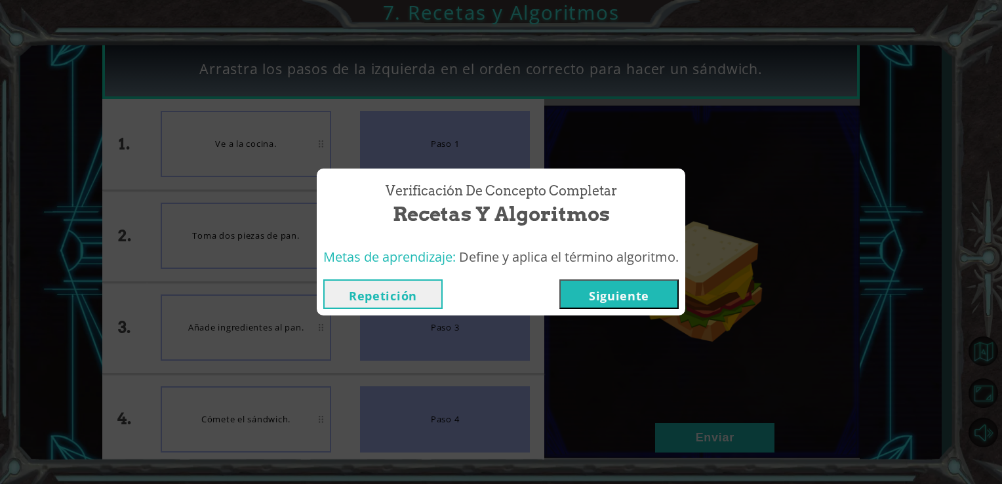
click at [610, 289] on button "Siguiente" at bounding box center [618, 293] width 119 height 29
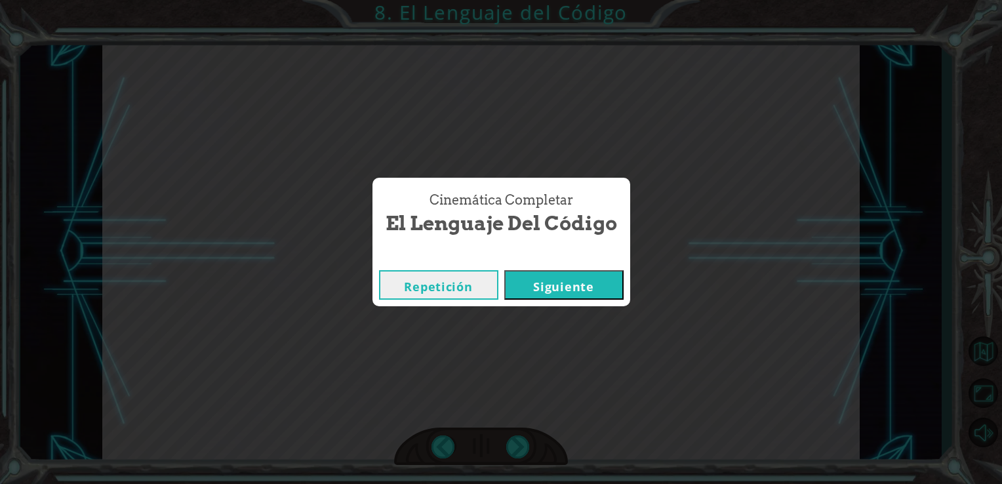
click at [543, 287] on button "Siguiente" at bounding box center [563, 284] width 119 height 29
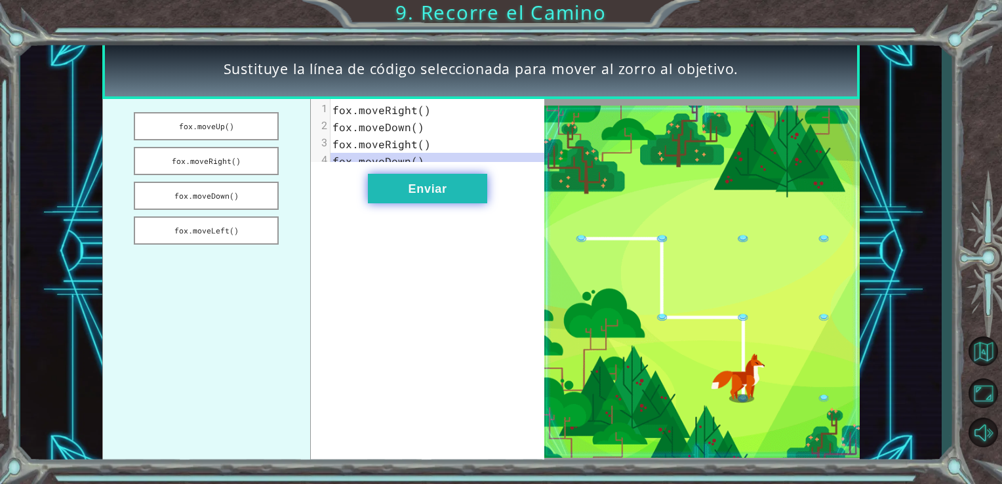
click at [477, 199] on button "Enviar" at bounding box center [427, 188] width 119 height 29
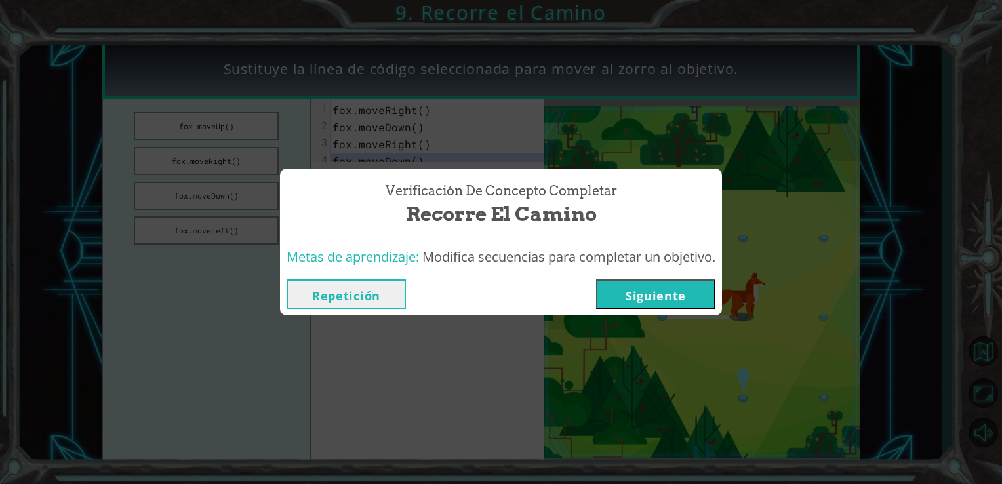
click at [650, 316] on div "Verificación de Concepto Completar Recorre el Camino Metas de aprendizaje: Modi…" at bounding box center [501, 242] width 1002 height 484
click at [648, 291] on button "Siguiente" at bounding box center [655, 293] width 119 height 29
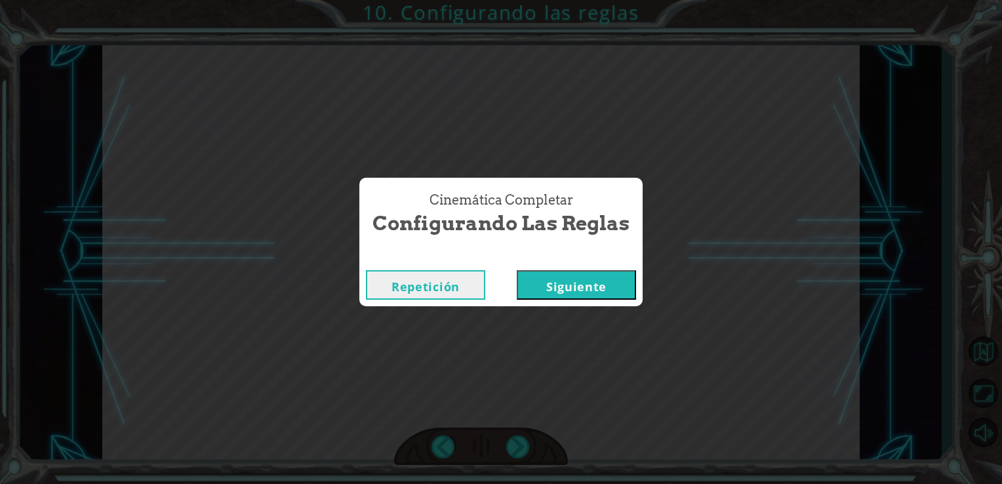
click at [544, 274] on button "Siguiente" at bounding box center [576, 284] width 119 height 29
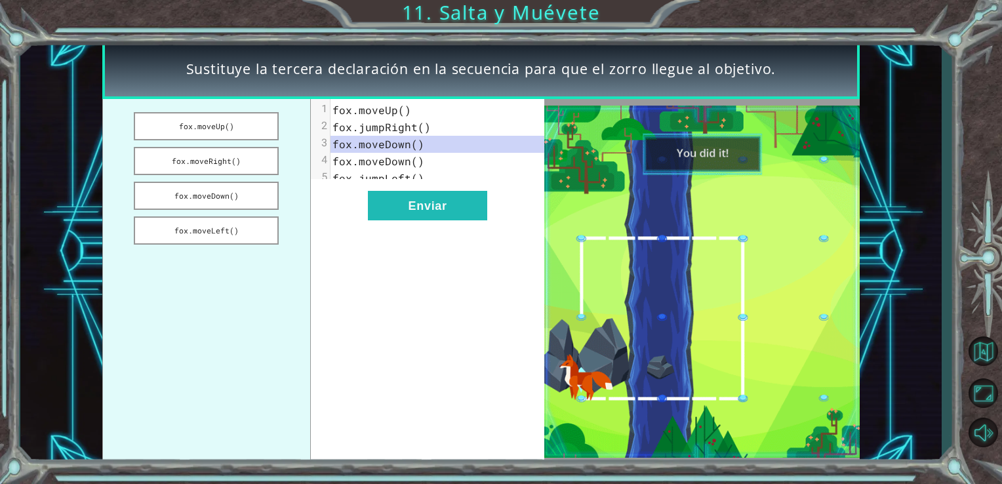
click at [434, 200] on div "xxxxxxxxxx 5 1 [PERSON_NAME].moveUp() 2 [PERSON_NAME].jumpRight() 3 [PERSON_NAM…" at bounding box center [428, 282] width 234 height 366
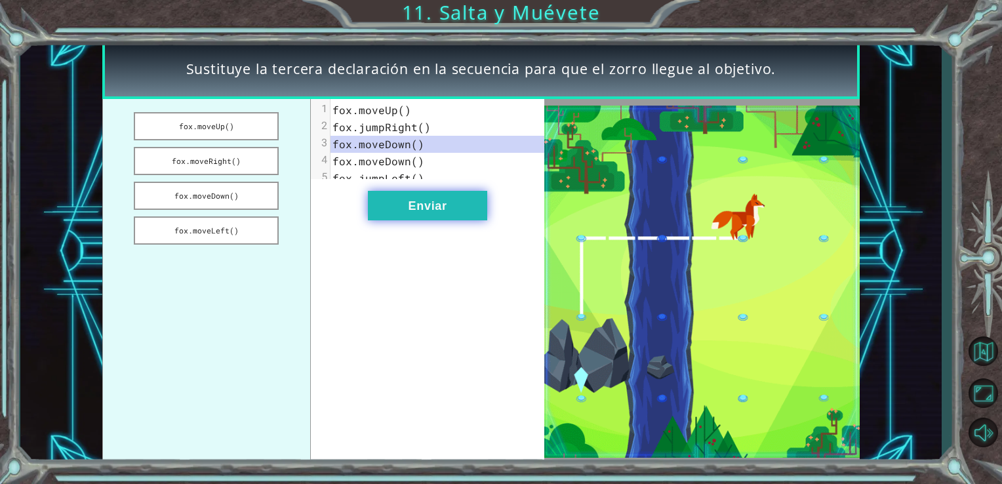
click at [439, 207] on button "Enviar" at bounding box center [427, 205] width 119 height 29
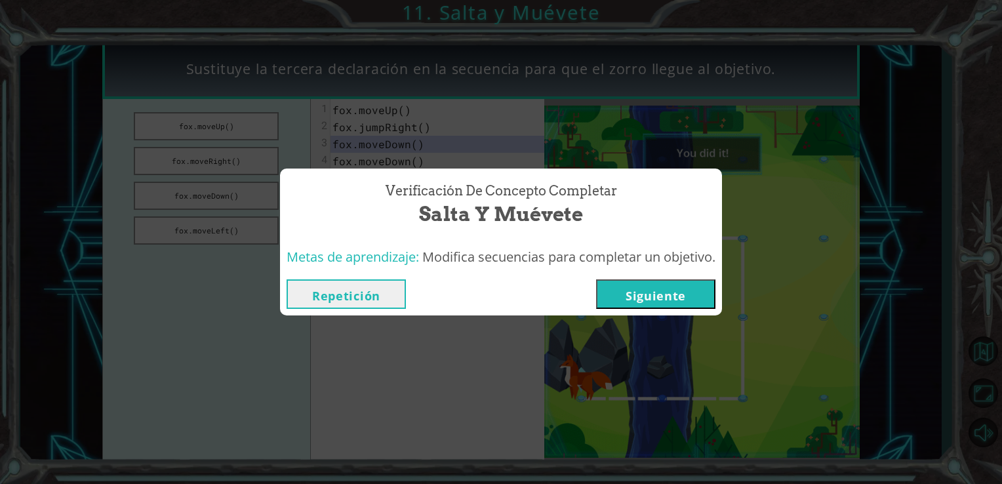
click at [652, 294] on button "Siguiente" at bounding box center [655, 293] width 119 height 29
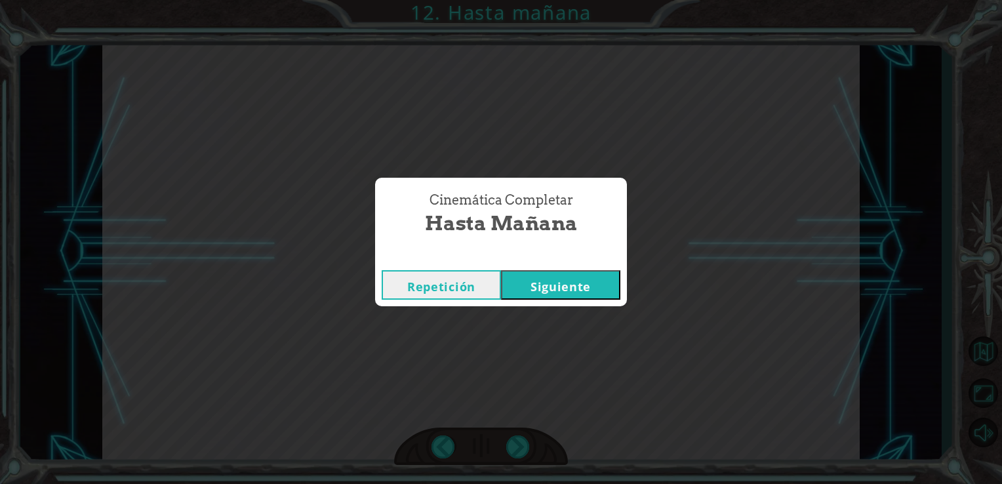
click at [566, 287] on button "Siguiente" at bounding box center [560, 284] width 119 height 29
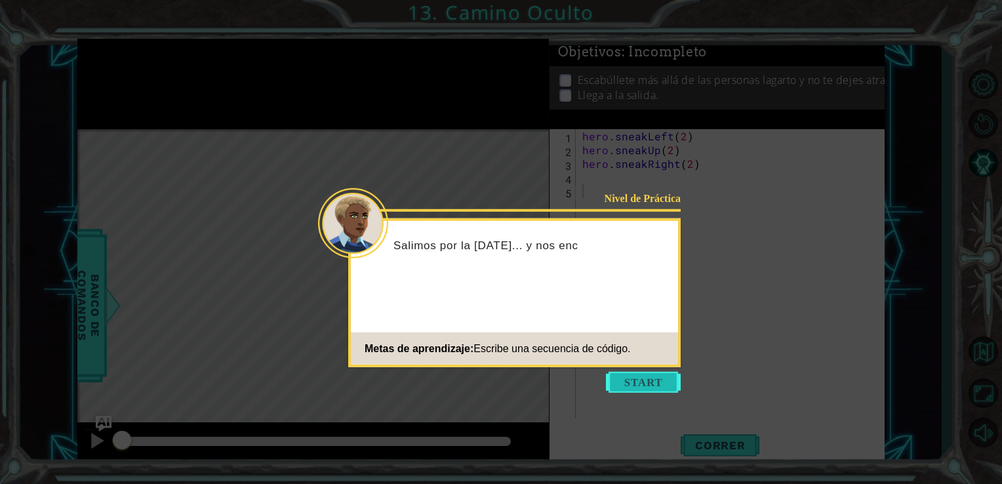
click at [637, 376] on button "Start" at bounding box center [643, 382] width 75 height 21
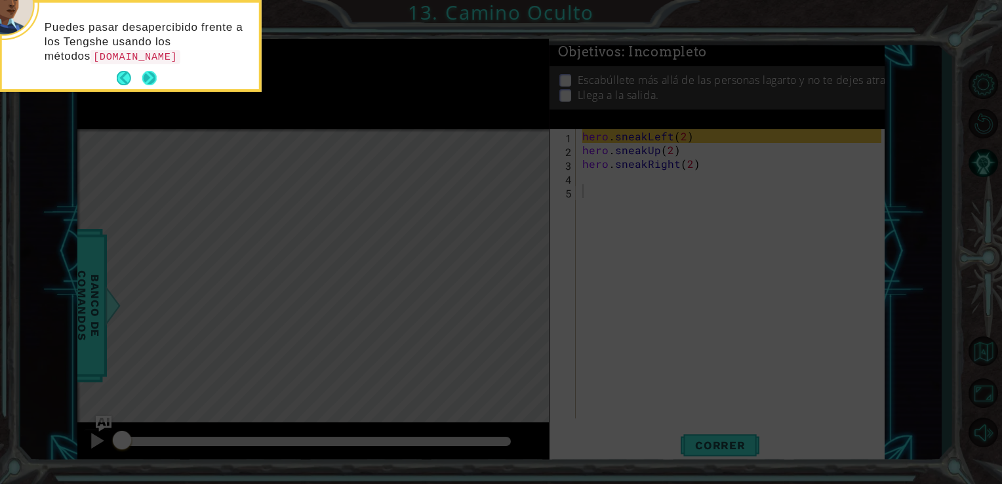
click at [157, 71] on div "Puedes pasar desapercibido frente a los Tengshe usando los métodos [DOMAIN_NAME]" at bounding box center [130, 46] width 257 height 87
click at [149, 71] on button "Next" at bounding box center [149, 78] width 18 height 18
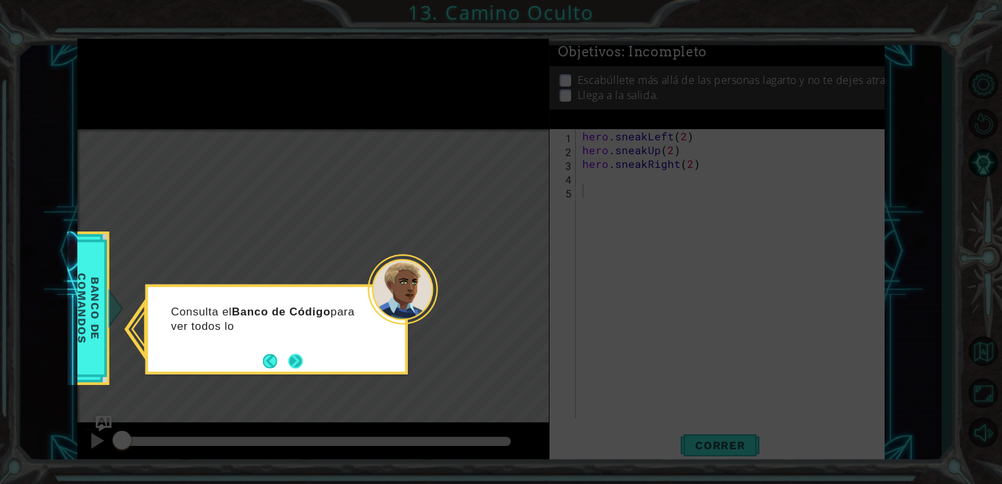
click at [290, 356] on button "Next" at bounding box center [295, 360] width 21 height 21
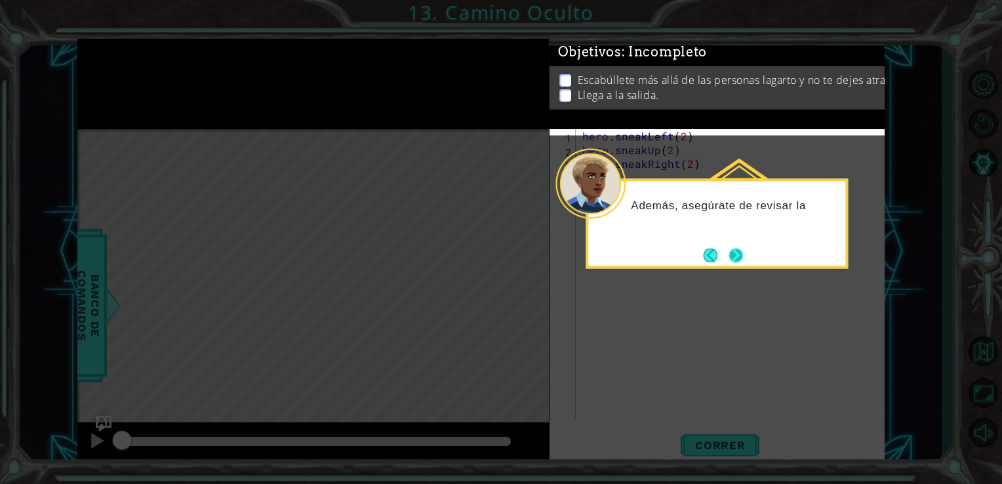
click at [739, 252] on button "Next" at bounding box center [736, 255] width 24 height 24
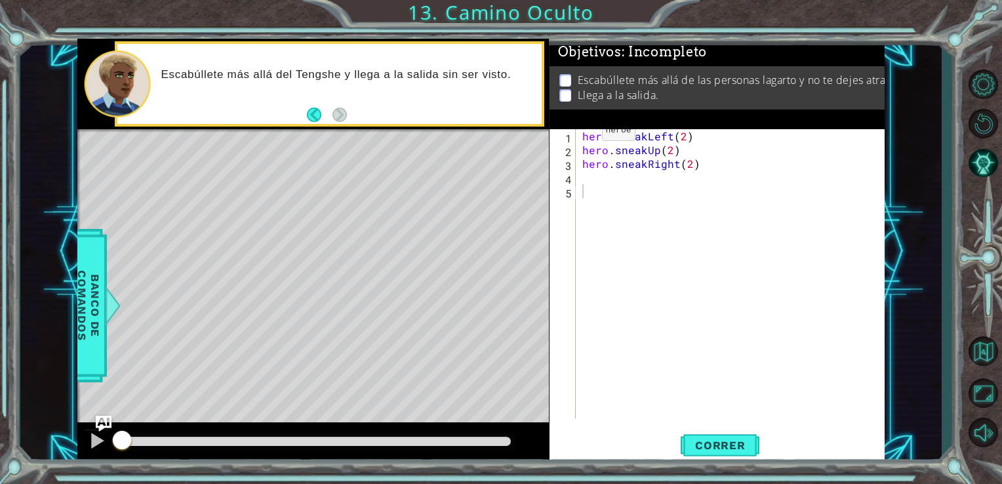
click at [579, 134] on div "1 2 3 4 5 hero . sneakLeft ( 2 ) hero . sneakUp ( 2 ) hero . sneakRight ( 2 ) ה…" at bounding box center [715, 273] width 332 height 289
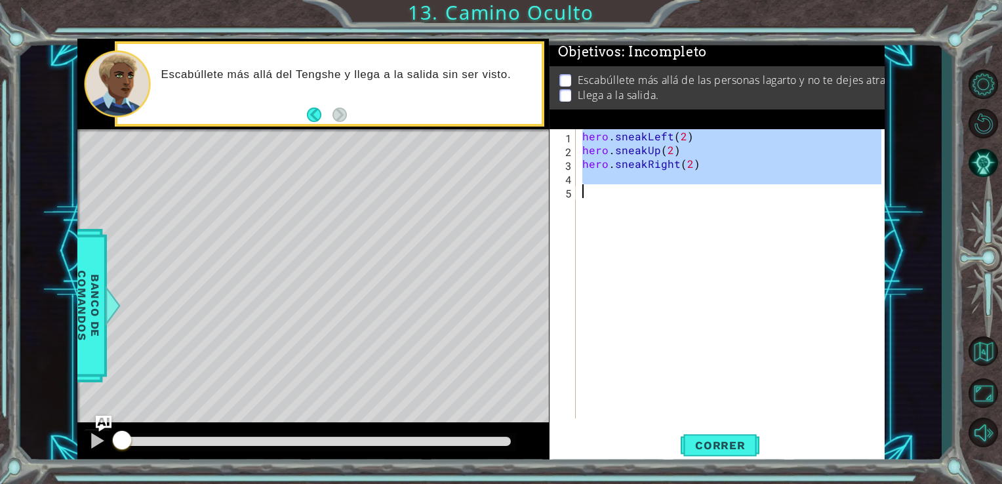
drag, startPoint x: 579, startPoint y: 134, endPoint x: 737, endPoint y: 193, distance: 169.2
click at [737, 193] on div "hero . sneakLeft ( 2 ) hero . sneakUp ( 2 ) hero . sneakRight ( 2 )" at bounding box center [733, 287] width 309 height 317
click at [633, 292] on div "hero . sneakLeft ( 2 ) hero . sneakUp ( 2 ) hero . sneakRight ( 2 )" at bounding box center [730, 273] width 302 height 289
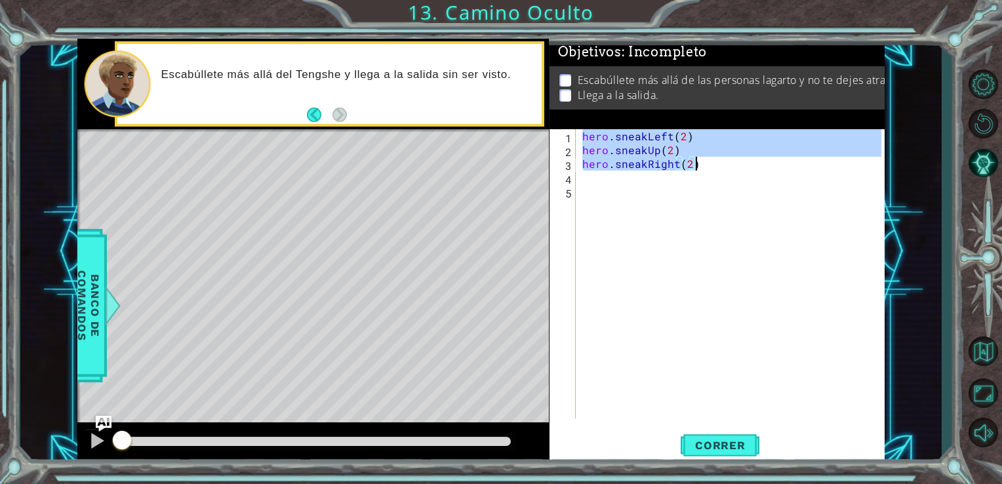
drag, startPoint x: 581, startPoint y: 133, endPoint x: 730, endPoint y: 170, distance: 154.1
click at [730, 170] on div "hero . sneakLeft ( 2 ) hero . sneakUp ( 2 ) hero . sneakRight ( 2 )" at bounding box center [733, 287] width 309 height 317
type textarea "hero.sneakUp(2) hero.sneakRight(2)"
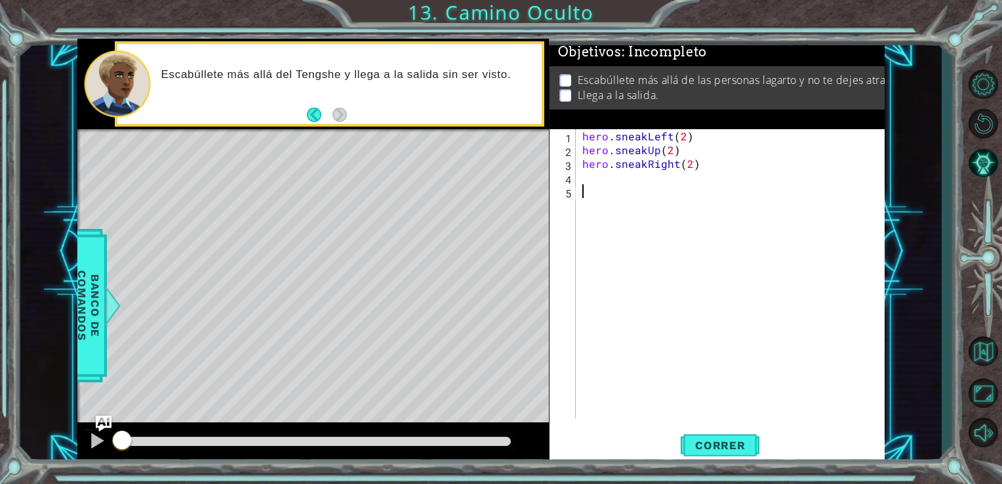
click at [611, 239] on div "hero . sneakLeft ( 2 ) hero . sneakUp ( 2 ) hero . sneakRight ( 2 )" at bounding box center [733, 287] width 309 height 317
click at [579, 135] on div "1 2 3 4 5 hero . sneakLeft ( 2 ) hero . sneakUp ( 2 ) hero . sneakRight ( 2 ) ה…" at bounding box center [715, 273] width 332 height 289
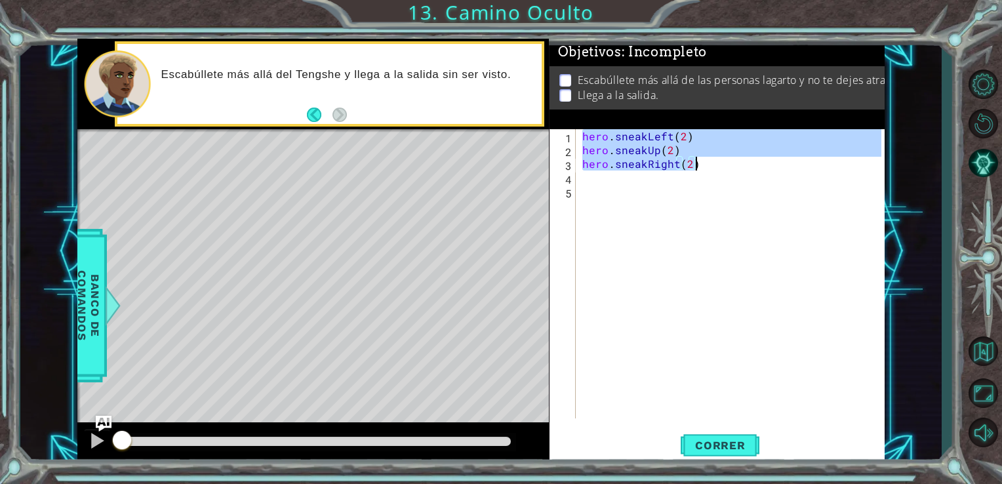
drag, startPoint x: 579, startPoint y: 135, endPoint x: 721, endPoint y: 171, distance: 146.7
click at [721, 171] on div "hero . sneakLeft ( 2 ) hero . sneakUp ( 2 ) hero . sneakRight ( 2 )" at bounding box center [733, 287] width 309 height 317
type textarea "hero.sneakRight(2)"
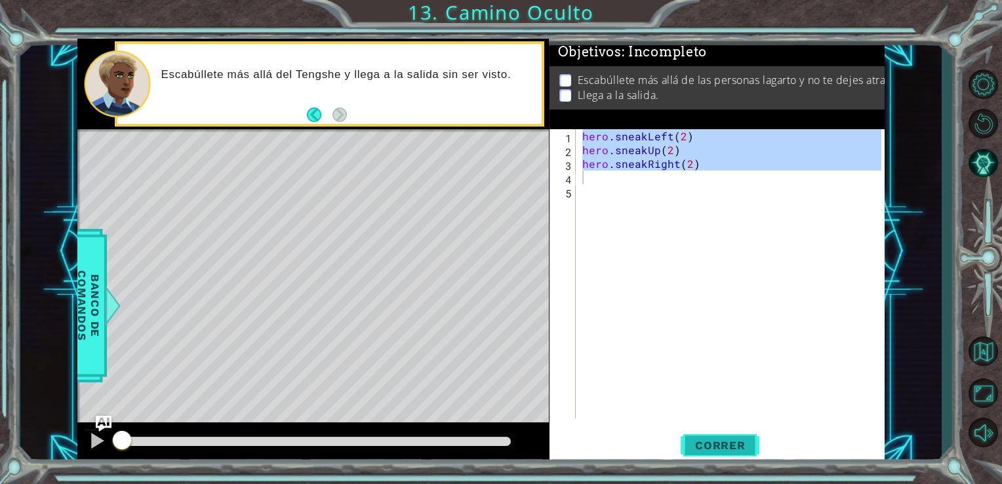
click at [732, 447] on span "Correr" at bounding box center [720, 445] width 77 height 13
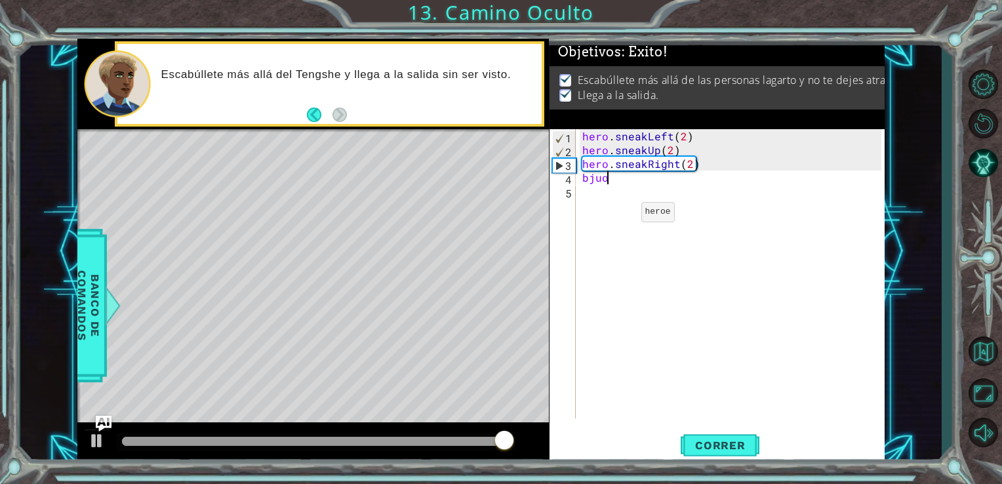
type textarea "bjuo"
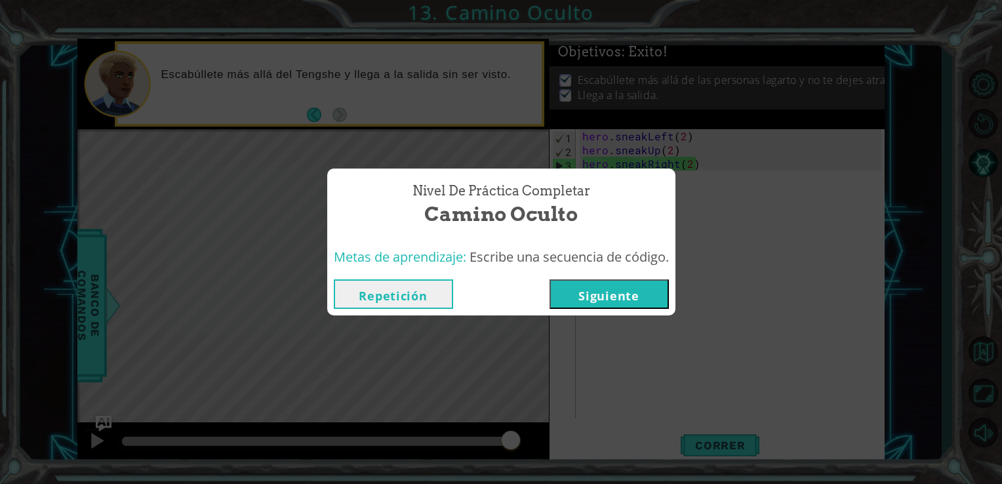
click at [595, 290] on button "Siguiente" at bounding box center [608, 293] width 119 height 29
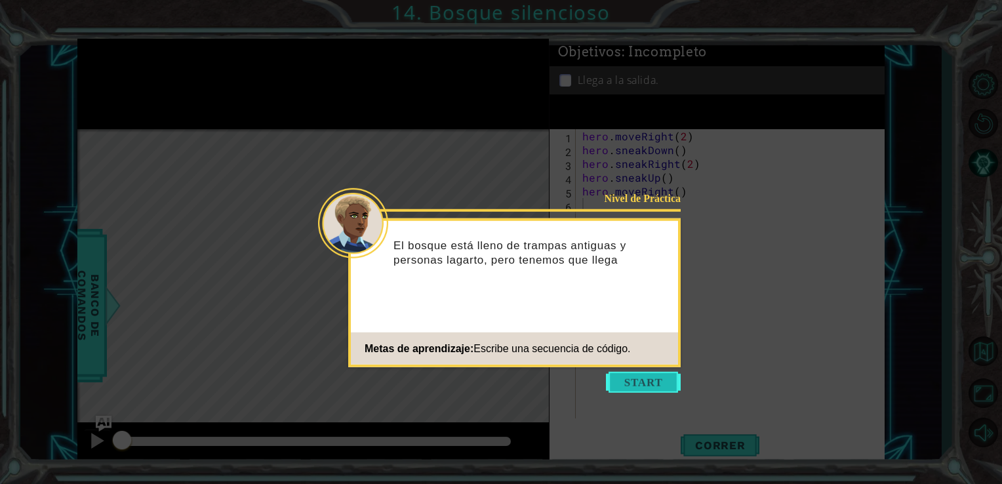
click at [648, 384] on button "Start" at bounding box center [643, 382] width 75 height 21
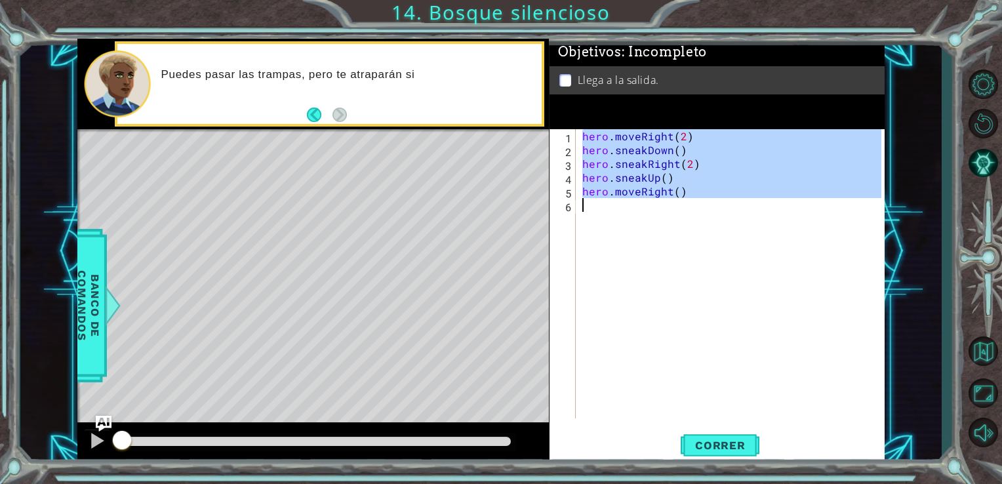
drag, startPoint x: 579, startPoint y: 136, endPoint x: 717, endPoint y: 235, distance: 170.1
click at [717, 235] on div "hero . moveRight ( 2 ) hero . sneakDown ( ) hero . sneakRight ( 2 ) hero . snea…" at bounding box center [733, 287] width 309 height 317
type textarea "hero.moveRight()"
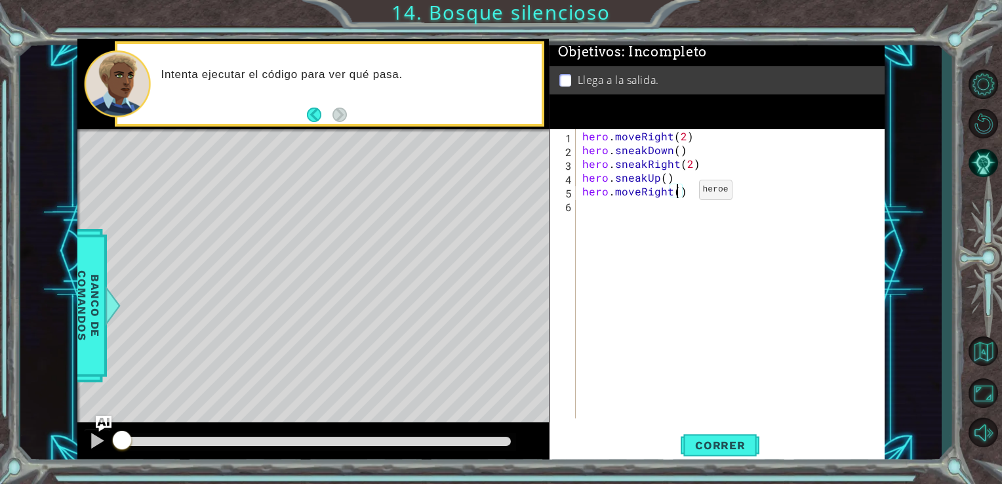
click at [676, 193] on div "hero . moveRight ( 2 ) hero . sneakDown ( ) hero . sneakRight ( 2 ) hero . snea…" at bounding box center [733, 287] width 309 height 317
type textarea "hero.moveRight()"
click at [656, 271] on div "hero . moveRight ( 2 ) hero . sneakDown ( ) hero . sneakRight ( 2 ) hero . snea…" at bounding box center [733, 287] width 309 height 317
click at [668, 258] on div "hero . moveRight ( 2 ) hero . sneakDown ( ) hero . sneakRight ( 2 ) hero . snea…" at bounding box center [733, 287] width 309 height 317
click at [920, 140] on div "1 ההההההההההההההההההההההההההההההההההההההההההההההההההההההההההההההההההההההההההההה…" at bounding box center [481, 251] width 922 height 425
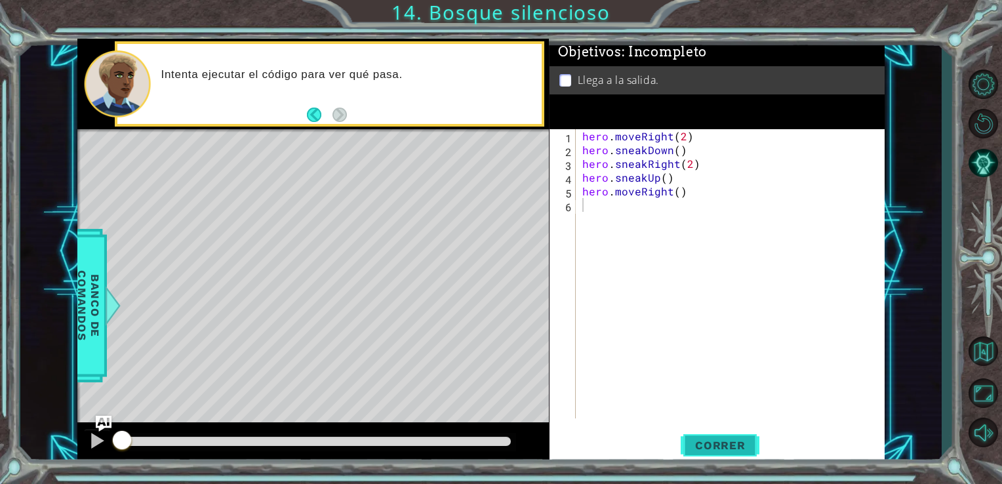
click at [716, 448] on span "Correr" at bounding box center [720, 445] width 77 height 13
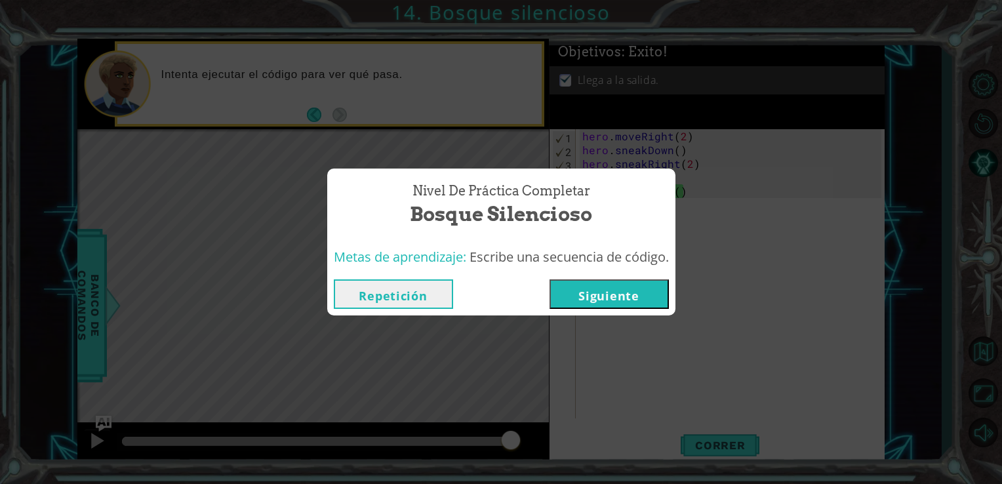
click at [595, 305] on button "Siguiente" at bounding box center [608, 293] width 119 height 29
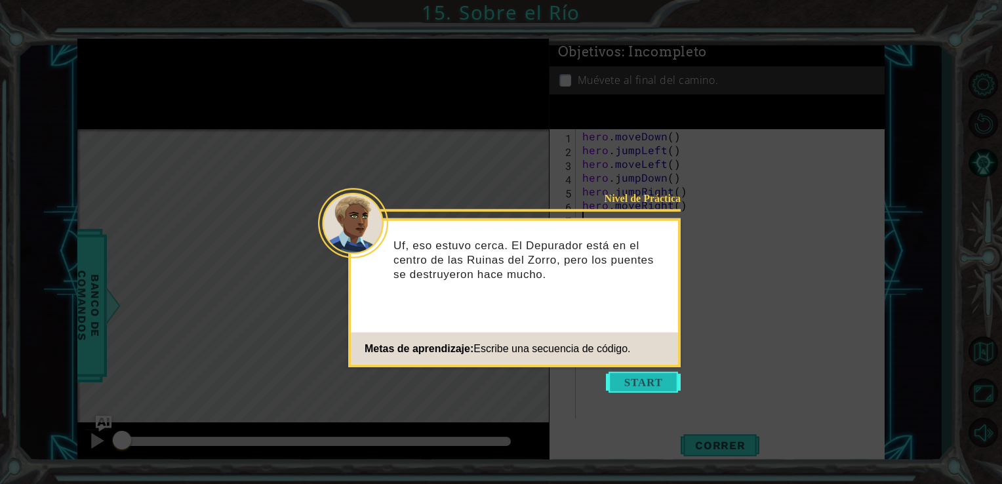
click at [656, 381] on button "Start" at bounding box center [643, 382] width 75 height 21
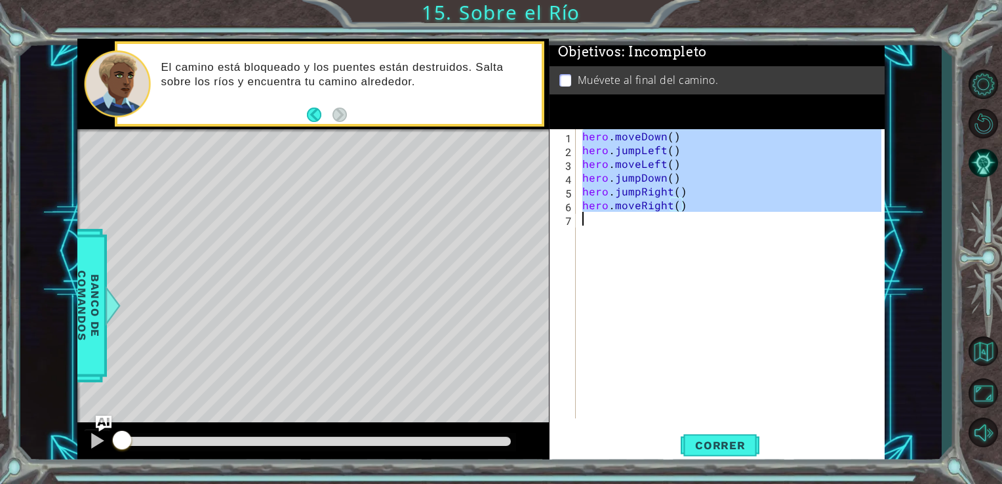
drag, startPoint x: 580, startPoint y: 134, endPoint x: 713, endPoint y: 214, distance: 154.3
click at [713, 214] on div "hero . moveDown ( ) hero . jumpLeft ( ) hero . moveLeft ( ) hero . jumpDown ( )…" at bounding box center [733, 287] width 309 height 317
type textarea "hero.moveRight()"
click at [642, 302] on div "hero . moveDown ( ) hero . jumpLeft ( ) hero . moveLeft ( ) hero . jumpDown ( )…" at bounding box center [730, 273] width 302 height 289
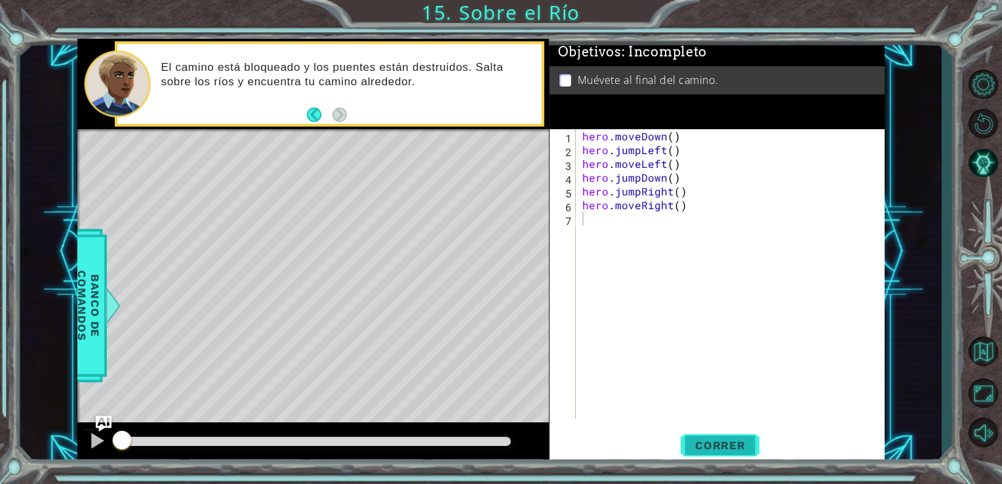
click at [726, 437] on button "Correr" at bounding box center [719, 444] width 79 height 33
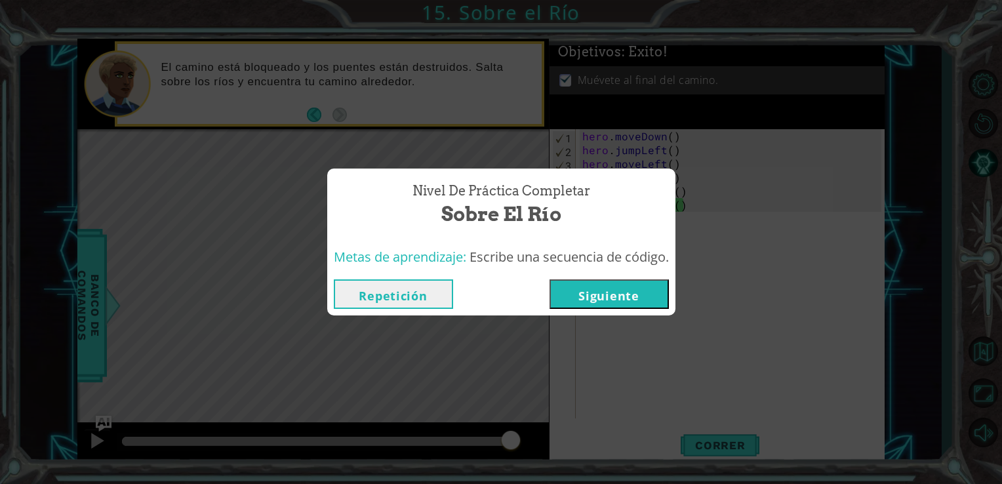
click at [606, 290] on button "Siguiente" at bounding box center [608, 293] width 119 height 29
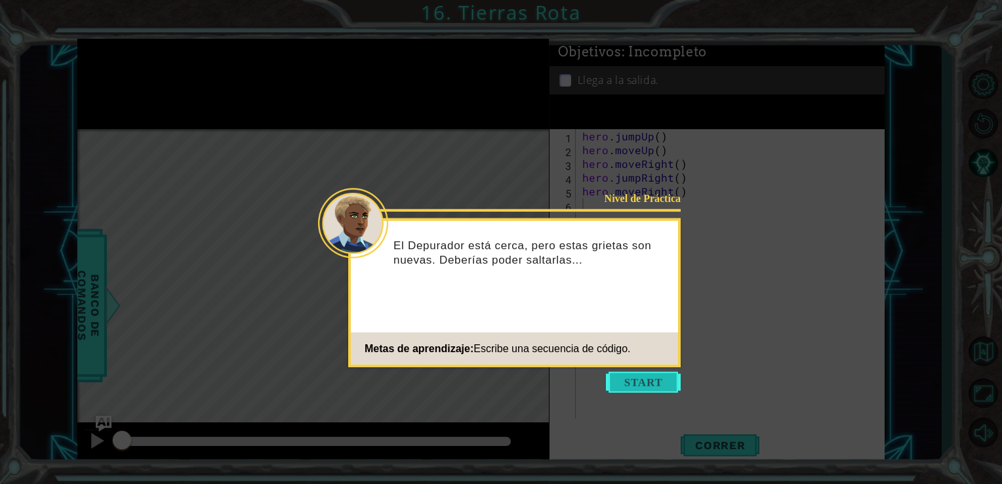
click at [627, 374] on button "Start" at bounding box center [643, 382] width 75 height 21
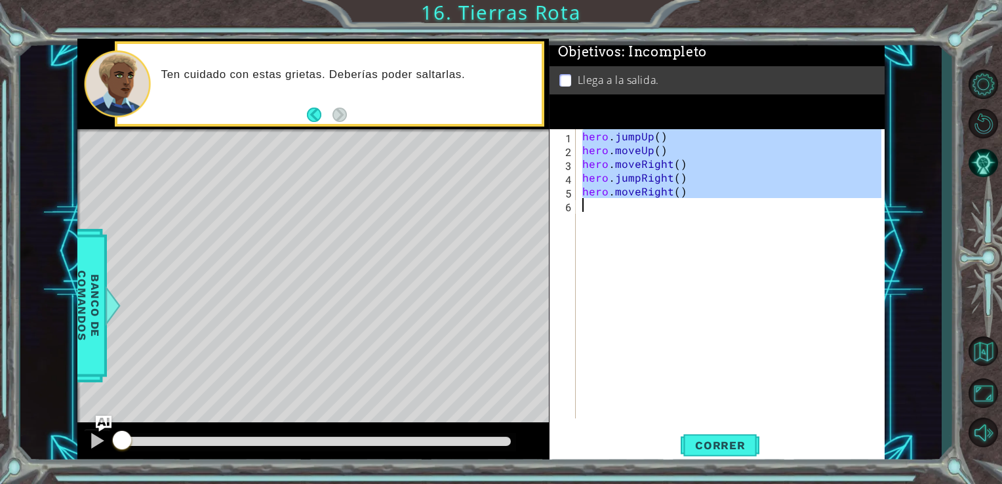
drag, startPoint x: 579, startPoint y: 132, endPoint x: 679, endPoint y: 213, distance: 128.2
click at [679, 213] on div "hero . jumpUp ( ) hero . moveUp ( ) hero . moveRight ( ) hero . jumpRight ( ) h…" at bounding box center [733, 287] width 309 height 317
type textarea "hero.moveRight()"
click at [714, 445] on span "Correr" at bounding box center [720, 445] width 77 height 13
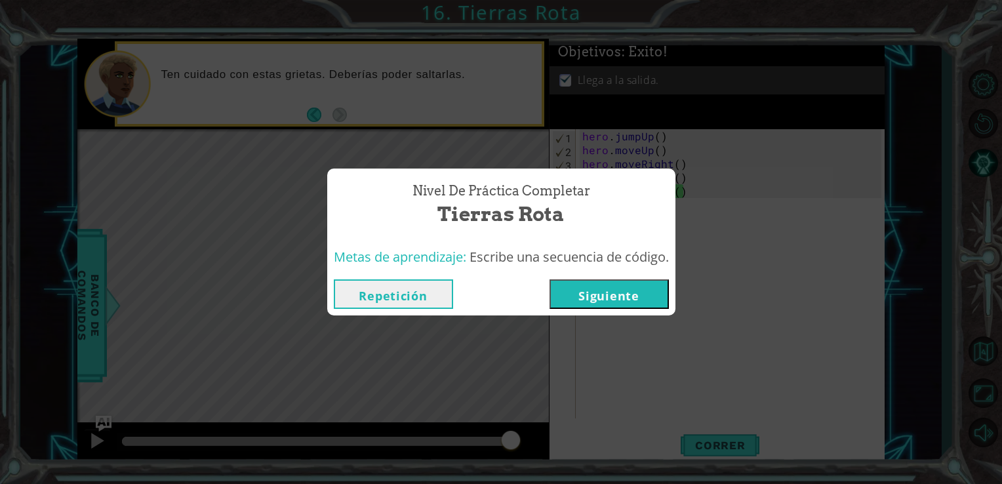
click at [593, 299] on button "Siguiente" at bounding box center [608, 293] width 119 height 29
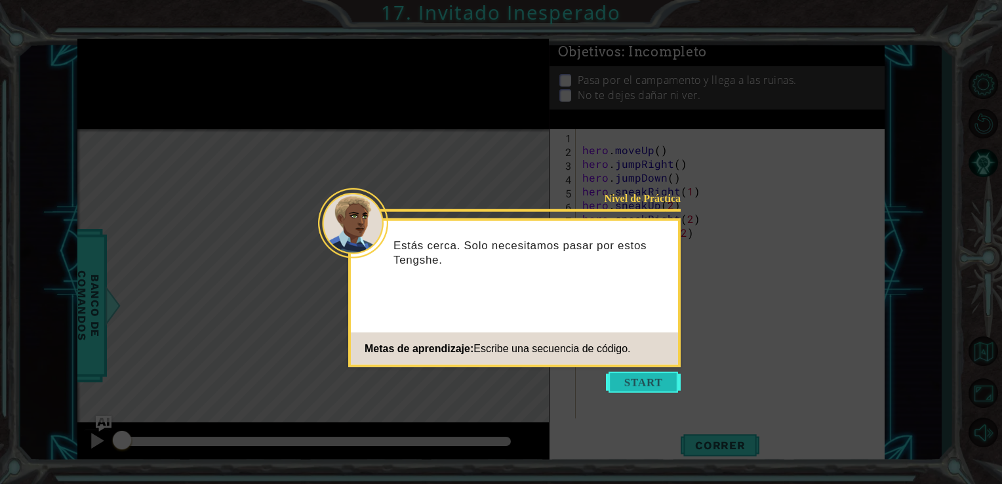
click at [648, 382] on button "Start" at bounding box center [643, 382] width 75 height 21
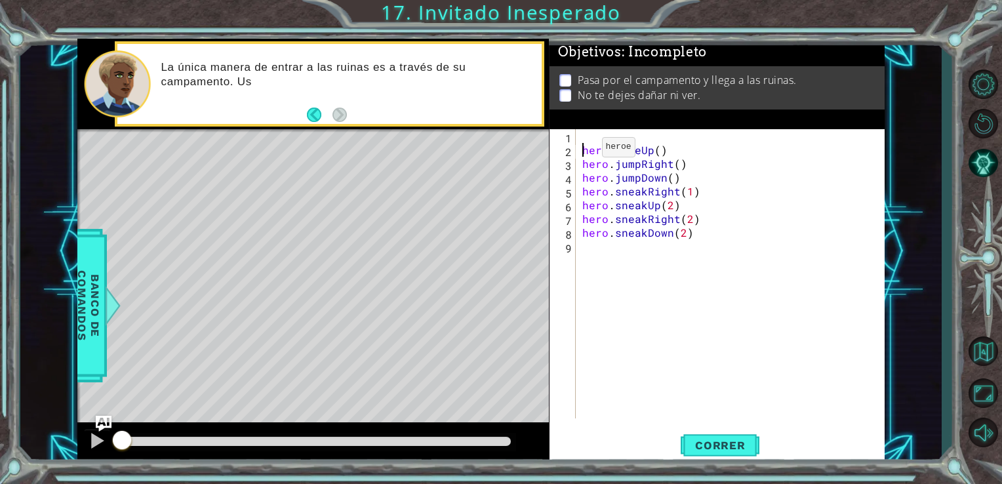
click at [579, 150] on div "hero . moveUp ( ) hero . jumpRight ( ) hero . jumpDown ( ) hero . sneakRight ( …" at bounding box center [733, 287] width 309 height 317
type textarea "hero.moveUp()"
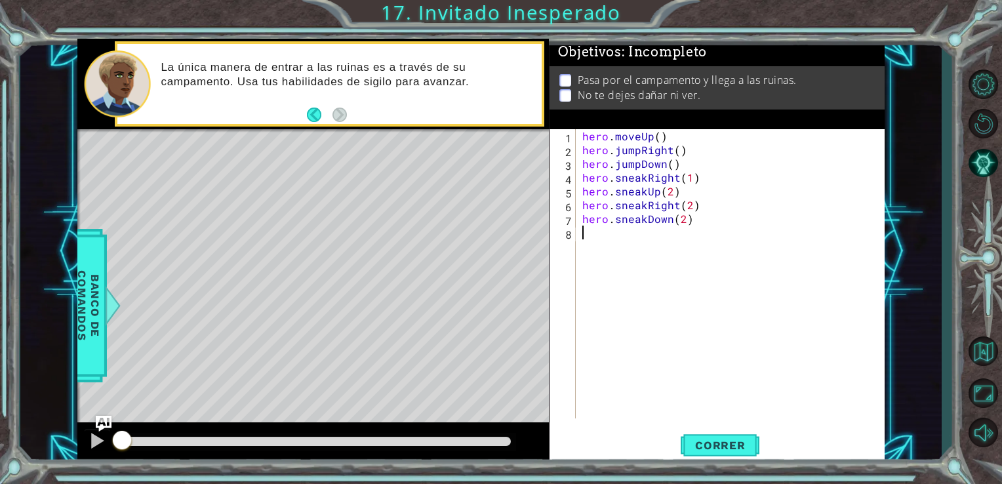
click at [623, 295] on div "hero . moveUp ( ) hero . jumpRight ( ) hero . jumpDown ( ) hero . sneakRight ( …" at bounding box center [733, 287] width 309 height 317
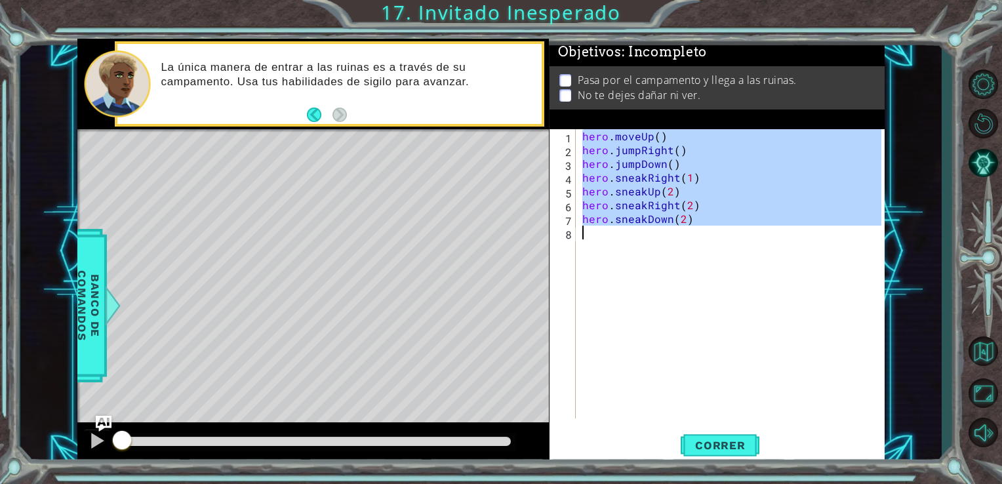
drag, startPoint x: 579, startPoint y: 132, endPoint x: 718, endPoint y: 229, distance: 169.5
click at [718, 229] on div "hero . moveUp ( ) hero . jumpRight ( ) hero . jumpDown ( ) hero . sneakRight ( …" at bounding box center [733, 287] width 309 height 317
type textarea "hero.sneakDown(2)"
click at [718, 449] on span "Correr" at bounding box center [720, 445] width 77 height 13
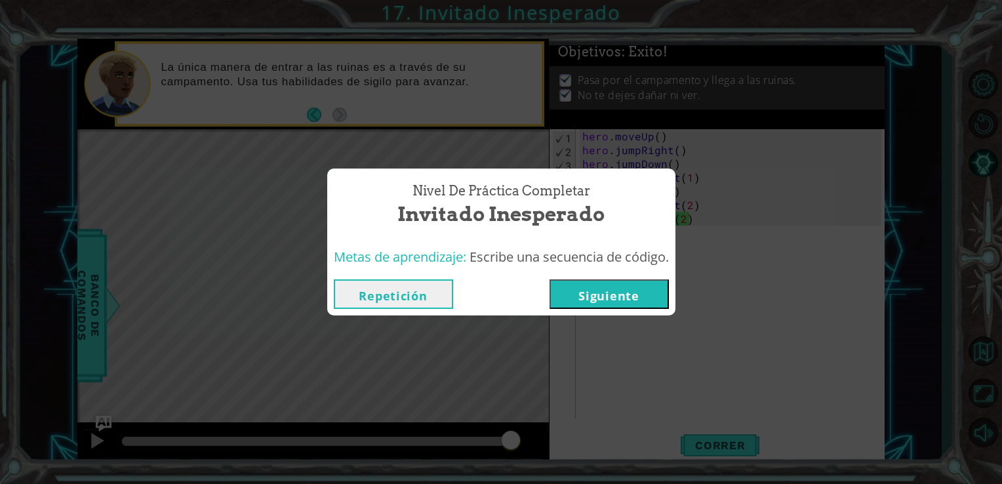
click at [578, 291] on button "Siguiente" at bounding box center [608, 293] width 119 height 29
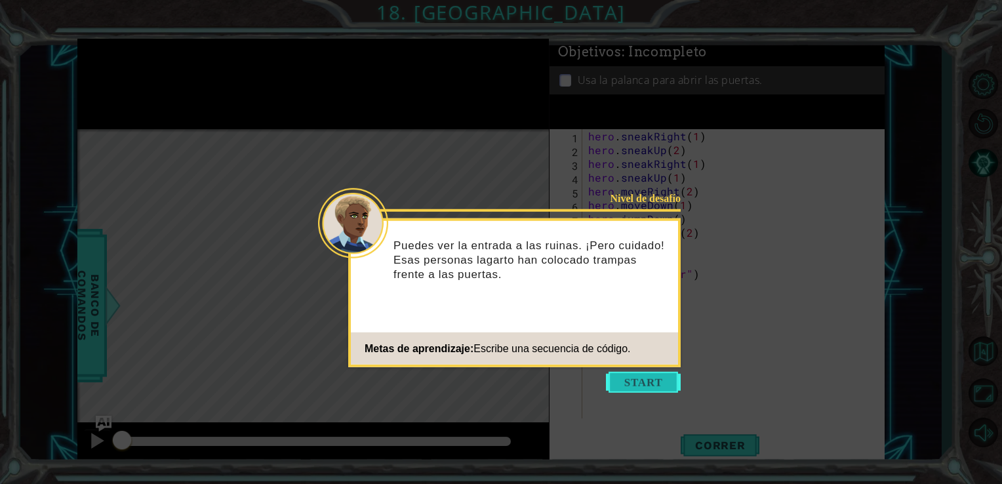
click at [636, 379] on button "Start" at bounding box center [643, 382] width 75 height 21
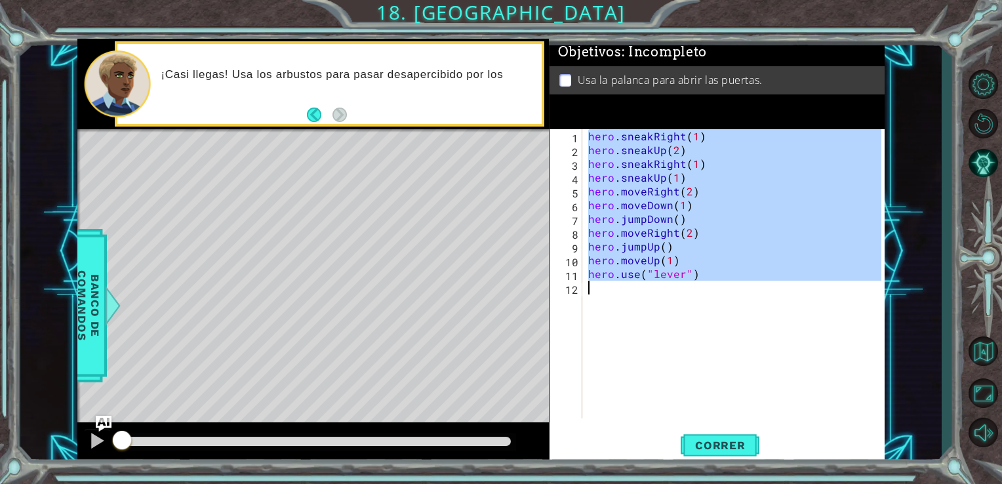
drag, startPoint x: 585, startPoint y: 132, endPoint x: 745, endPoint y: 311, distance: 239.5
click at [745, 311] on div "hero . sneakRight ( 1 ) hero . sneakUp ( 2 ) hero . sneakRight ( 1 ) hero . sne…" at bounding box center [736, 287] width 303 height 317
type textarea "hero.use("lever")"
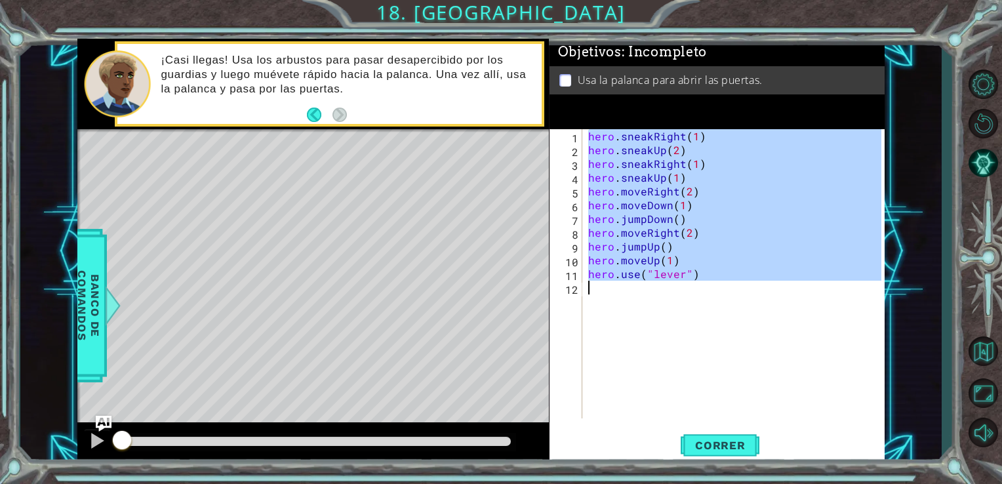
click at [611, 364] on div "hero . sneakRight ( 1 ) hero . sneakUp ( 2 ) hero . sneakRight ( 1 ) hero . sne…" at bounding box center [733, 273] width 296 height 289
